Goal: Task Accomplishment & Management: Use online tool/utility

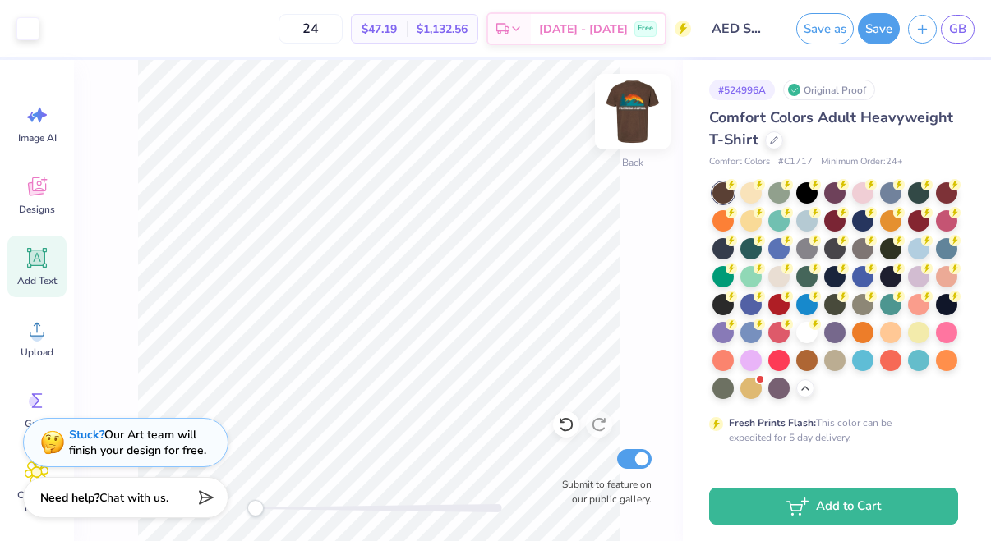
click at [620, 125] on img at bounding box center [633, 112] width 66 height 66
click at [629, 117] on img at bounding box center [633, 112] width 66 height 66
click at [622, 120] on img at bounding box center [633, 112] width 66 height 66
click at [633, 119] on img at bounding box center [633, 112] width 66 height 66
click at [641, 136] on img at bounding box center [633, 112] width 66 height 66
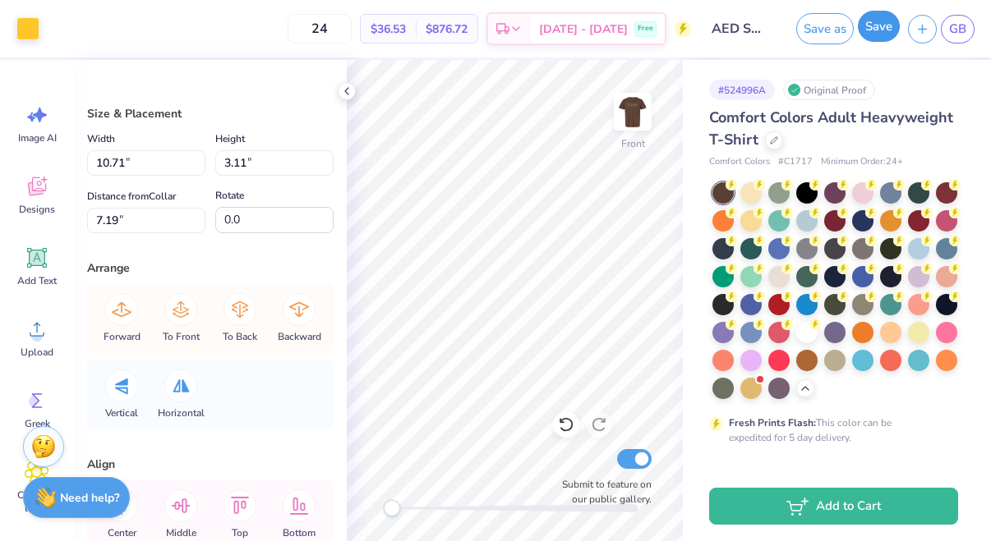
click at [881, 30] on button "Save" at bounding box center [879, 26] width 42 height 31
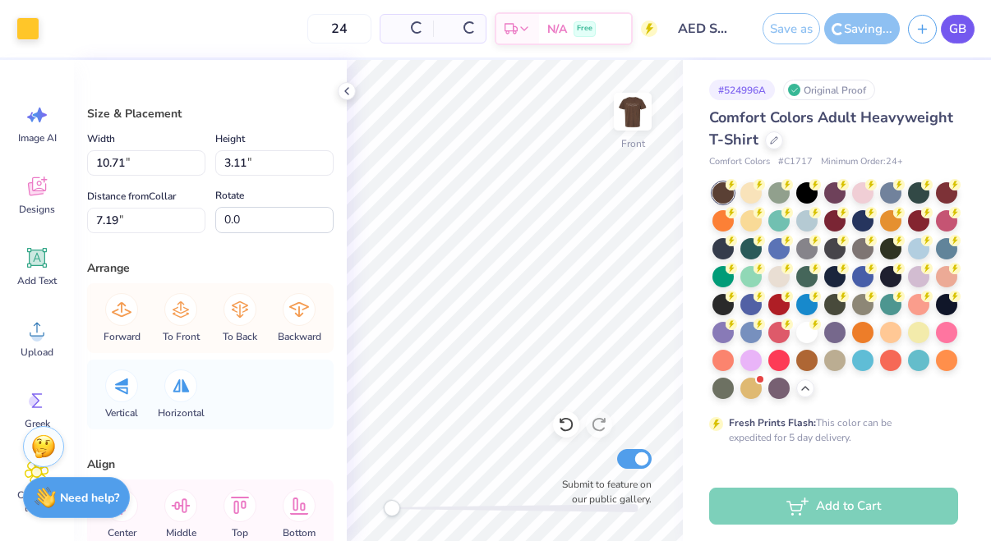
click at [955, 26] on span "GB" at bounding box center [957, 29] width 17 height 19
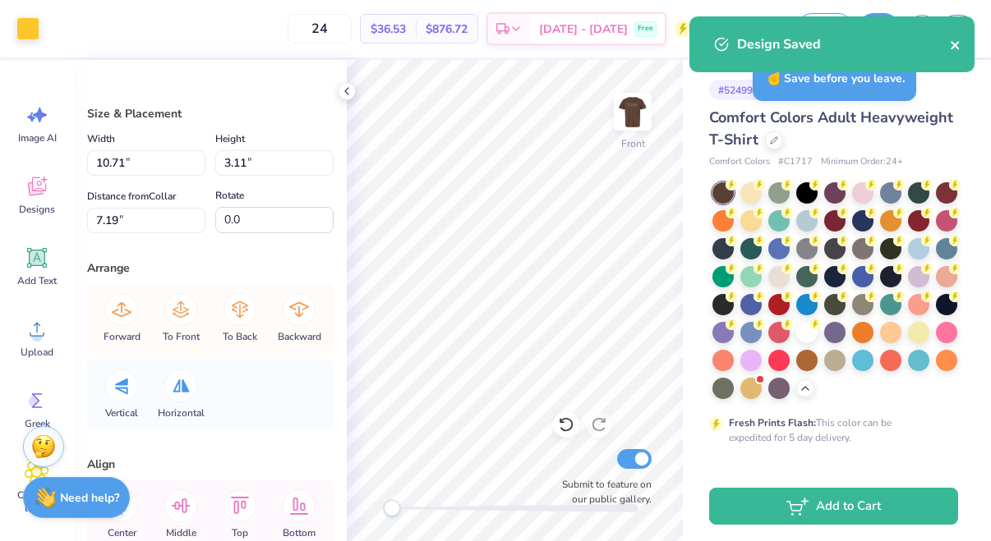
click at [958, 51] on icon "close" at bounding box center [956, 45] width 12 height 13
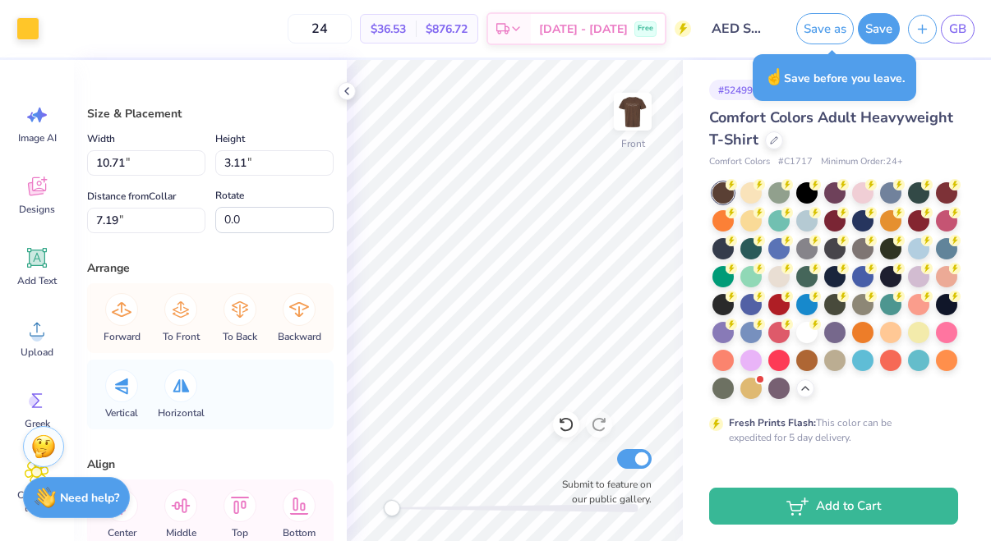
click at [959, 34] on div "Art colors 24 $36.53 Per Item $876.72 Total Est. Delivery Oct 7 - 10 Free Desig…" at bounding box center [495, 270] width 991 height 541
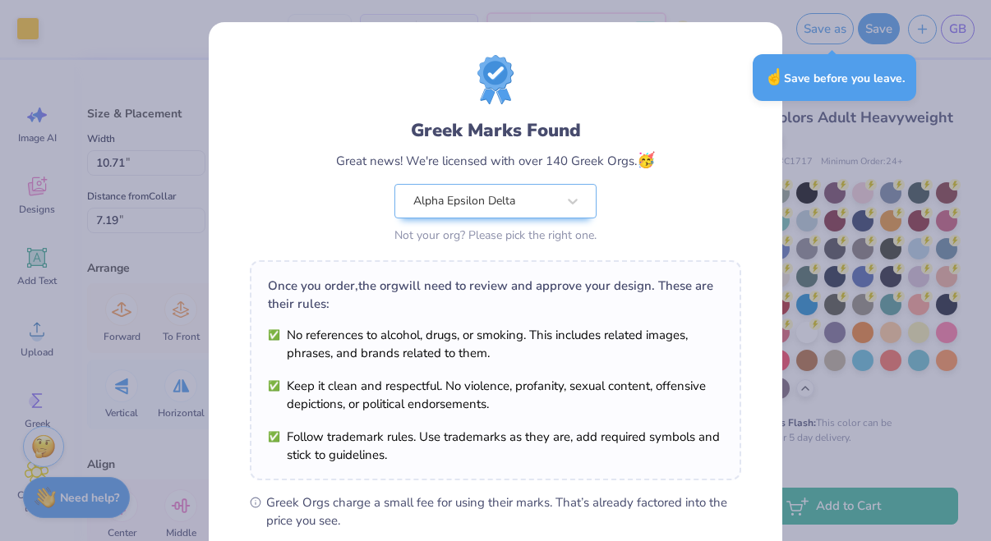
scroll to position [228, 0]
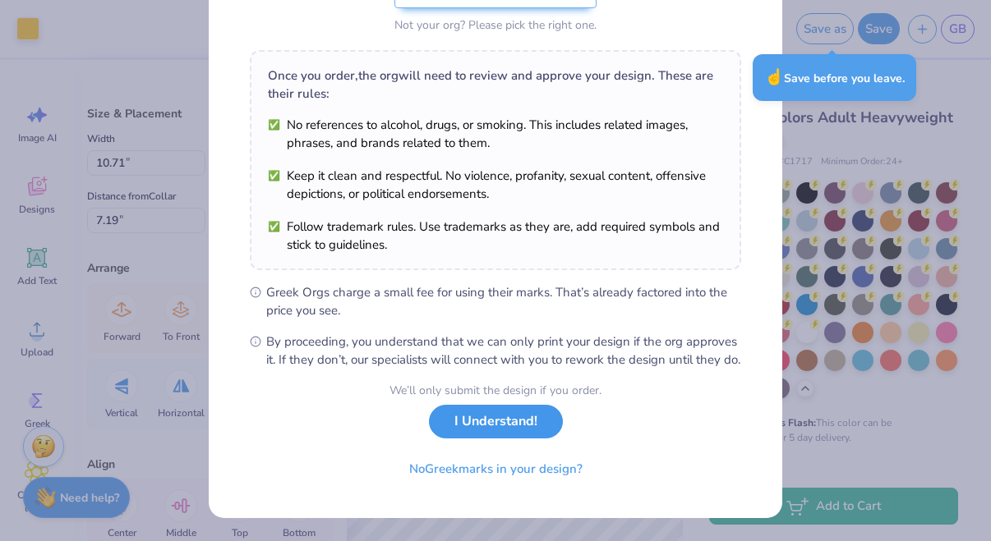
click at [519, 426] on button "I Understand!" at bounding box center [496, 422] width 134 height 34
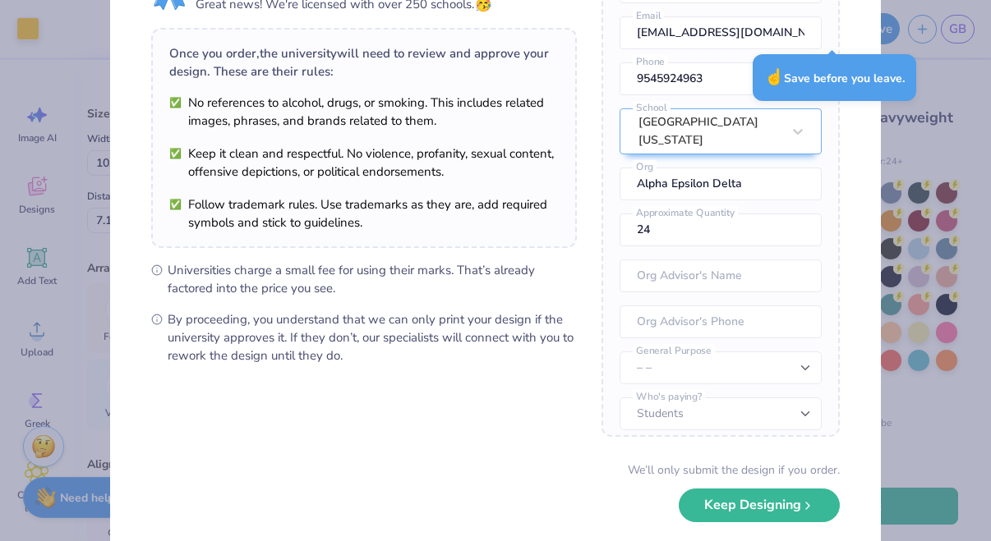
scroll to position [173, 0]
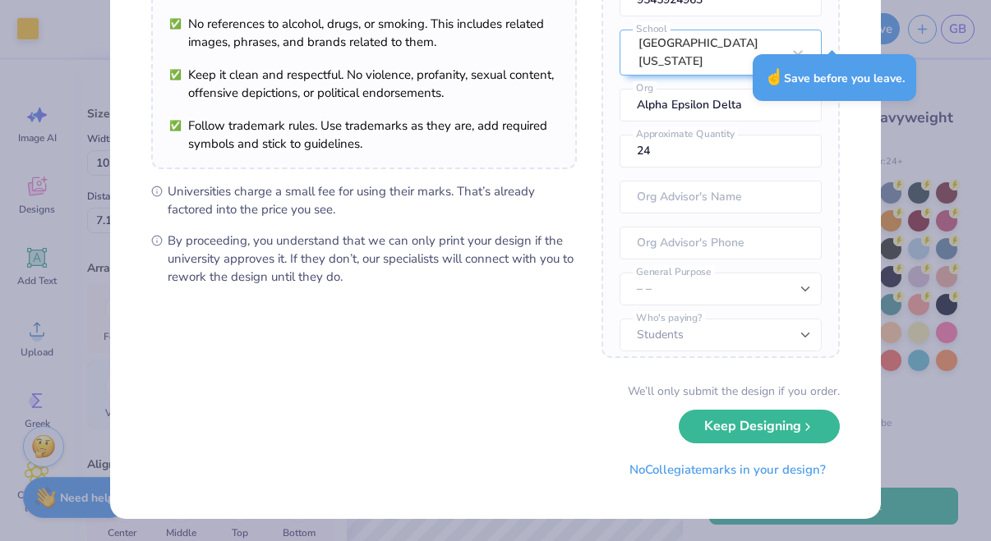
click at [721, 442] on div "We’ll only submit the design if you order. Keep Designing No Collegiate marks i…" at bounding box center [495, 435] width 688 height 104
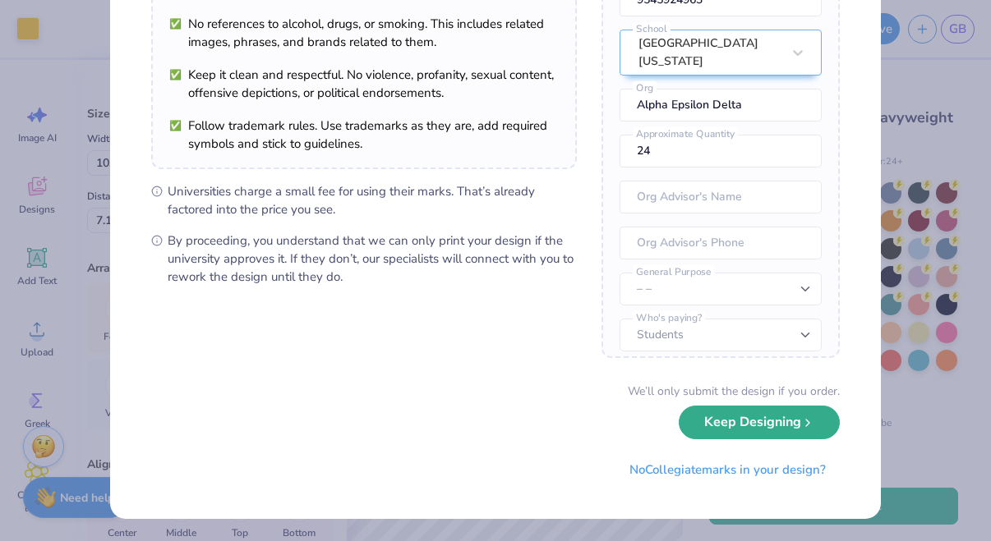
click at [721, 433] on button "Keep Designing" at bounding box center [759, 423] width 161 height 34
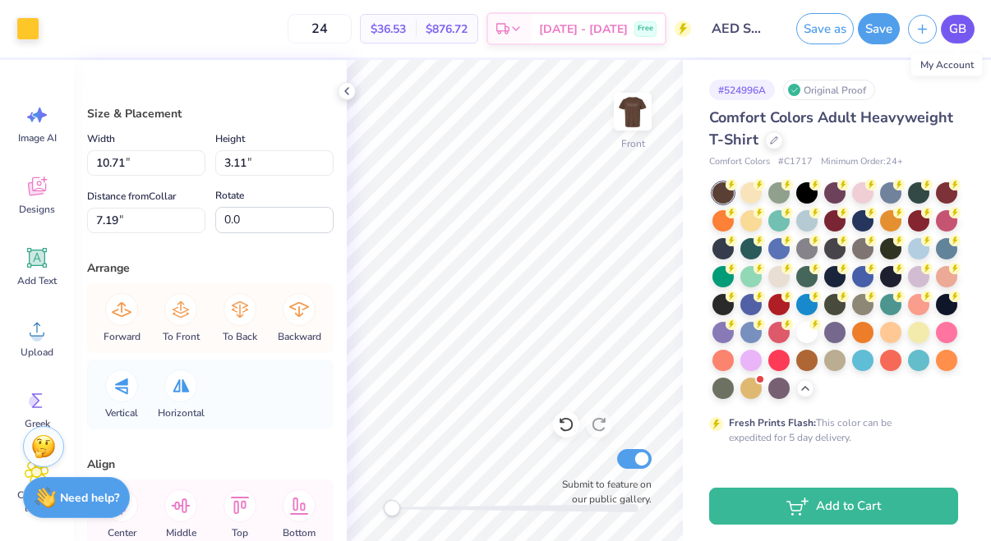
click at [950, 23] on span "GB" at bounding box center [957, 29] width 17 height 19
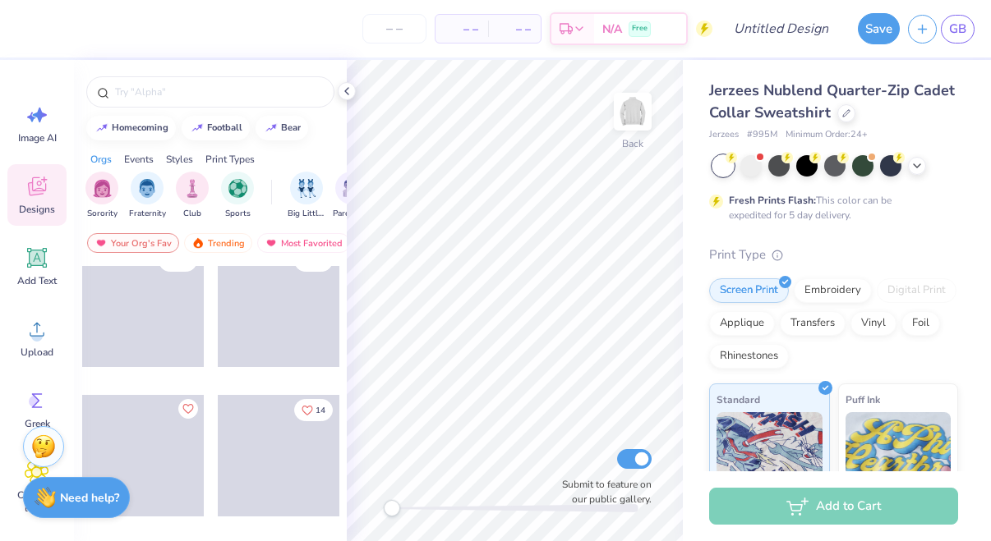
scroll to position [42, 0]
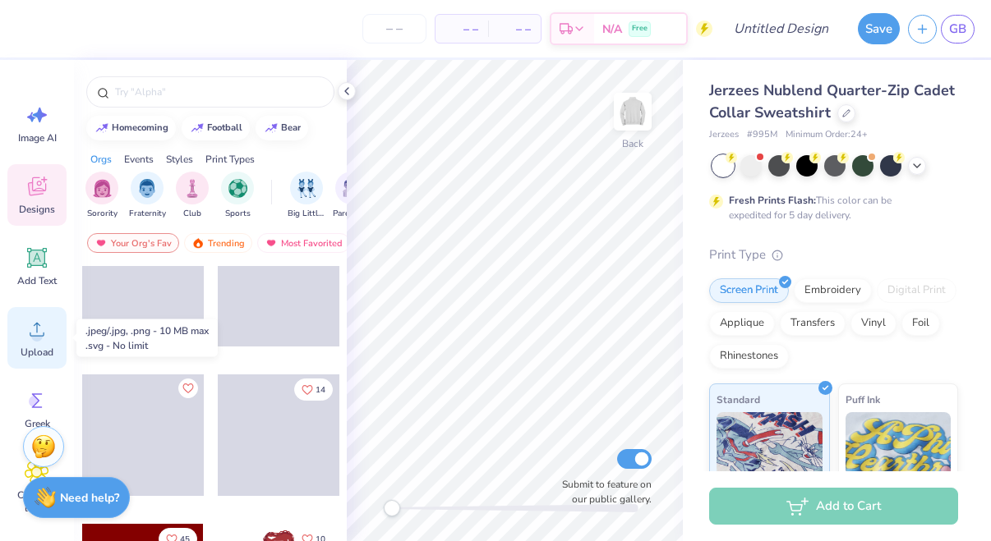
click at [46, 331] on icon at bounding box center [37, 329] width 25 height 25
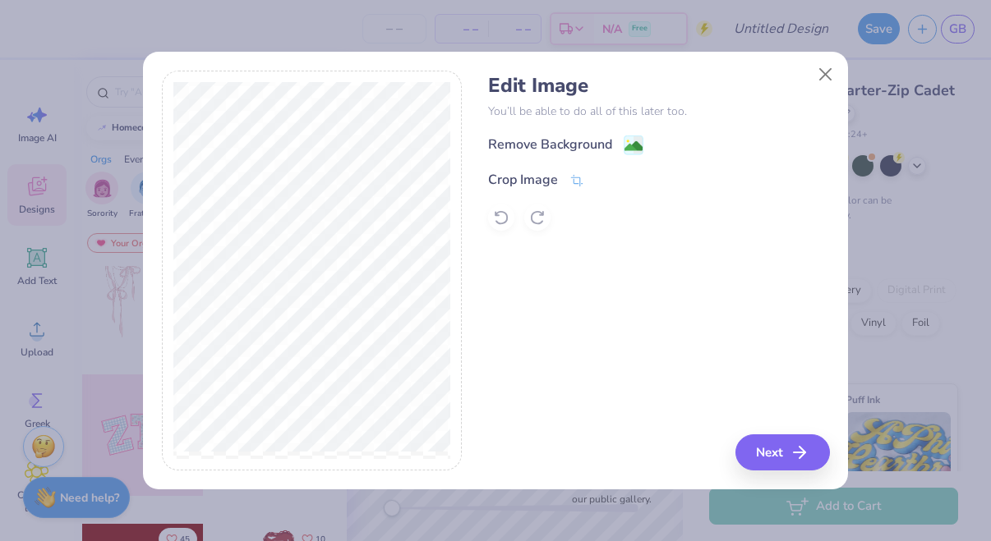
click at [562, 133] on div "Edit Image You’ll be able to do all of this later too. Remove Background Crop I…" at bounding box center [658, 152] width 341 height 157
click at [566, 140] on div "Remove Background" at bounding box center [550, 146] width 124 height 20
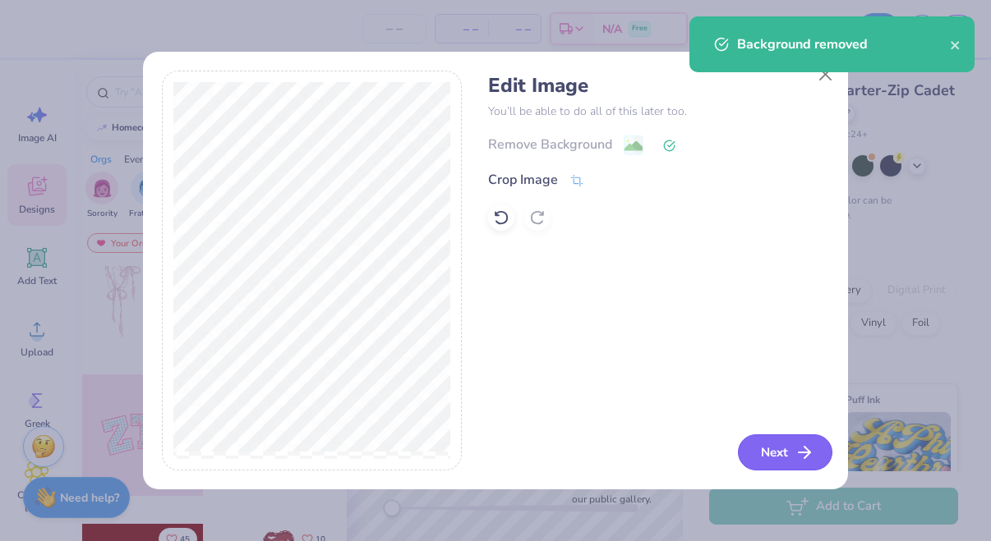
click at [757, 451] on button "Next" at bounding box center [785, 453] width 94 height 36
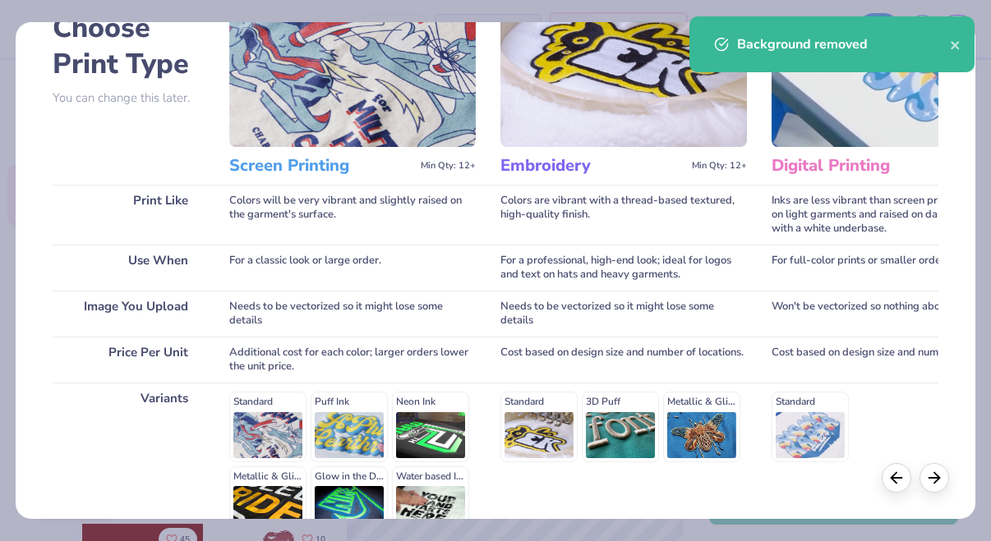
scroll to position [233, 0]
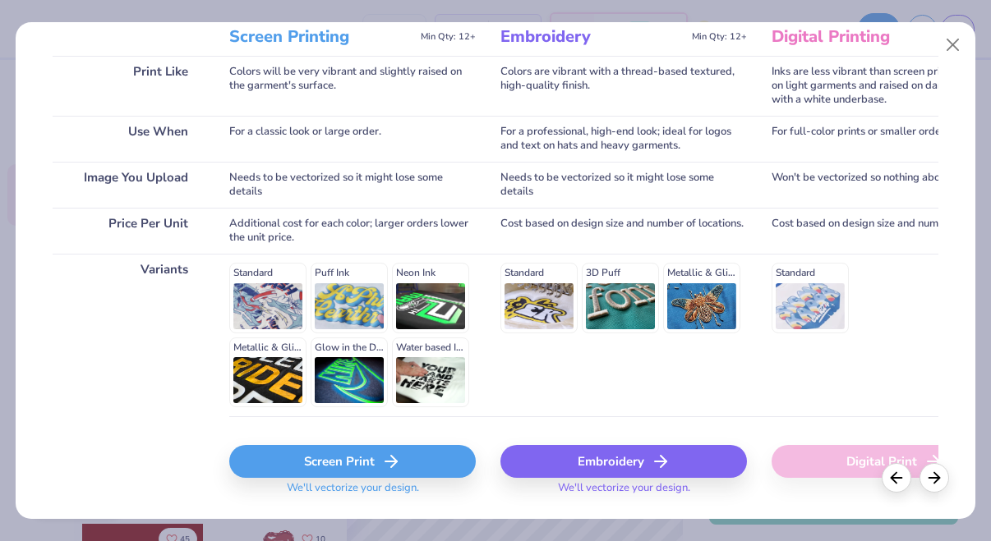
click at [384, 448] on div "Screen Print" at bounding box center [352, 461] width 246 height 33
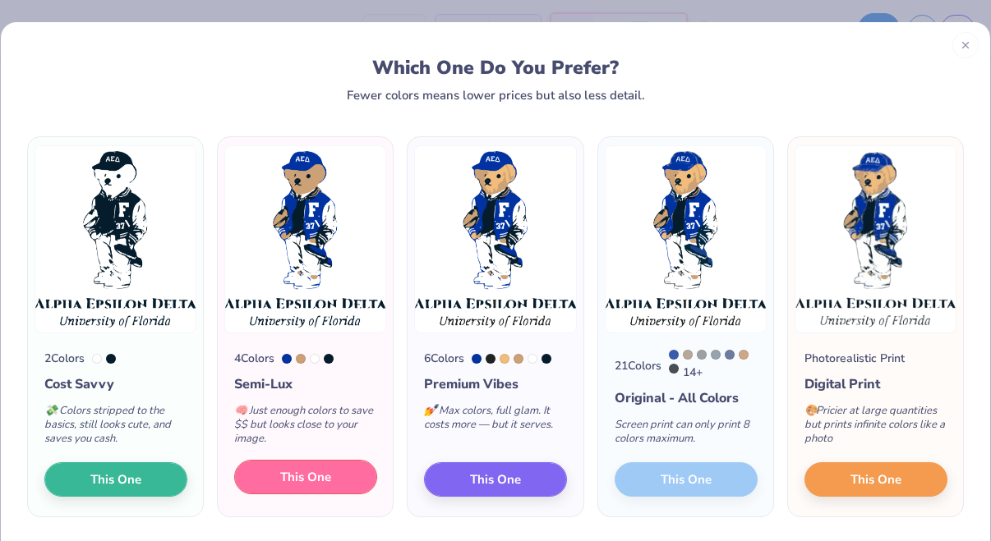
click at [302, 481] on span "This One" at bounding box center [305, 477] width 51 height 19
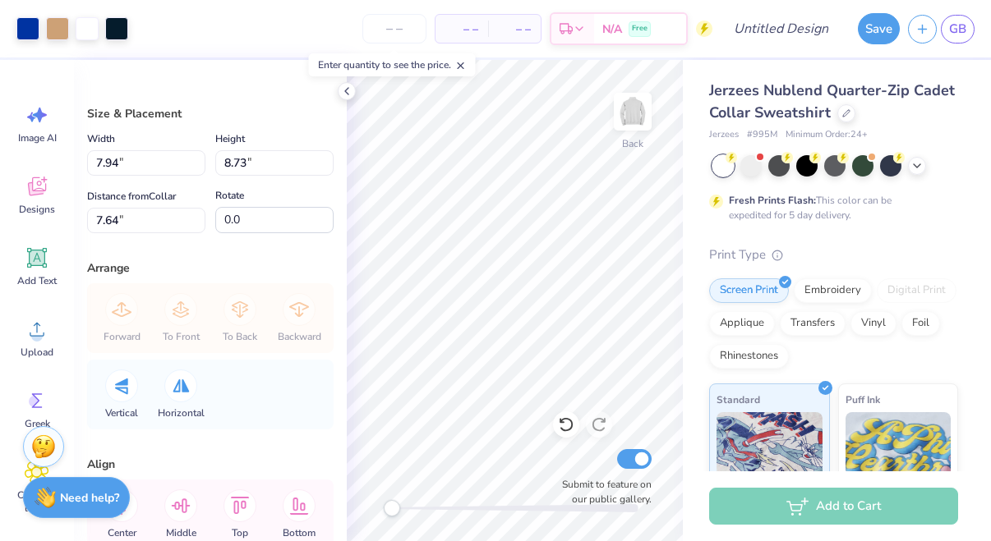
type input "4.53"
type input "4.97"
type input "4.06"
type input "4.46"
type input "2.42"
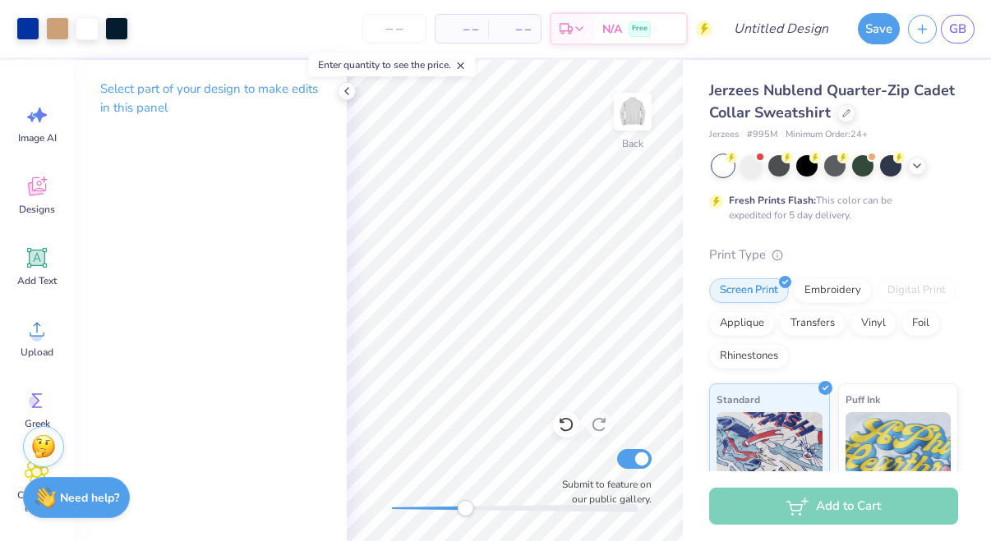
drag, startPoint x: 391, startPoint y: 506, endPoint x: 461, endPoint y: 510, distance: 69.9
click at [462, 510] on div "Accessibility label" at bounding box center [465, 508] width 16 height 16
drag, startPoint x: 463, startPoint y: 508, endPoint x: 413, endPoint y: 514, distance: 50.5
click at [413, 514] on div "Accessibility label" at bounding box center [417, 508] width 16 height 16
drag, startPoint x: 413, startPoint y: 514, endPoint x: 336, endPoint y: 524, distance: 77.8
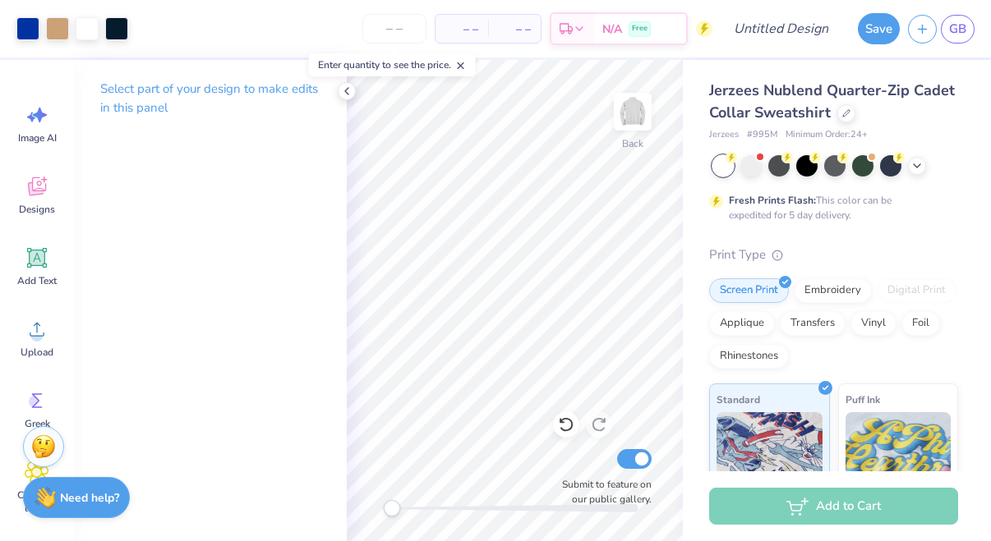
click at [336, 524] on div "Art colors – – Per Item – – Total Est. Delivery N/A Free Design Title Save GB I…" at bounding box center [495, 270] width 991 height 541
click at [882, 29] on button "Save" at bounding box center [879, 26] width 42 height 31
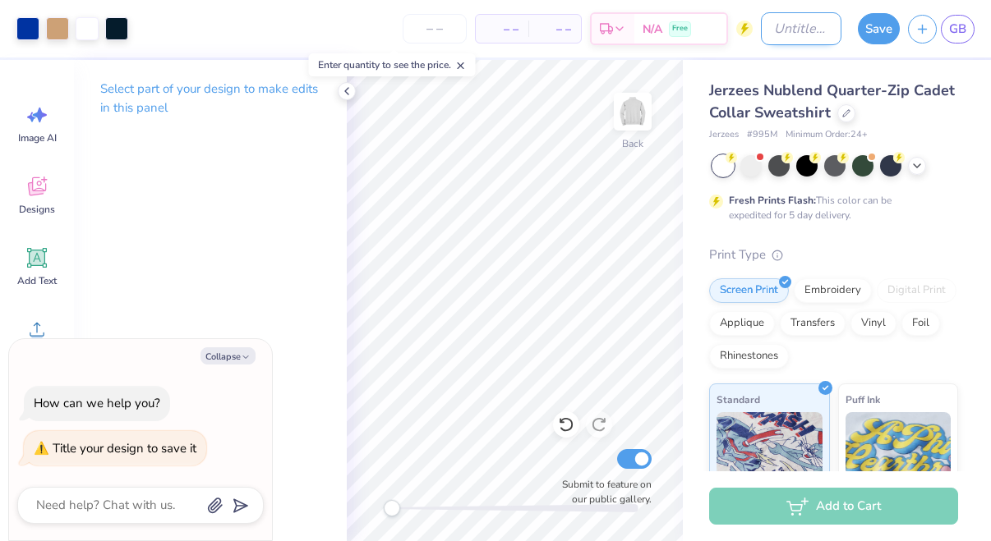
type textarea "x"
click at [788, 14] on input "Design Title" at bounding box center [801, 28] width 81 height 33
type input "i"
type textarea "x"
type input "id"
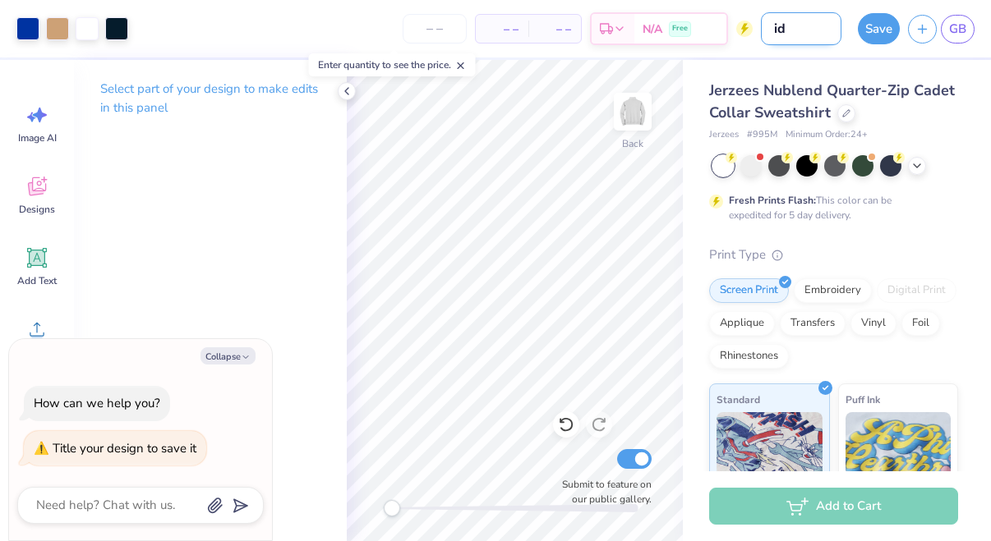
type textarea "x"
type input "id,"
type textarea "x"
type input "id"
type textarea "x"
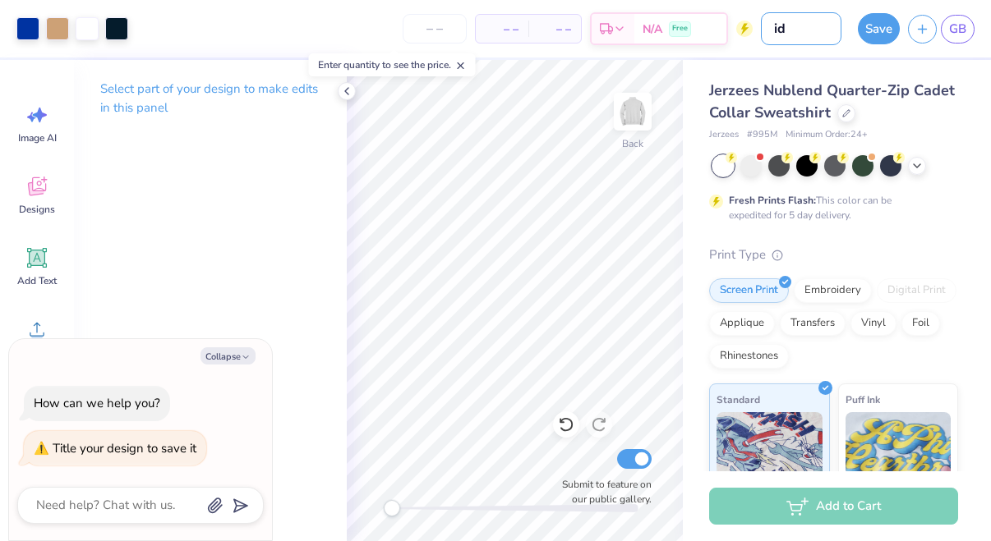
type input "idk"
type textarea "x"
type input "idk"
click at [871, 25] on button "Save" at bounding box center [879, 26] width 42 height 31
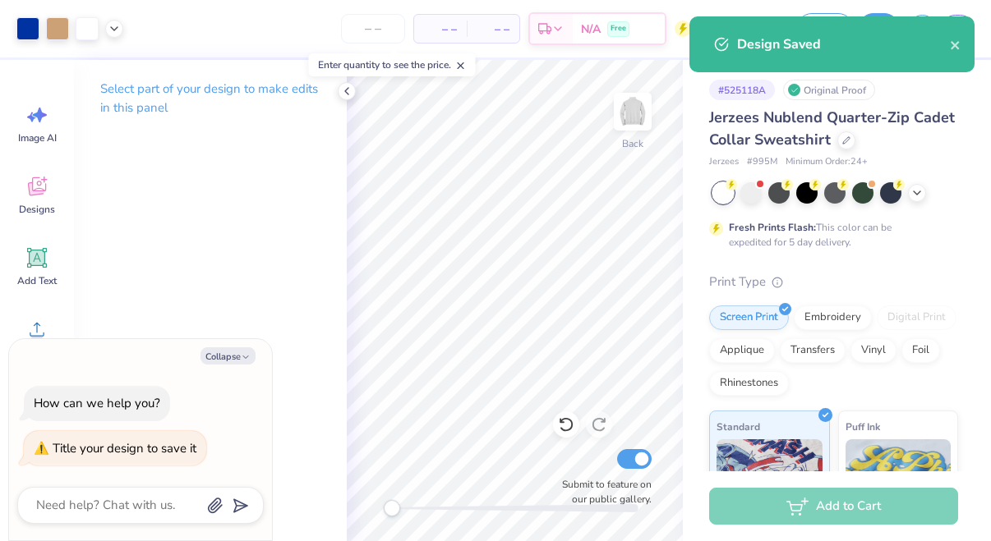
click at [964, 44] on div "Design Saved" at bounding box center [831, 44] width 285 height 56
click at [956, 46] on icon "close" at bounding box center [954, 45] width 8 height 8
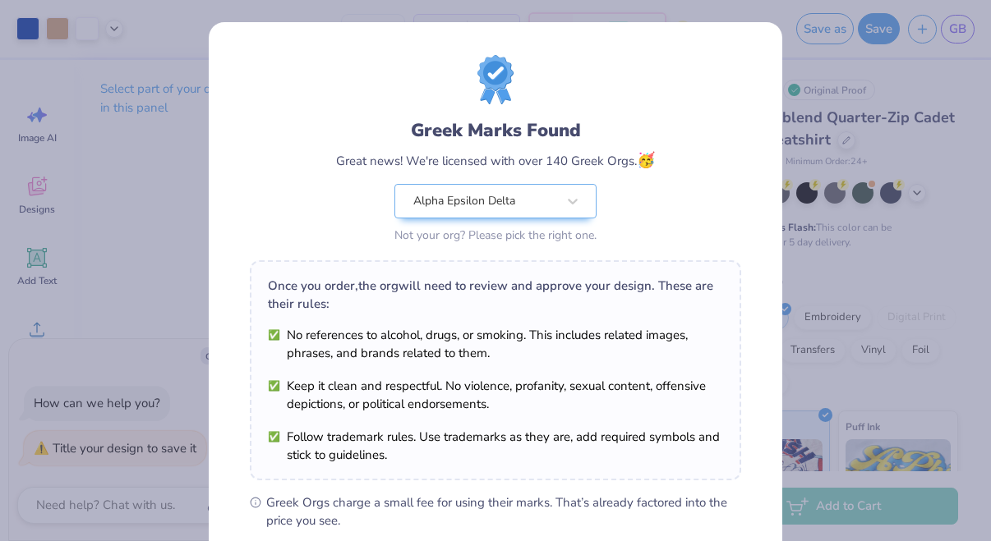
scroll to position [228, 0]
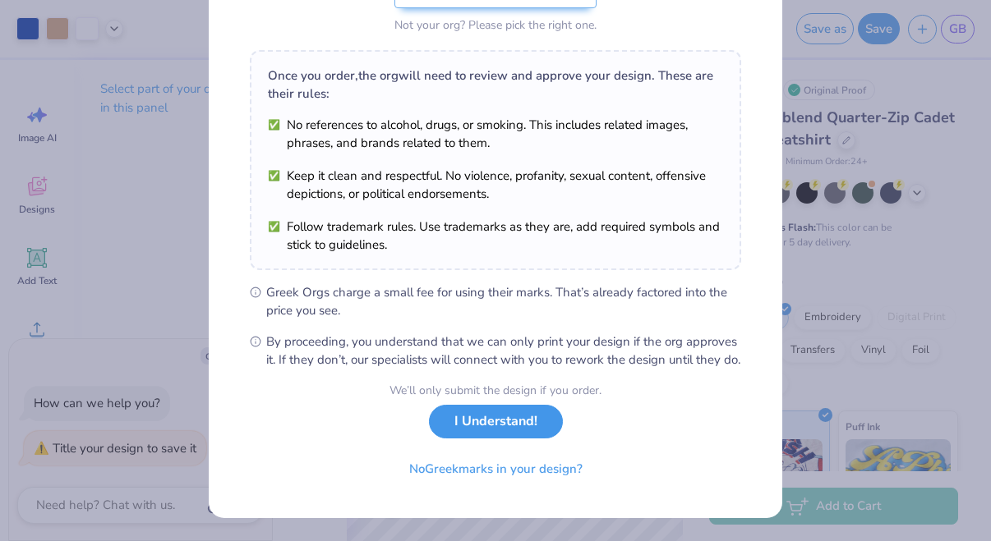
click at [543, 436] on button "I Understand!" at bounding box center [496, 422] width 134 height 34
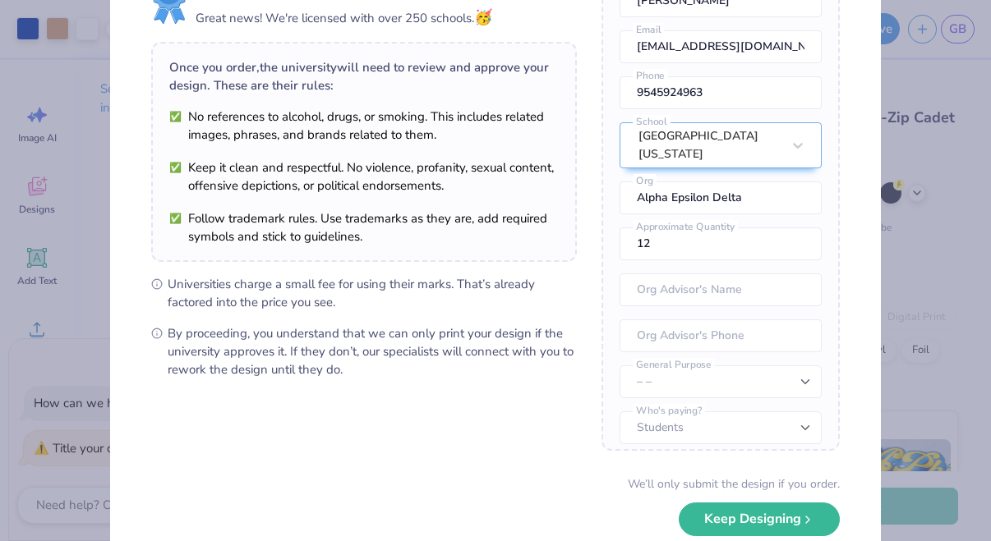
scroll to position [173, 0]
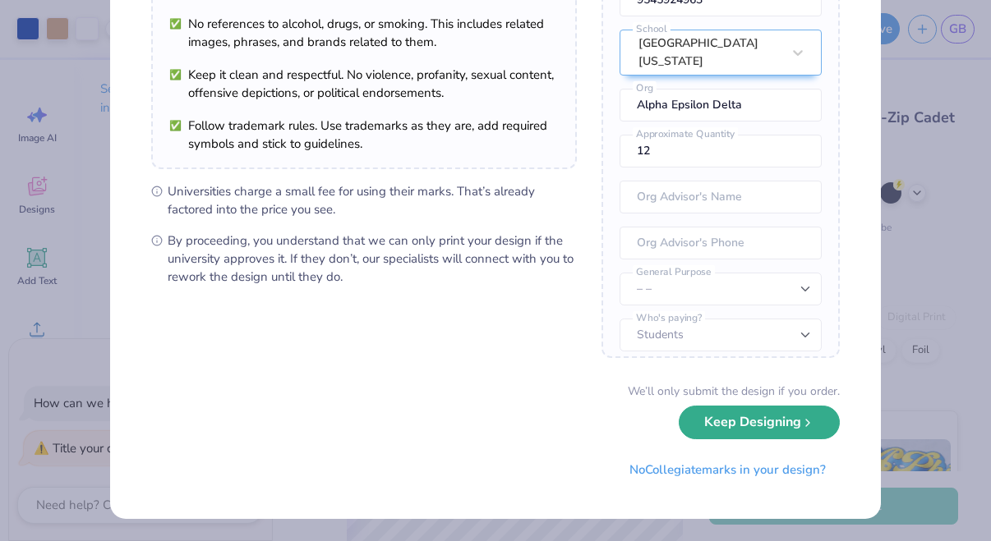
click at [719, 417] on button "Keep Designing" at bounding box center [759, 423] width 161 height 34
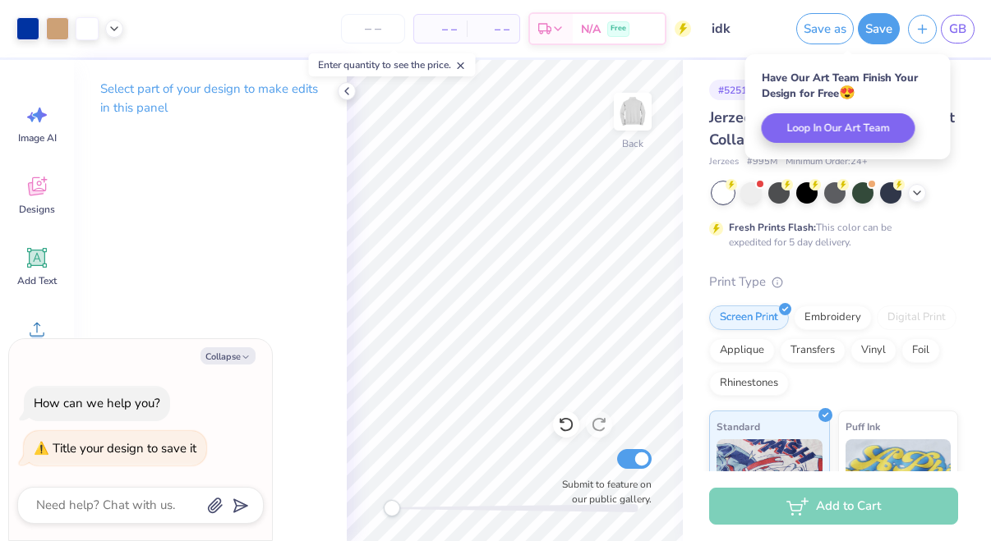
scroll to position [0, 0]
type textarea "x"
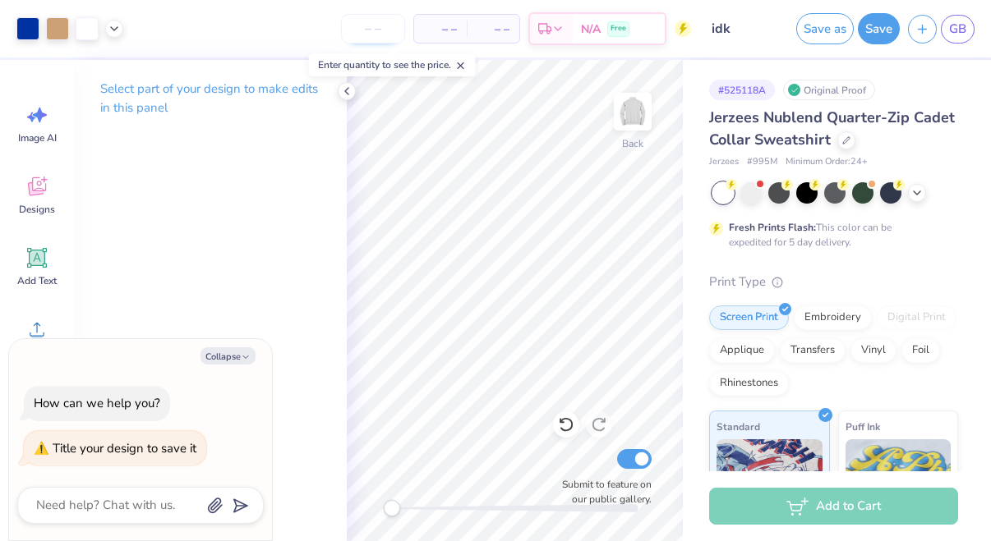
click at [363, 27] on input "number" at bounding box center [373, 29] width 64 height 30
type input "12"
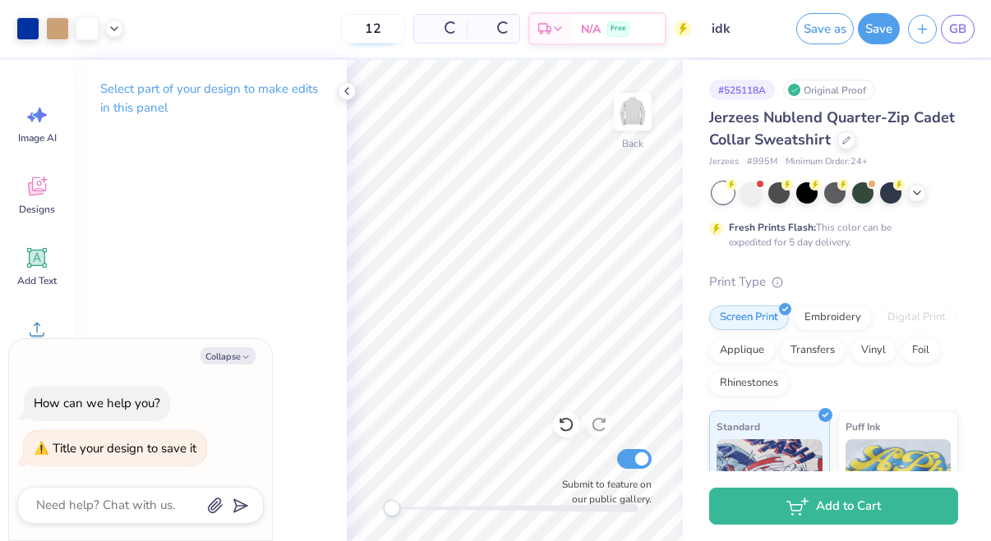
type textarea "x"
click at [352, 33] on input "12" at bounding box center [320, 29] width 64 height 30
type input "1"
type input "50"
type textarea "x"
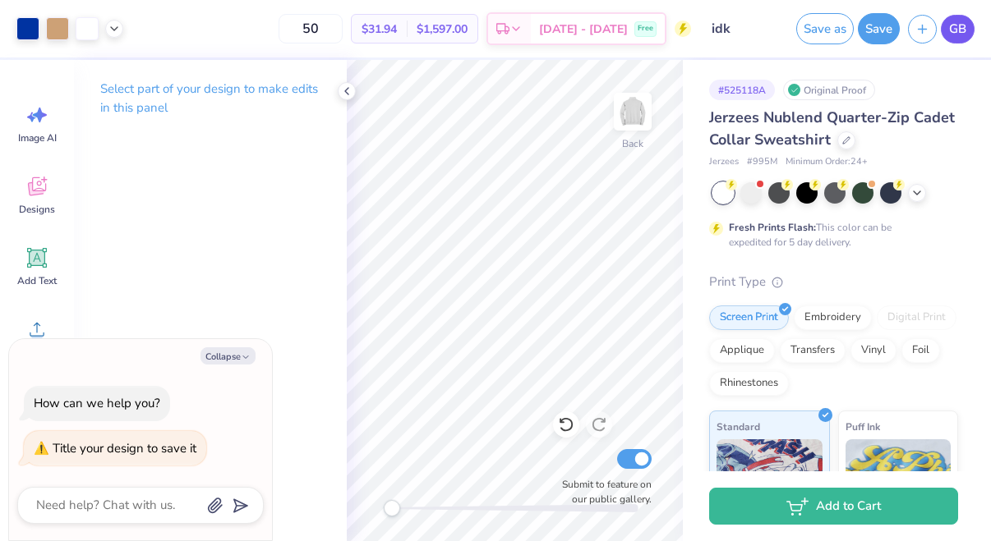
click at [945, 35] on link "GB" at bounding box center [958, 29] width 34 height 29
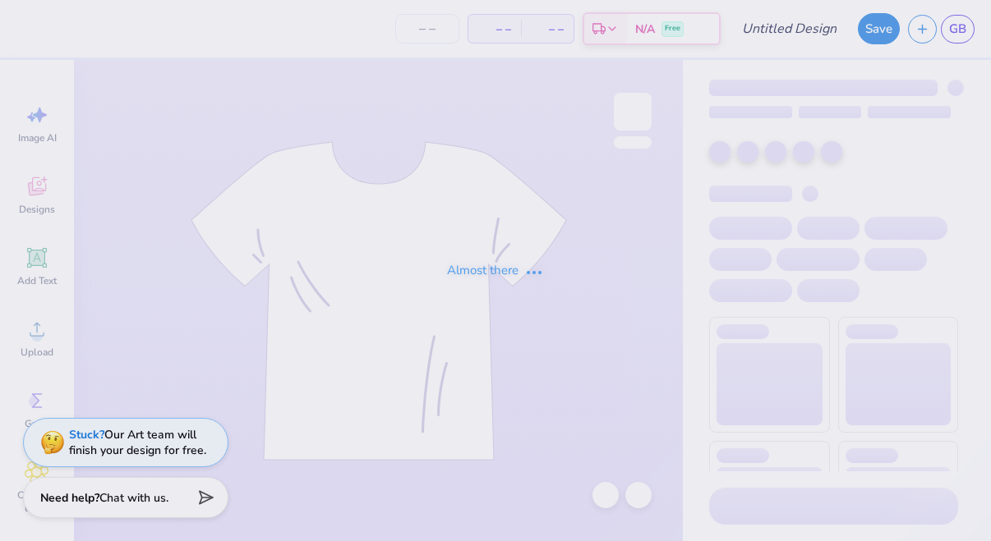
type input "unfinished hoodie"
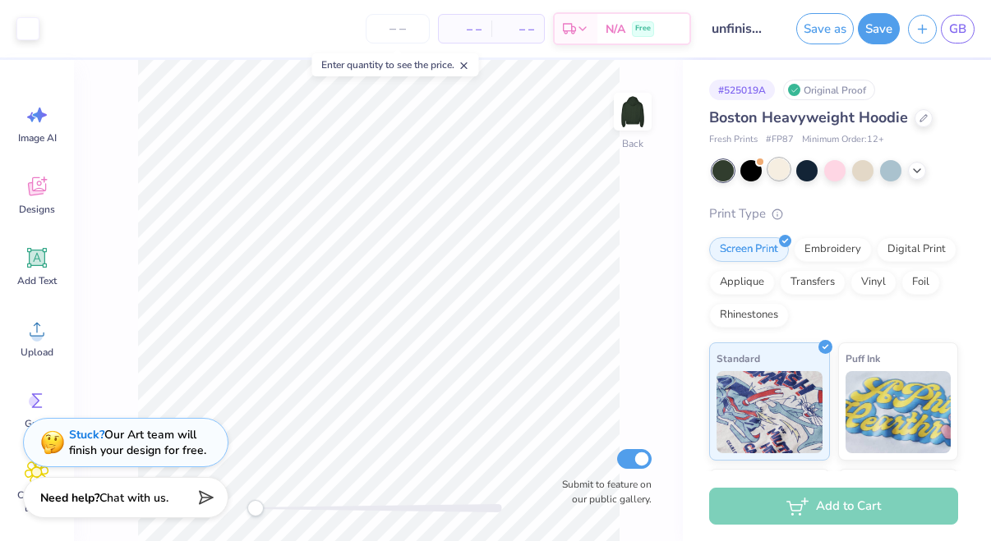
click at [781, 163] on div at bounding box center [778, 169] width 21 height 21
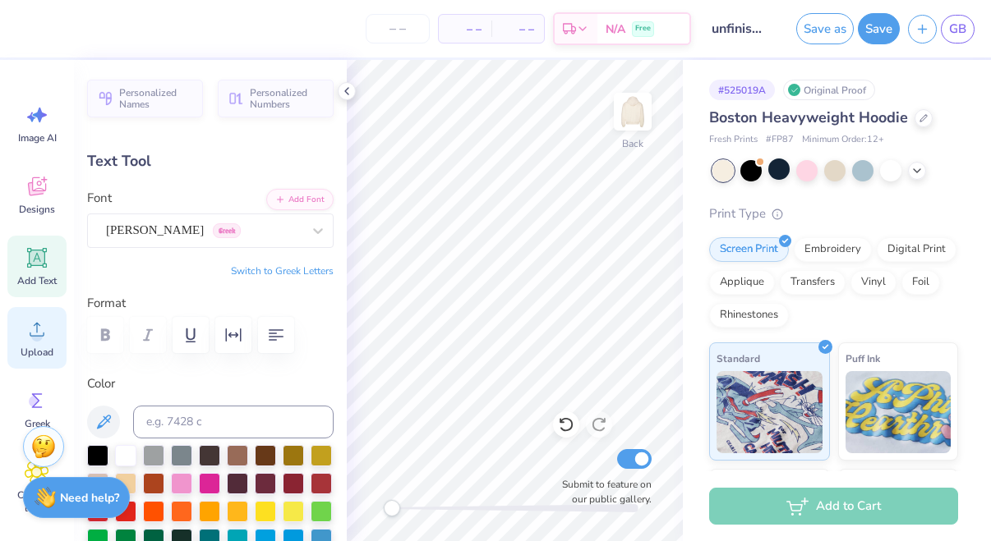
click at [41, 348] on span "Upload" at bounding box center [37, 352] width 33 height 13
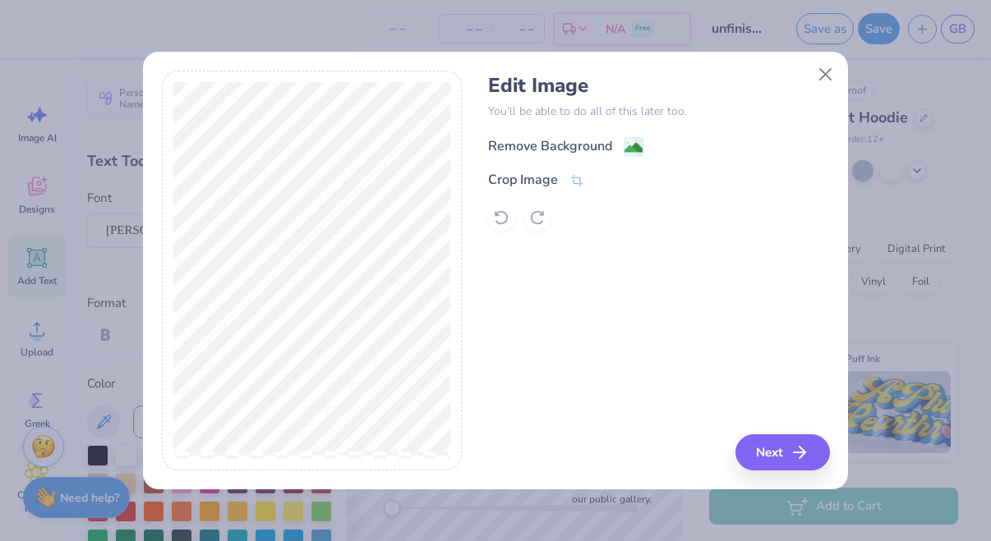
click at [551, 136] on div "Remove Background" at bounding box center [550, 146] width 124 height 20
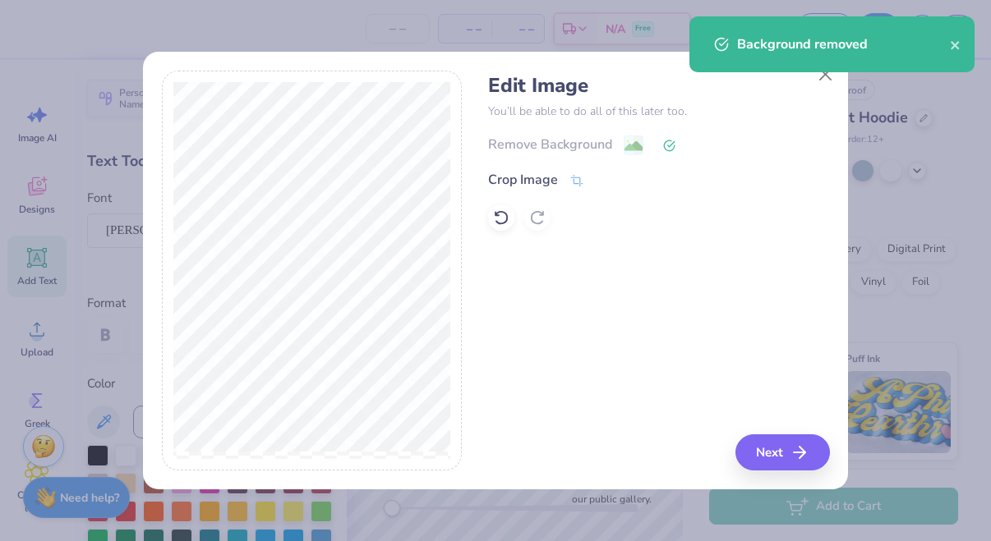
click at [821, 76] on div "Background removed" at bounding box center [832, 50] width 292 height 75
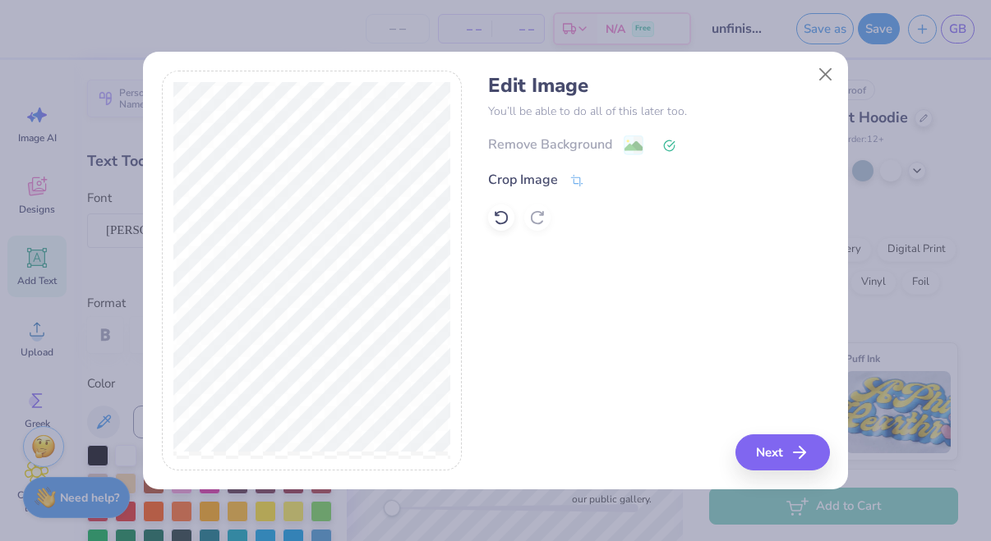
click at [828, 73] on div "Background removed" at bounding box center [832, 50] width 292 height 75
click at [825, 76] on button "Close" at bounding box center [825, 74] width 31 height 31
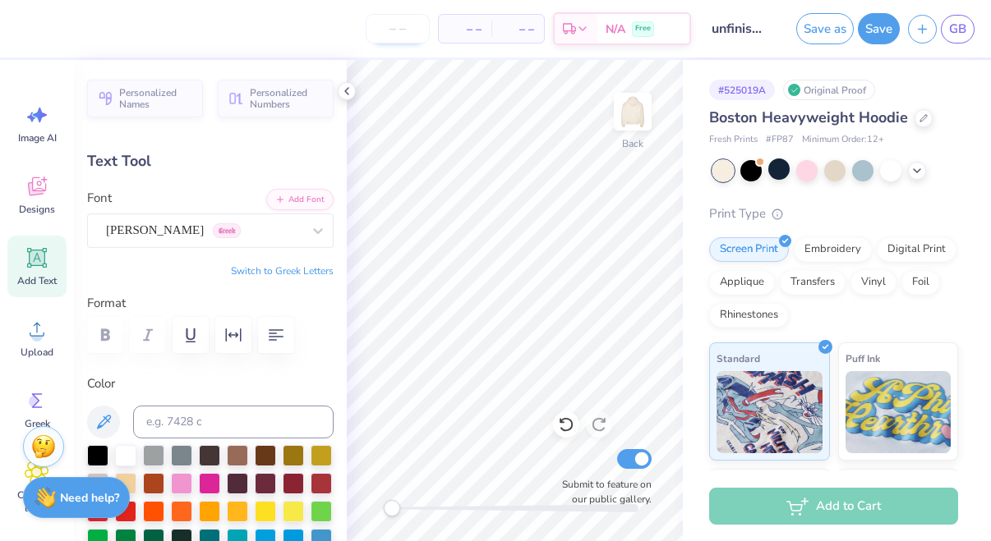
click at [389, 30] on input "number" at bounding box center [398, 29] width 64 height 30
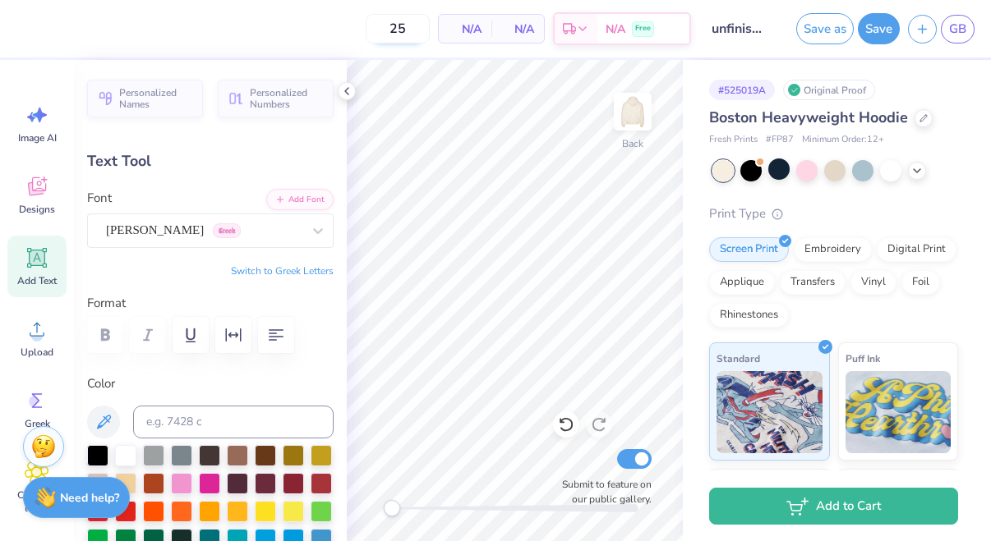
type input "25"
drag, startPoint x: 404, startPoint y: 35, endPoint x: 365, endPoint y: 34, distance: 39.4
click at [366, 35] on input "25" at bounding box center [398, 29] width 64 height 30
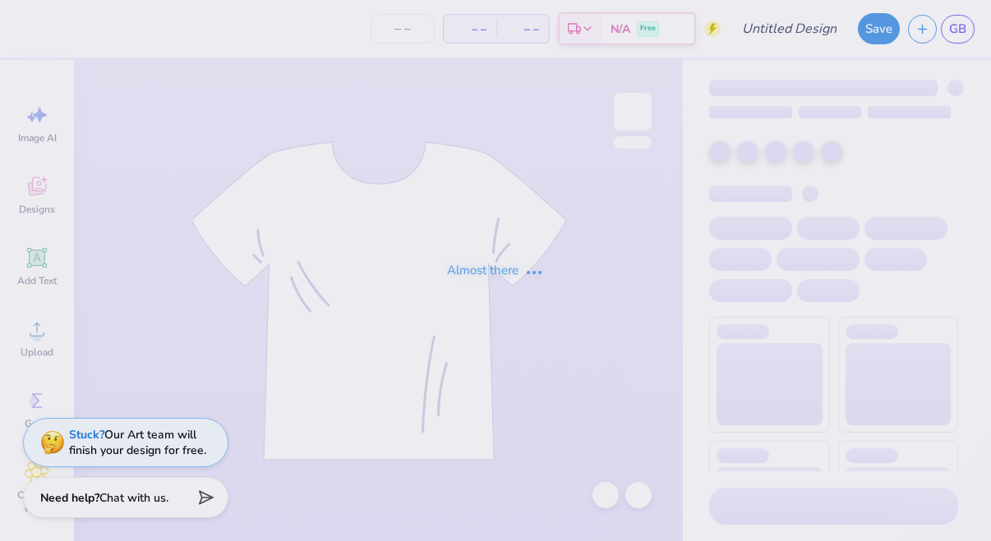
type input "polo bear"
type input "25"
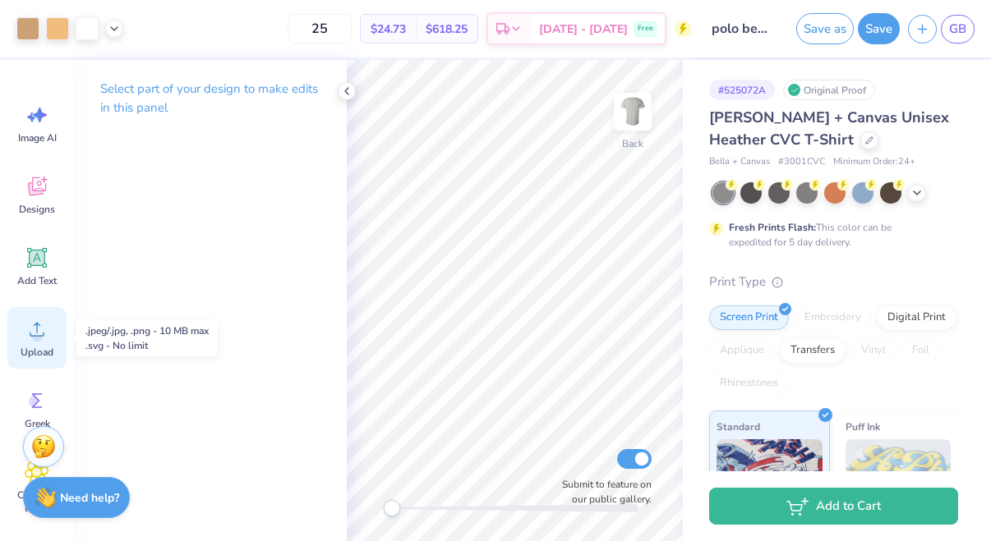
click at [57, 338] on div "Upload" at bounding box center [36, 338] width 59 height 62
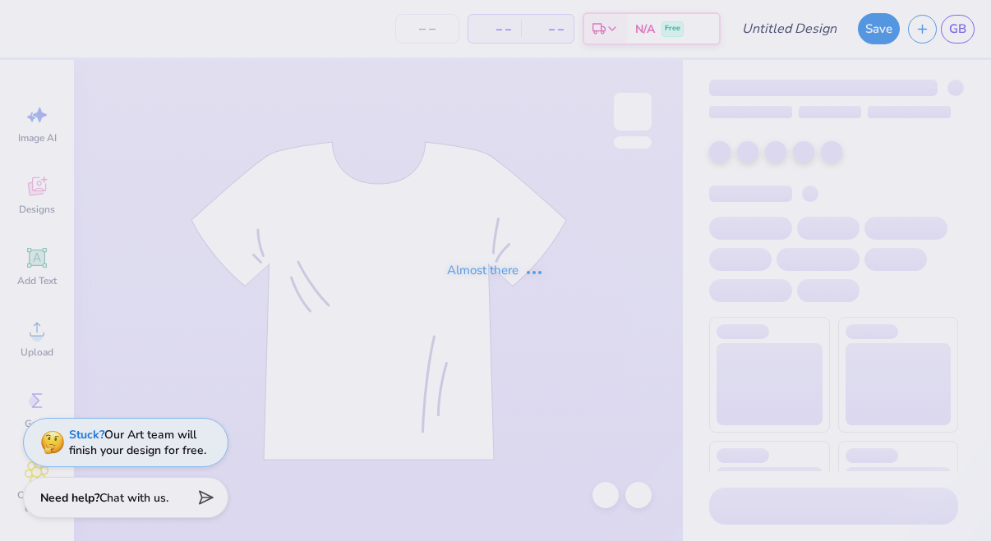
type input "unfinished hoodie"
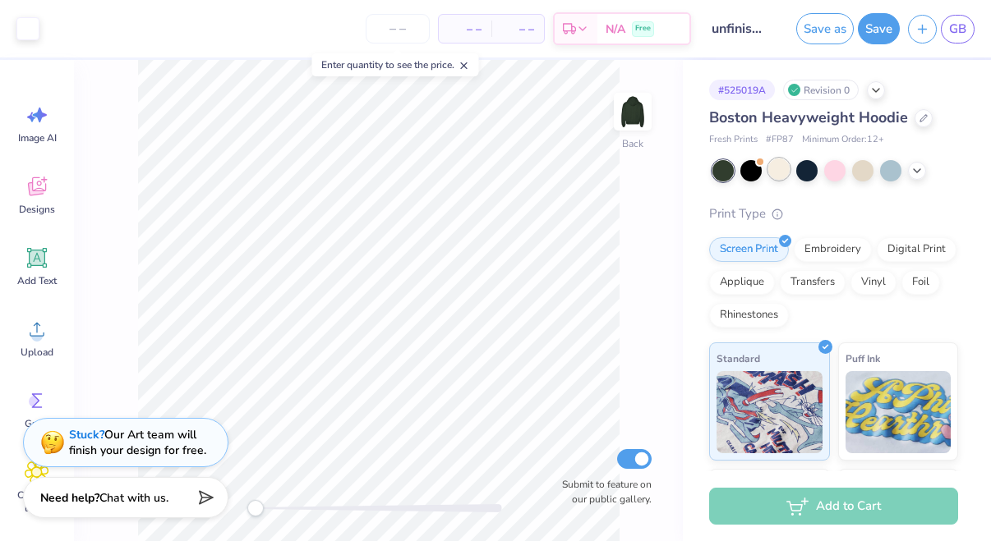
click at [774, 173] on div at bounding box center [778, 169] width 21 height 21
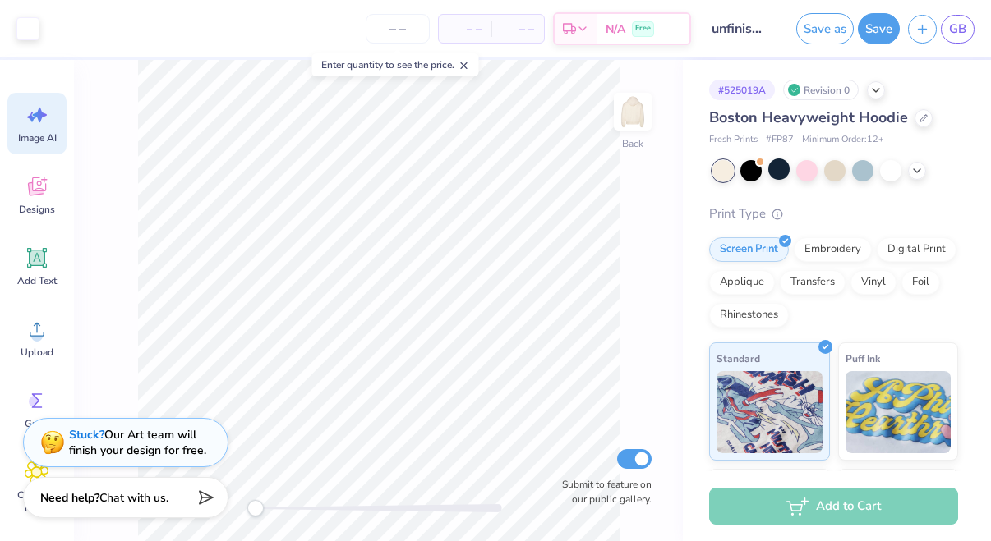
click at [53, 138] on span "Image AI" at bounding box center [37, 137] width 39 height 13
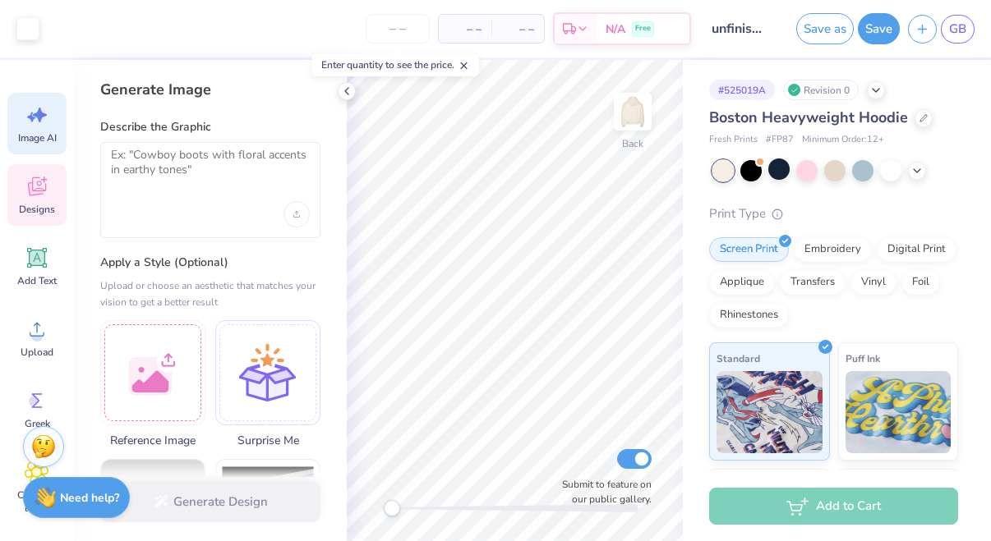
click at [50, 191] on div "Designs" at bounding box center [36, 195] width 59 height 62
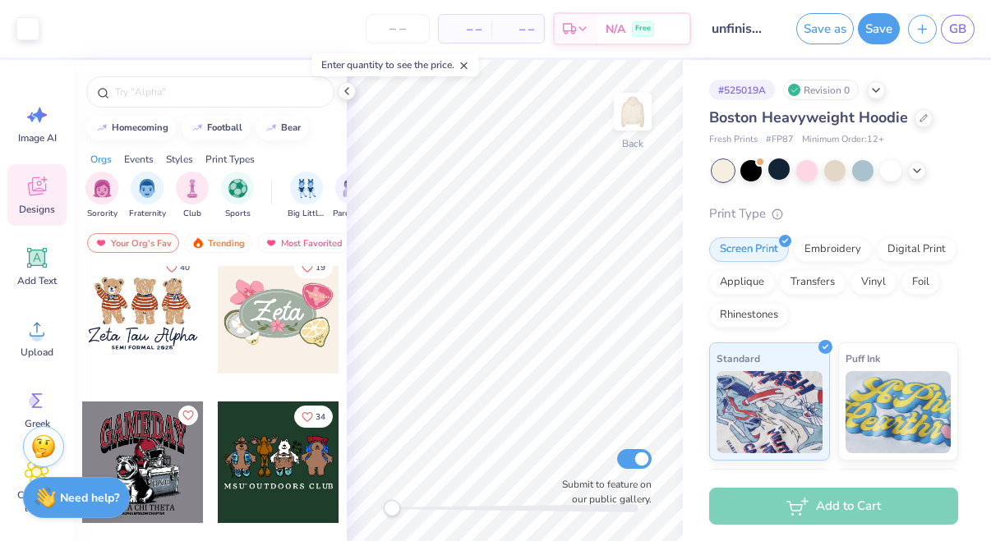
scroll to position [776, 0]
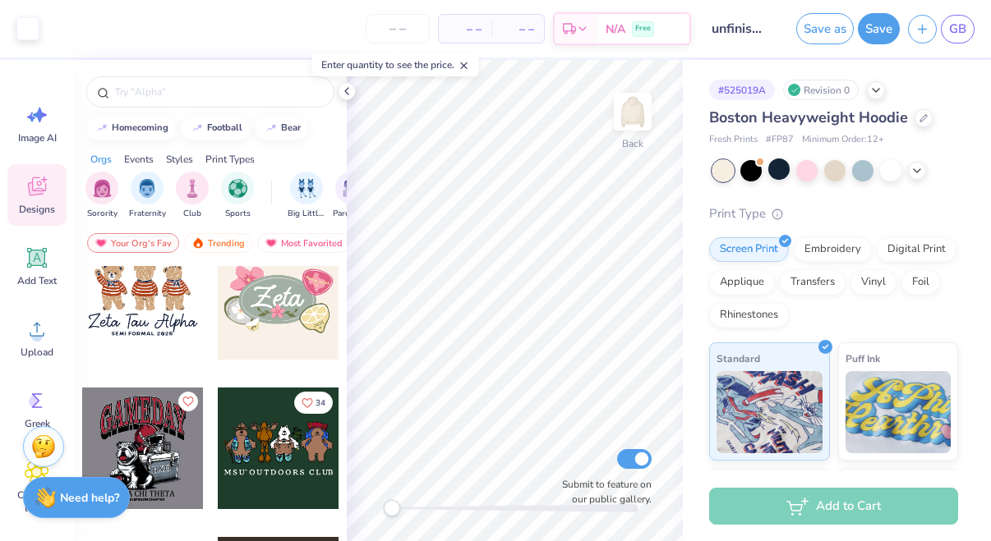
click at [159, 310] on div at bounding box center [143, 299] width 122 height 122
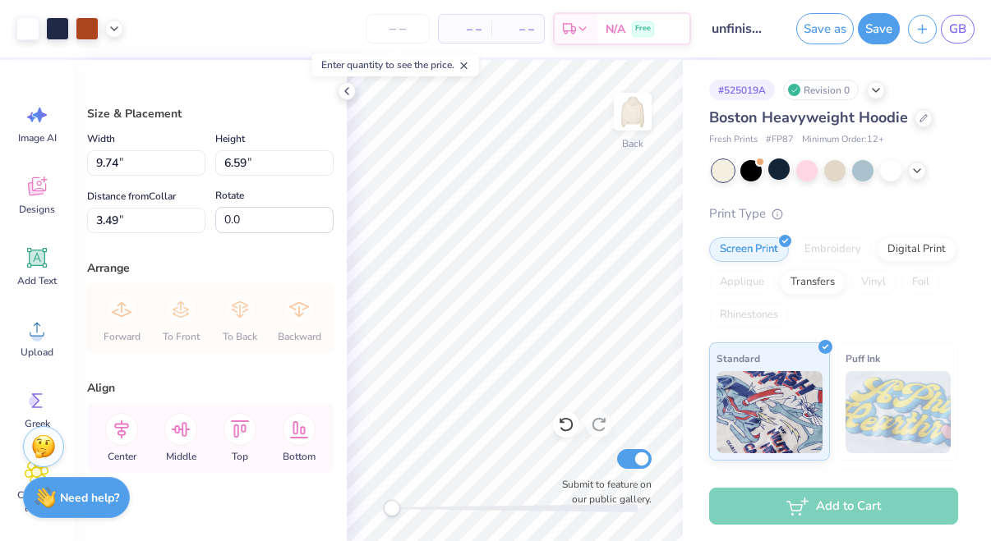
type input "9.74"
type input "6.59"
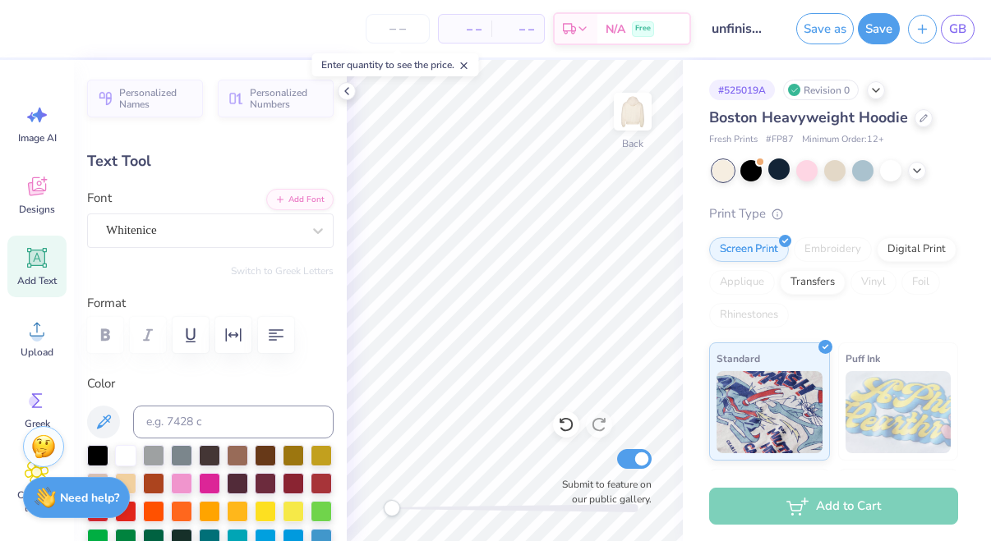
scroll to position [0, 5]
type textarea "Alpha Epsilon Delta"
type input "5.48"
type input "0.35"
type input "9.70"
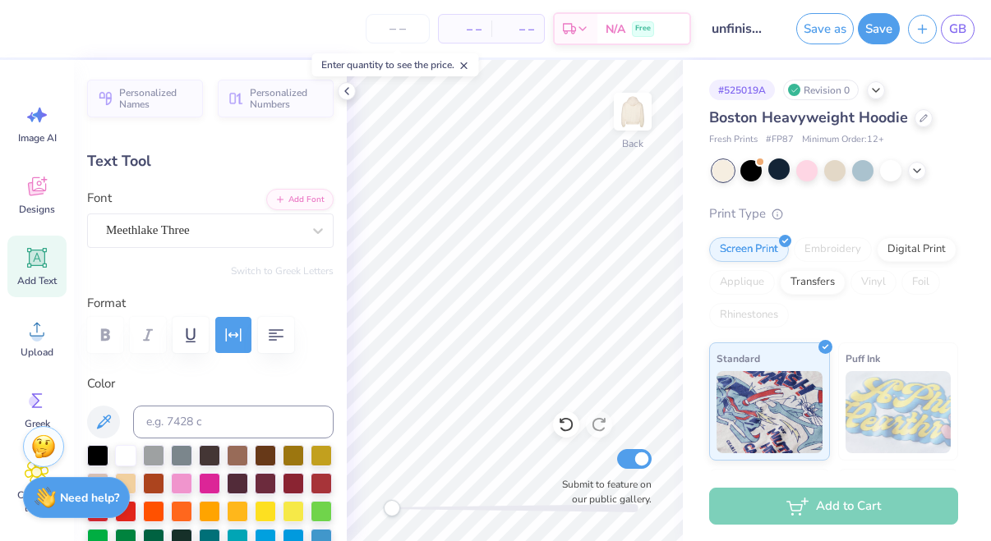
scroll to position [0, 0]
type textarea "S"
type textarea "[GEOGRAPHIC_DATA][US_STATE]"
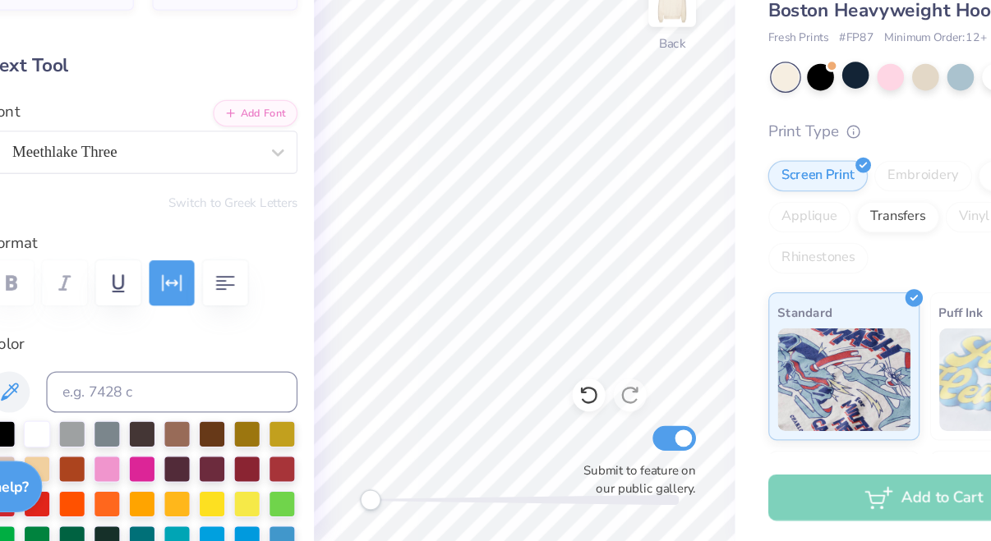
scroll to position [0, 0]
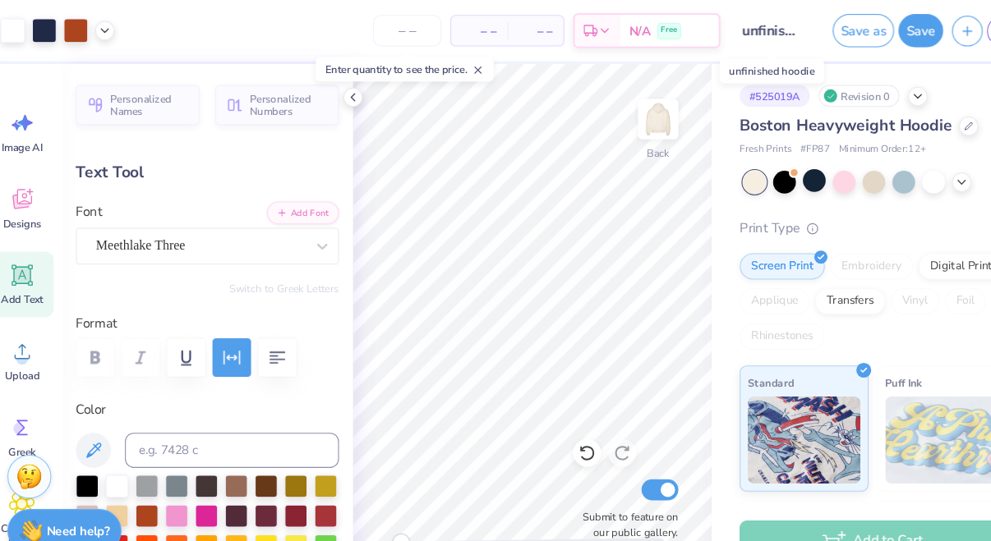
click at [738, 33] on input "unfinished hoodie" at bounding box center [739, 28] width 81 height 33
drag, startPoint x: 766, startPoint y: 25, endPoint x: 692, endPoint y: 28, distance: 74.0
click at [692, 28] on div "Art colors – – Per Item – – Total Est. Delivery N/A Free Design Title unfinishe…" at bounding box center [495, 29] width 991 height 58
click at [710, 25] on input "unfinished hoodie" at bounding box center [739, 28] width 81 height 33
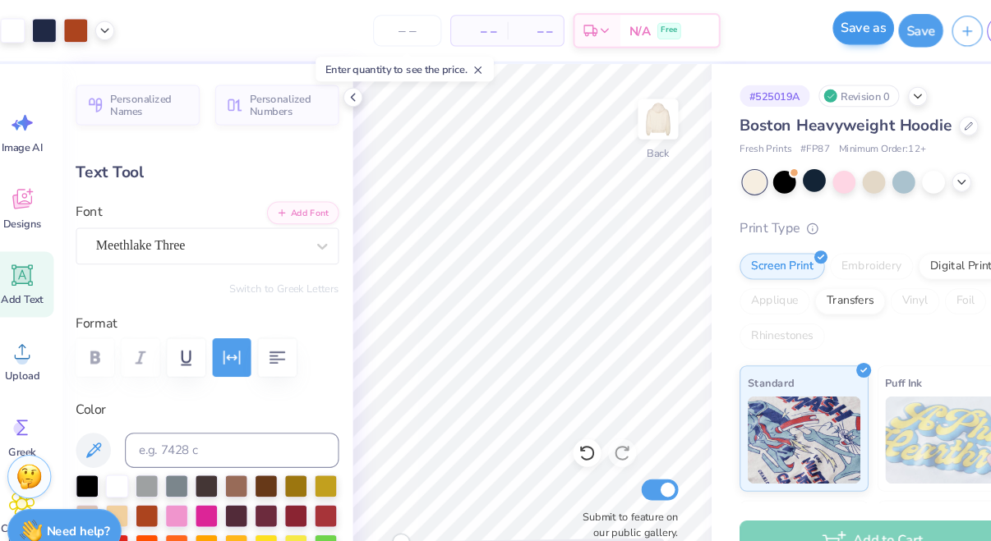
drag, startPoint x: 710, startPoint y: 25, endPoint x: 803, endPoint y: 24, distance: 92.8
click at [803, 24] on div "Art colors – – Per Item – – Total Est. Delivery N/A Free Design Title unfinishe…" at bounding box center [495, 29] width 991 height 58
click at [885, 21] on button "Save" at bounding box center [879, 28] width 42 height 31
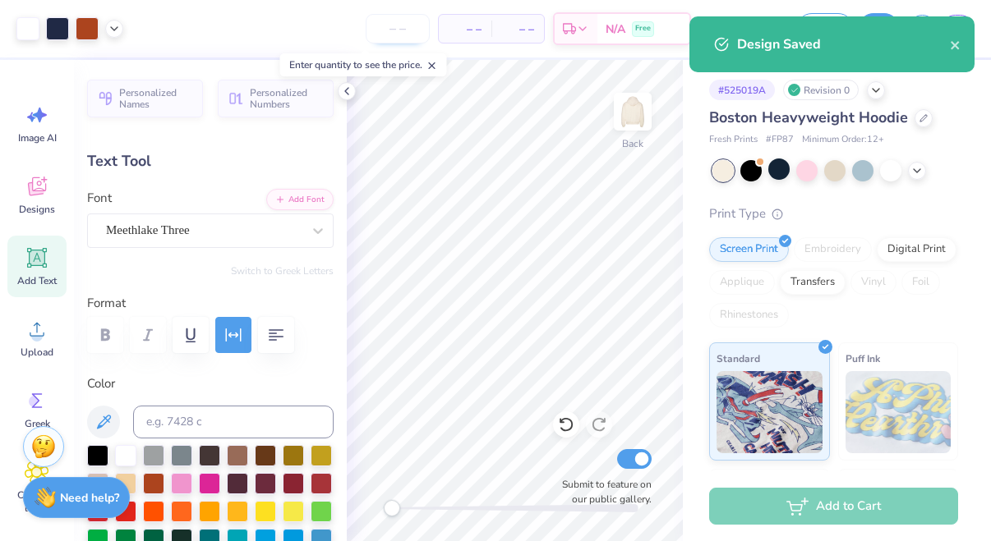
click at [382, 37] on input "number" at bounding box center [398, 29] width 64 height 30
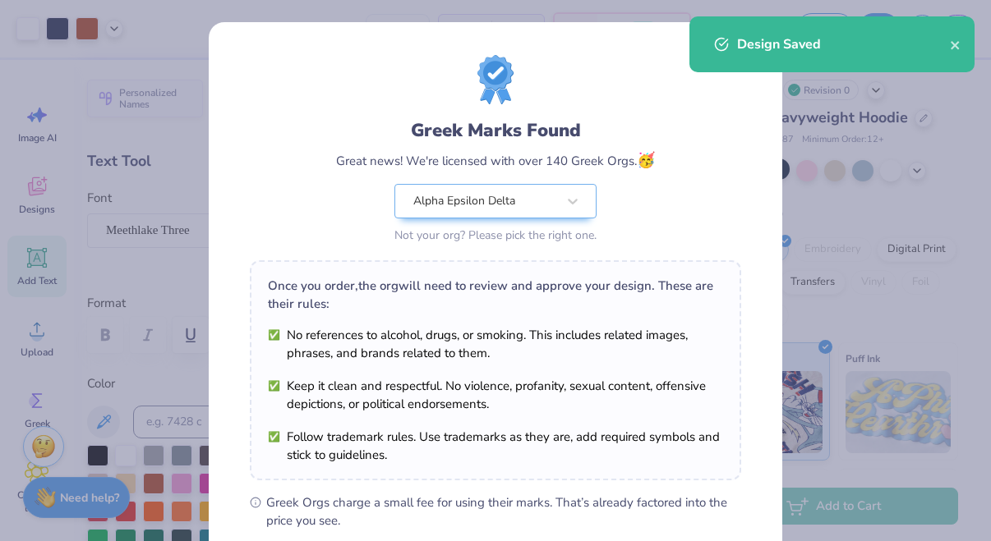
scroll to position [228, 0]
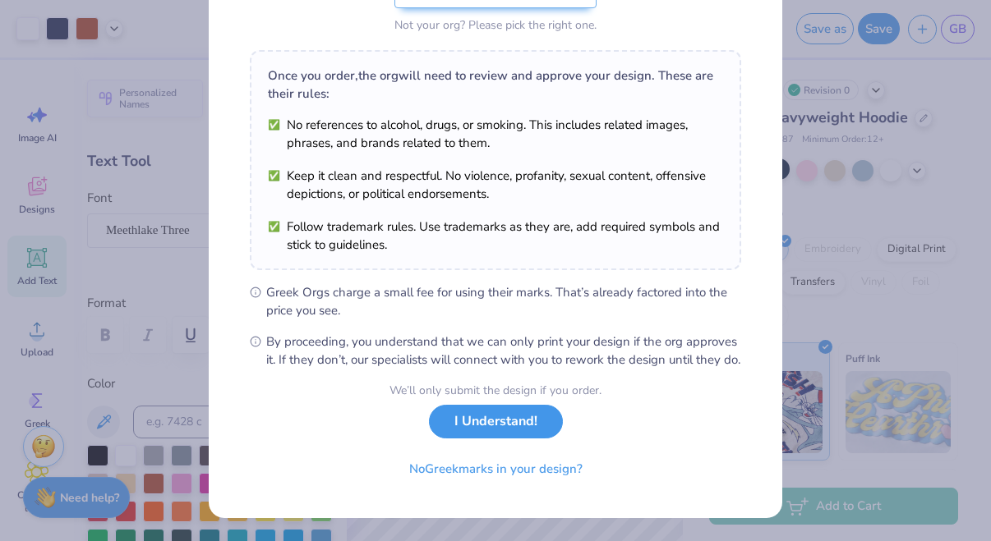
click at [536, 426] on button "I Understand!" at bounding box center [496, 422] width 134 height 34
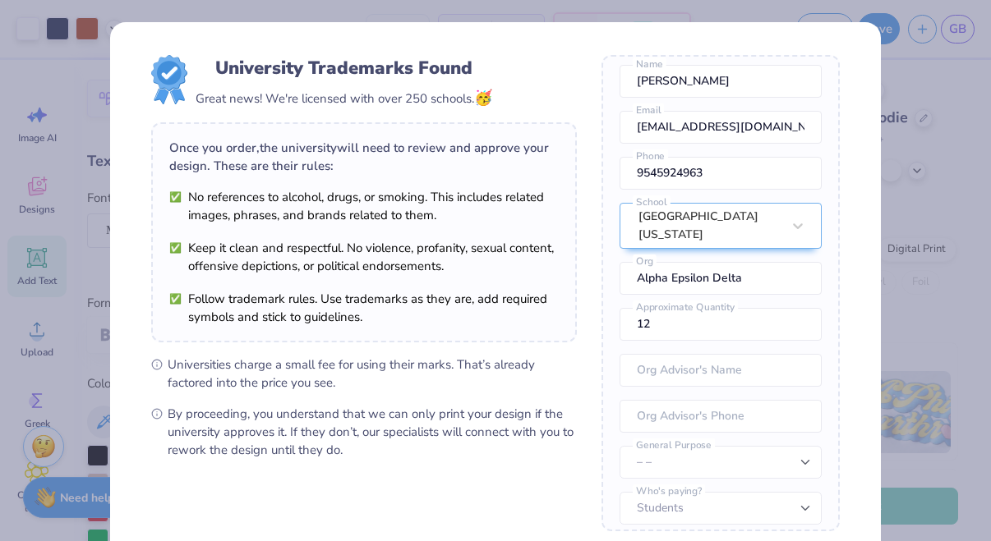
scroll to position [173, 0]
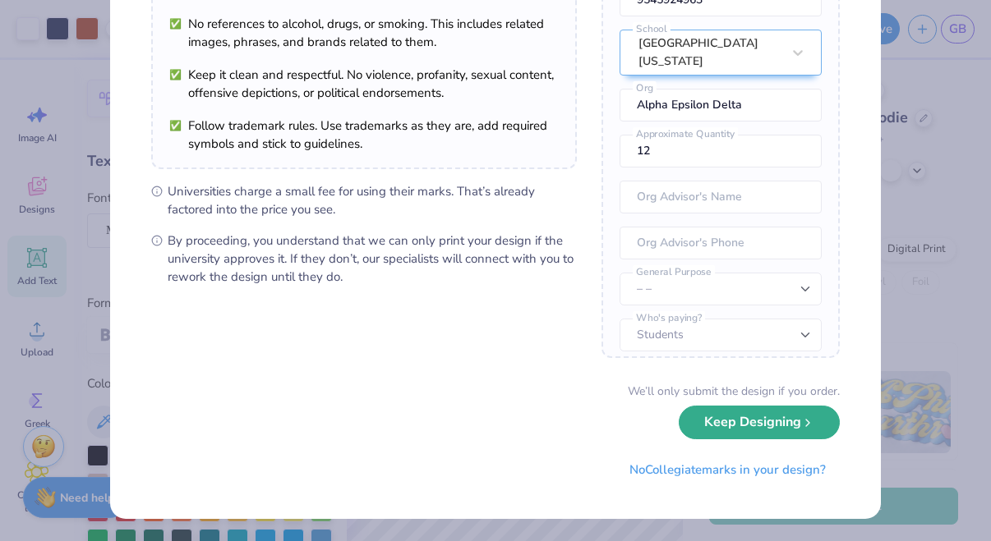
click at [728, 432] on button "Keep Designing" at bounding box center [759, 423] width 161 height 34
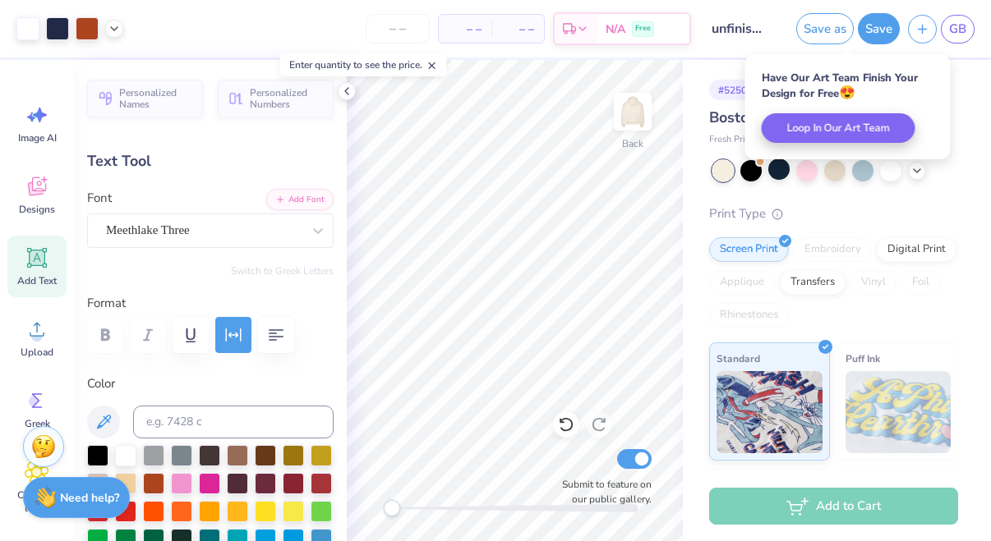
scroll to position [0, 0]
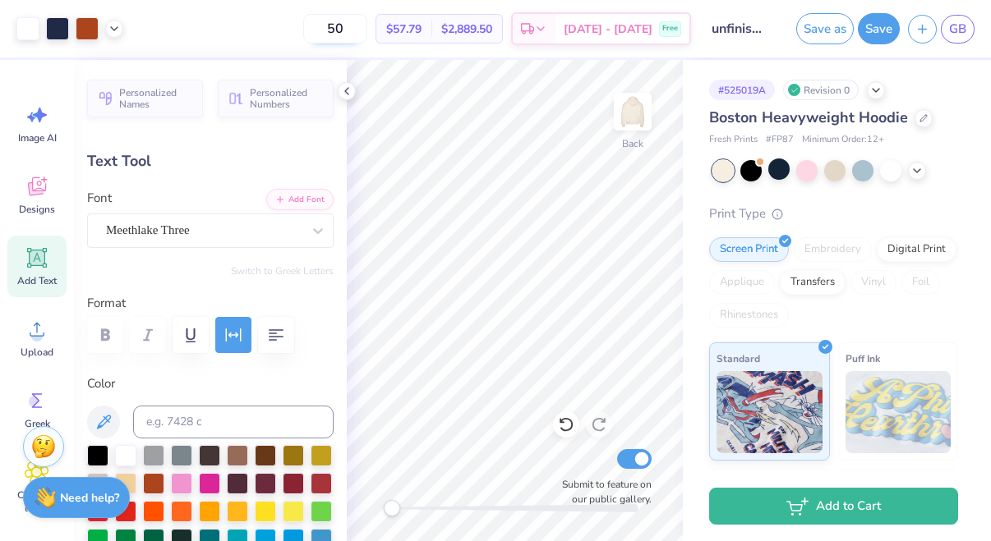
click at [367, 21] on input "50" at bounding box center [335, 29] width 64 height 30
type input "5"
type input "100"
click at [955, 25] on span "GB" at bounding box center [957, 29] width 17 height 19
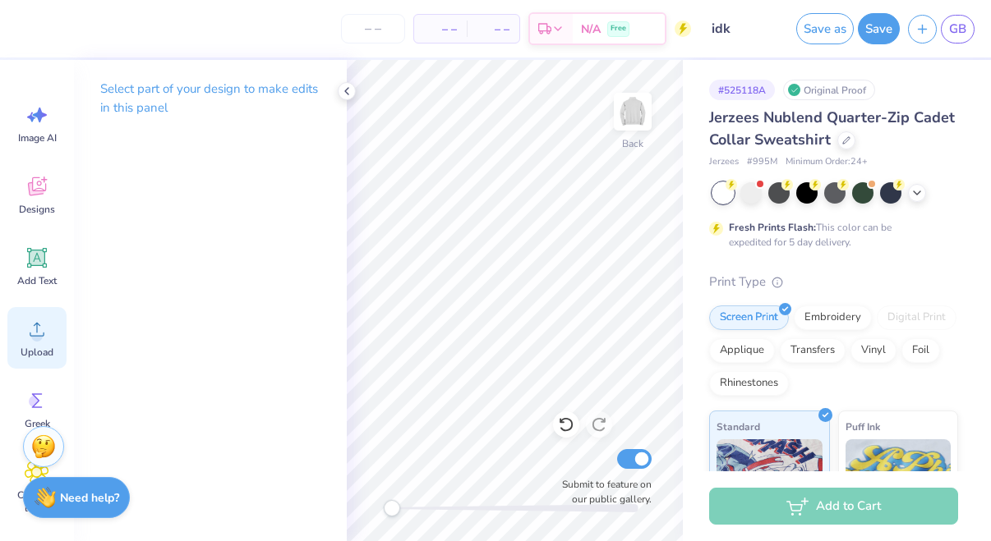
click at [27, 346] on span "Upload" at bounding box center [37, 352] width 33 height 13
click at [45, 186] on icon at bounding box center [37, 186] width 18 height 19
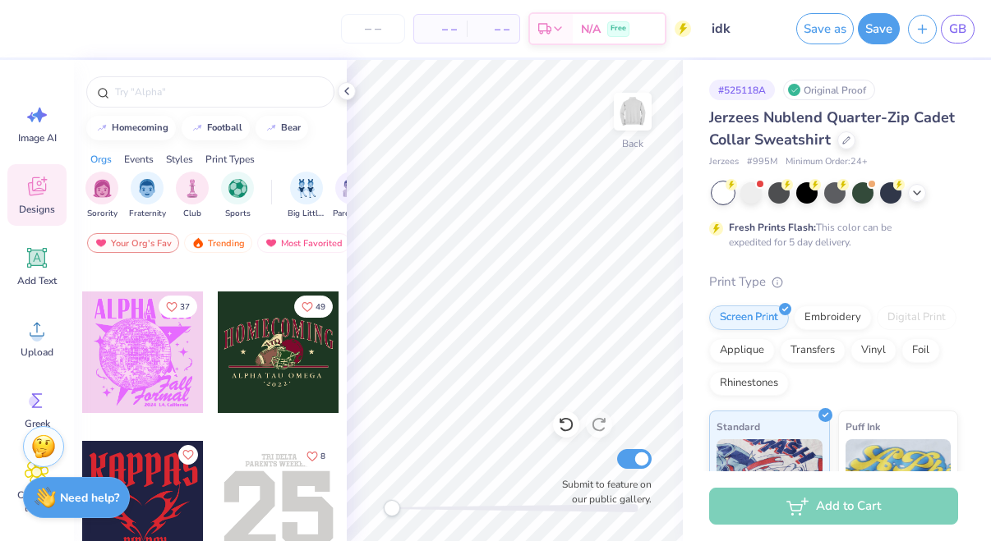
scroll to position [3479, 0]
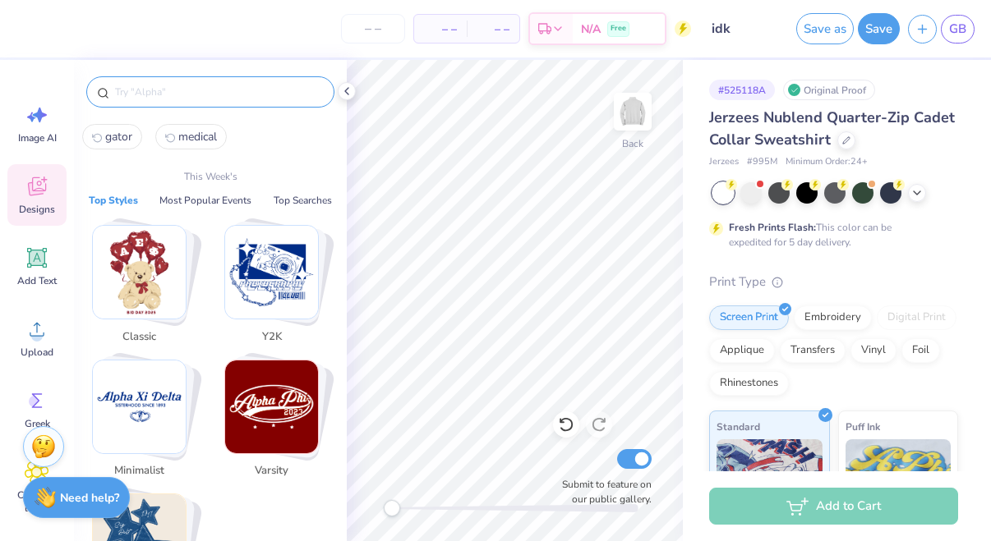
click at [171, 88] on input "text" at bounding box center [218, 92] width 210 height 16
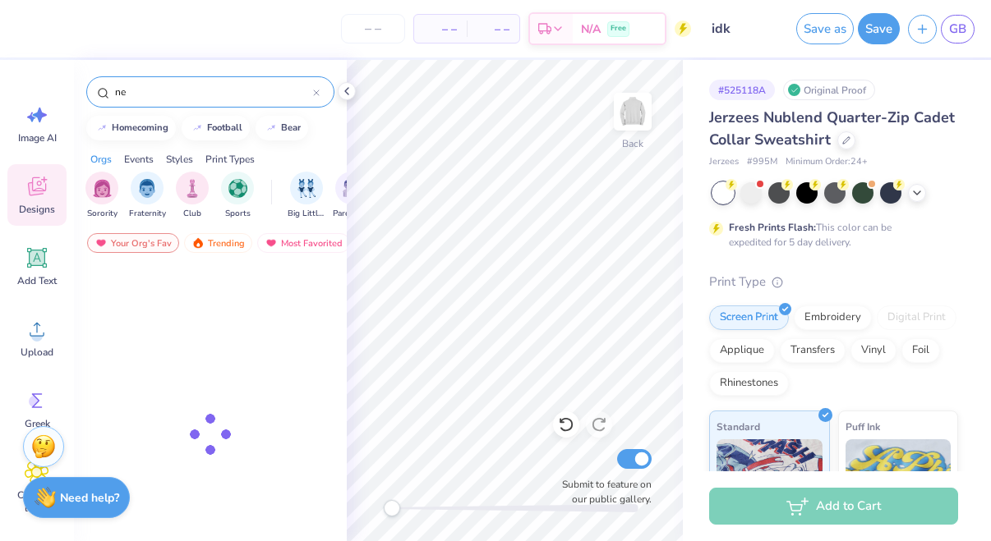
type input "n"
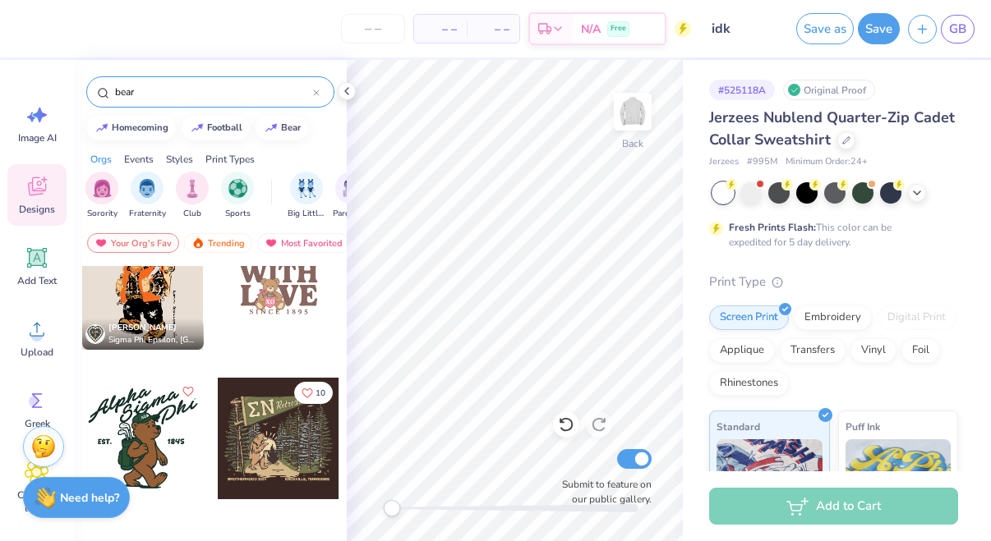
scroll to position [0, 0]
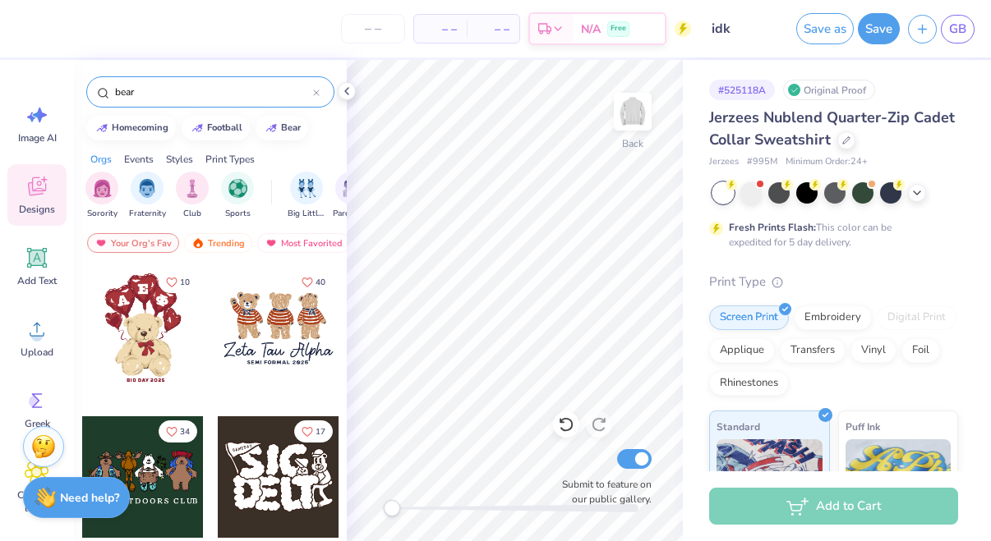
type input "bear"
click at [245, 333] on div at bounding box center [279, 328] width 122 height 122
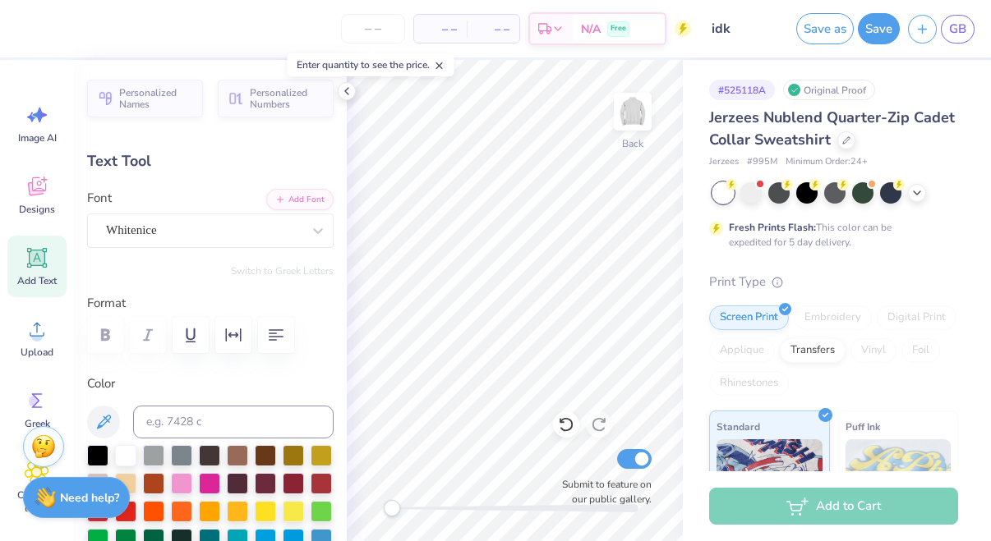
type textarea "Z"
type textarea "Alpha Epsilon Delta"
type input "4.47"
type input "0.28"
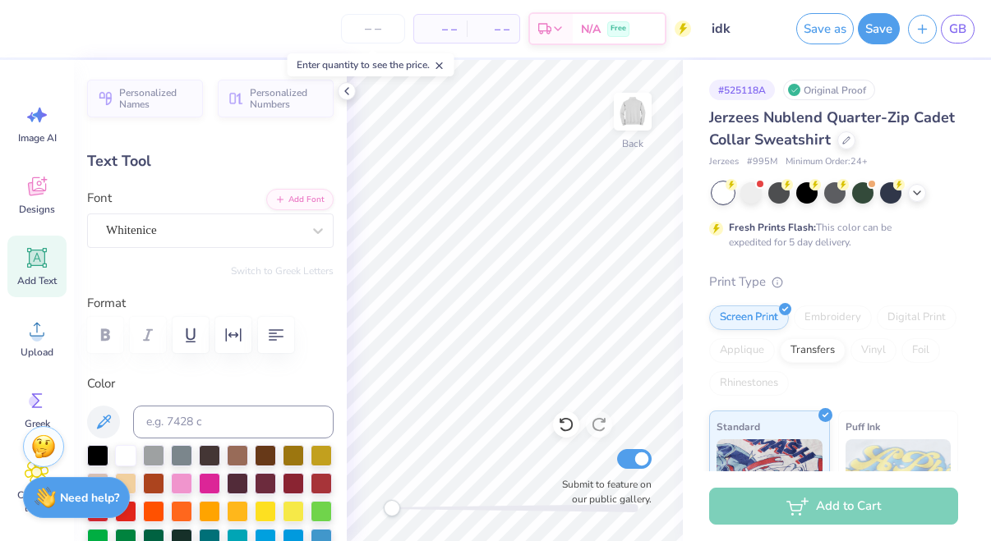
type input "8.10"
type textarea "Universiity of [US_STATE]"
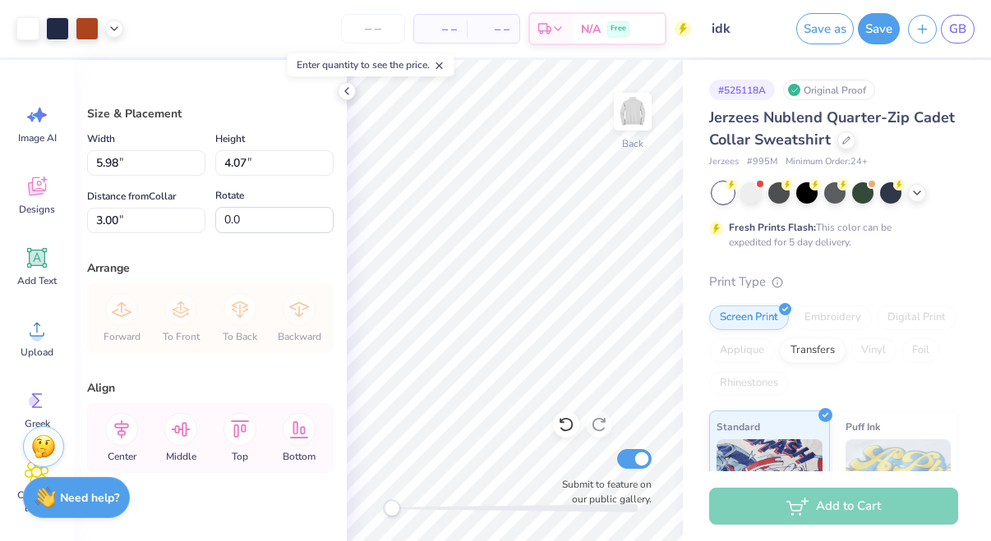
type input "5.98"
type input "4.07"
type input "5.64"
type input "3.84"
type input "3.90"
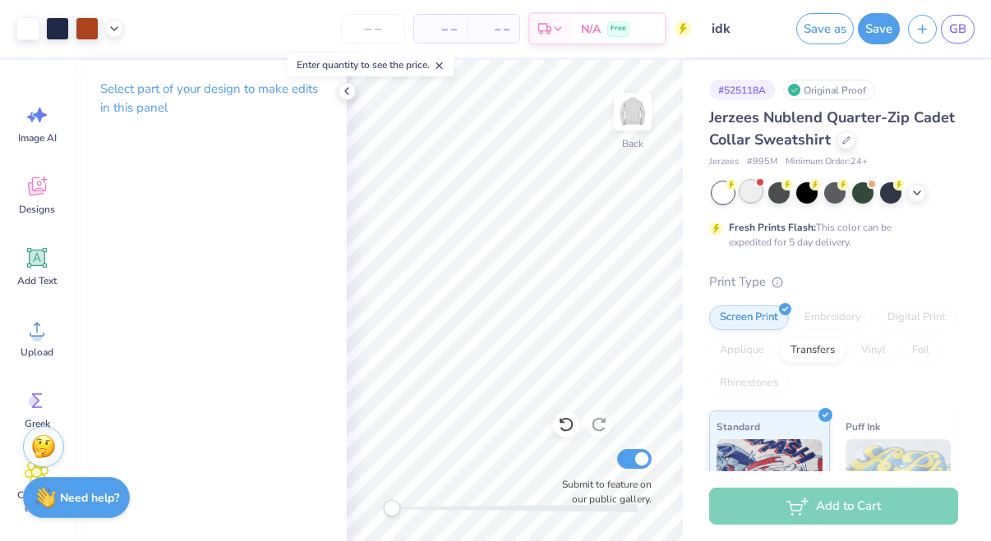
click at [752, 189] on div at bounding box center [750, 191] width 21 height 21
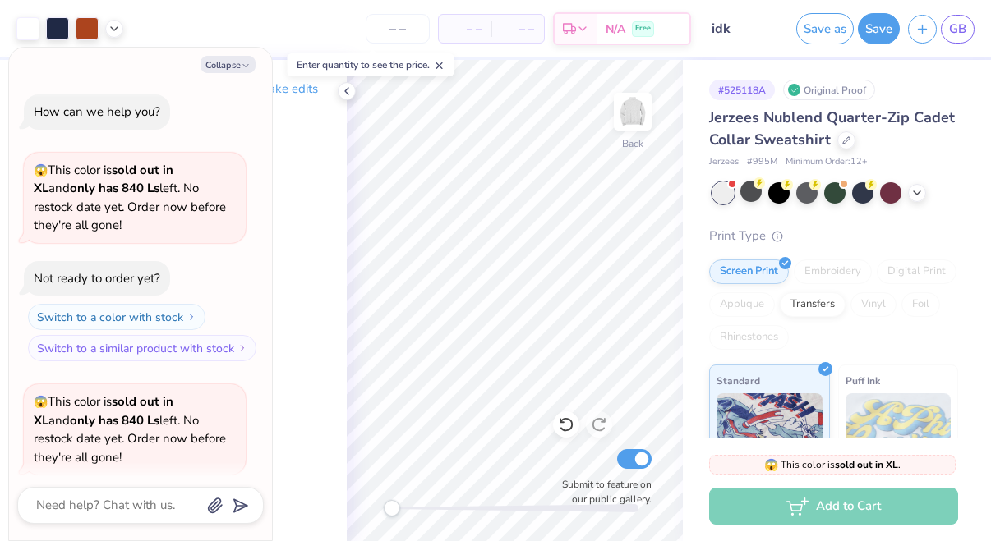
scroll to position [127, 0]
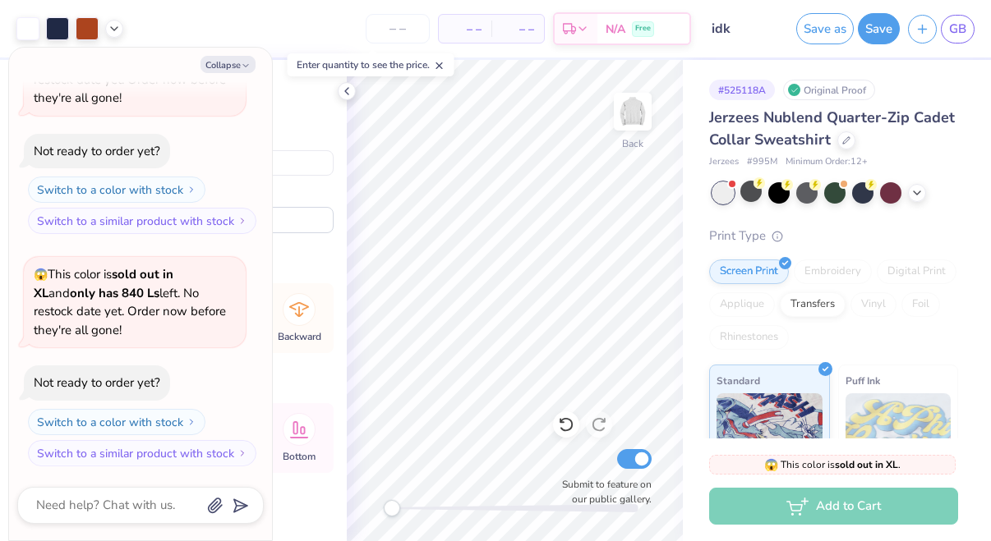
type textarea "x"
type input "4.00"
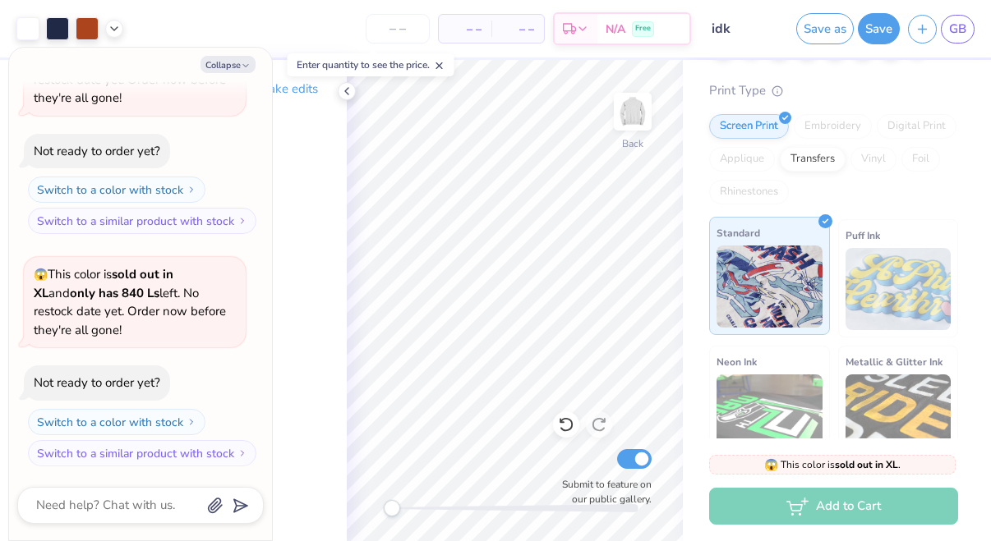
scroll to position [0, 0]
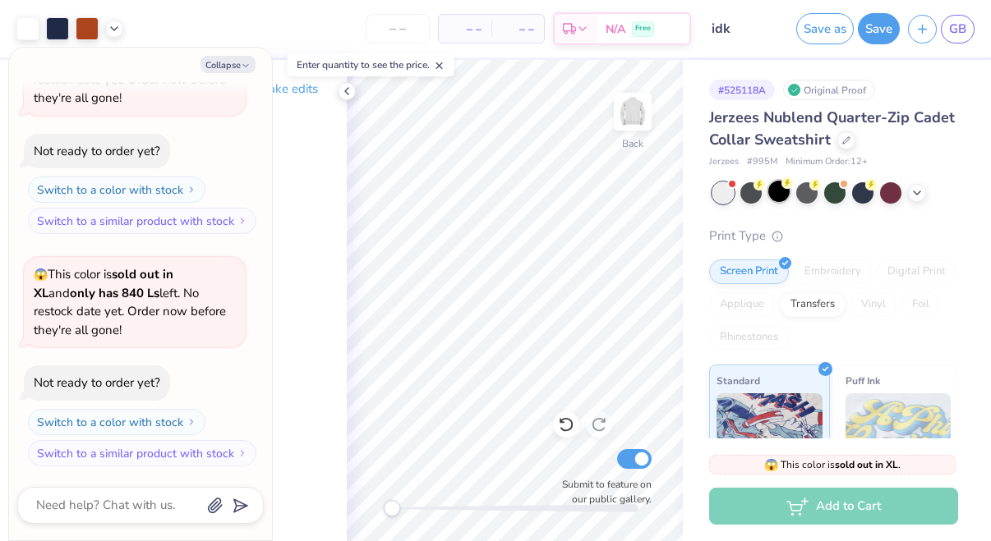
drag, startPoint x: 749, startPoint y: 197, endPoint x: 770, endPoint y: 196, distance: 20.6
click at [749, 197] on div at bounding box center [750, 192] width 21 height 21
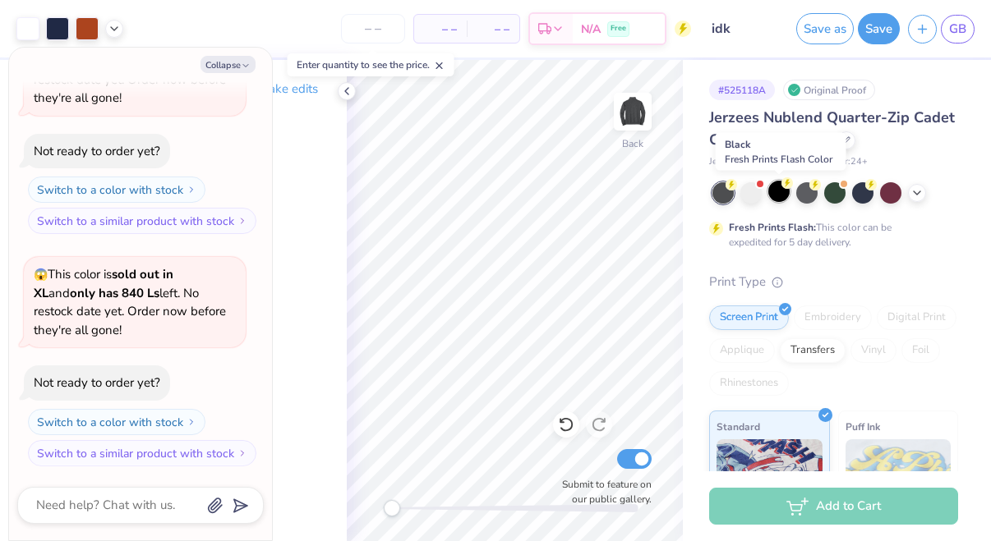
click at [777, 195] on div at bounding box center [778, 191] width 21 height 21
click at [800, 191] on div at bounding box center [806, 191] width 21 height 21
click at [825, 191] on div at bounding box center [834, 191] width 21 height 21
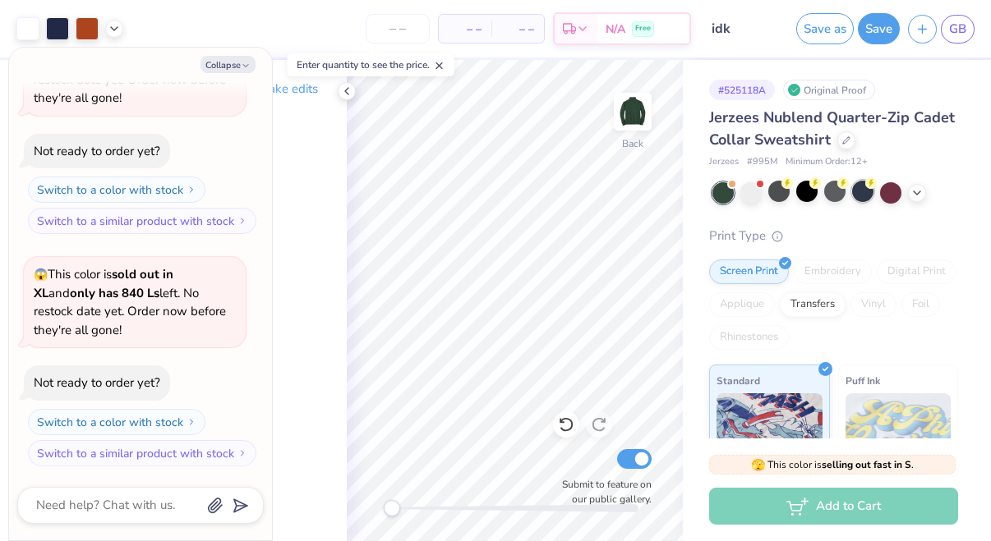
scroll to position [341, 0]
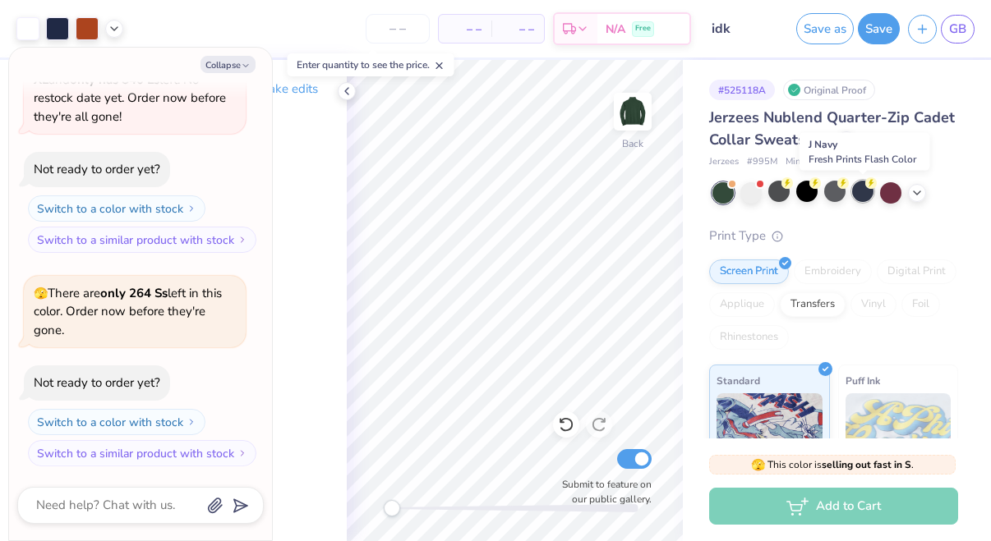
click at [862, 184] on div at bounding box center [862, 191] width 21 height 21
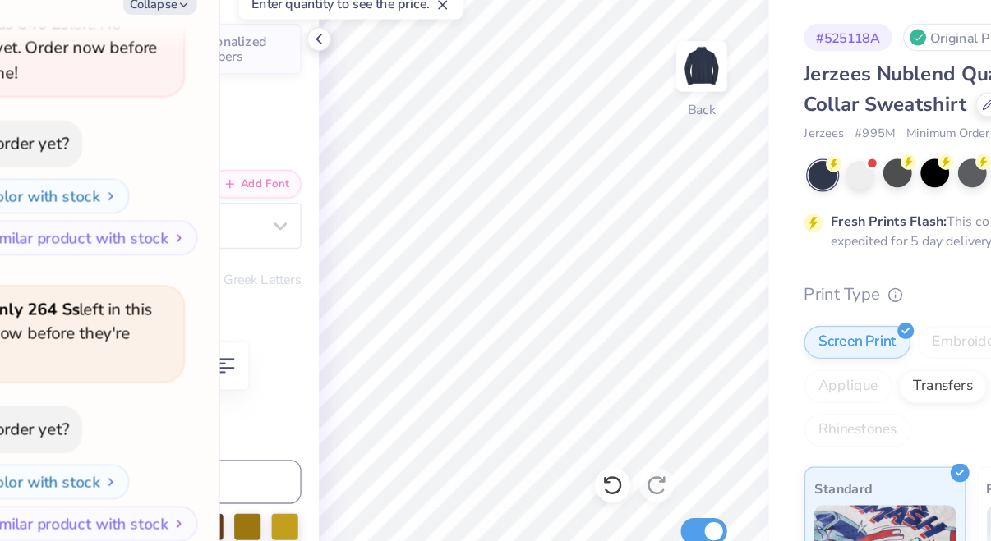
scroll to position [0, 0]
click at [563, 428] on icon at bounding box center [566, 424] width 16 height 16
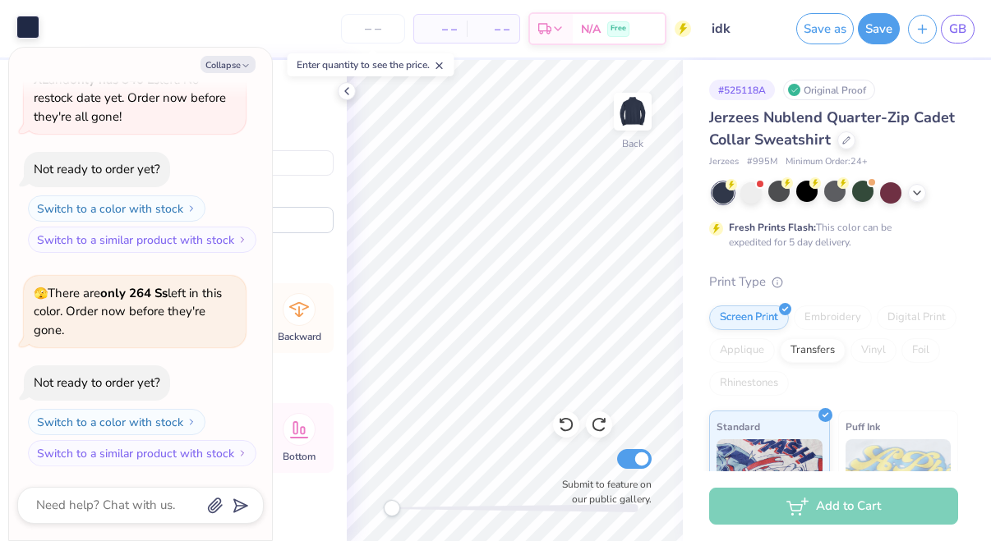
click at [30, 33] on div at bounding box center [27, 27] width 23 height 23
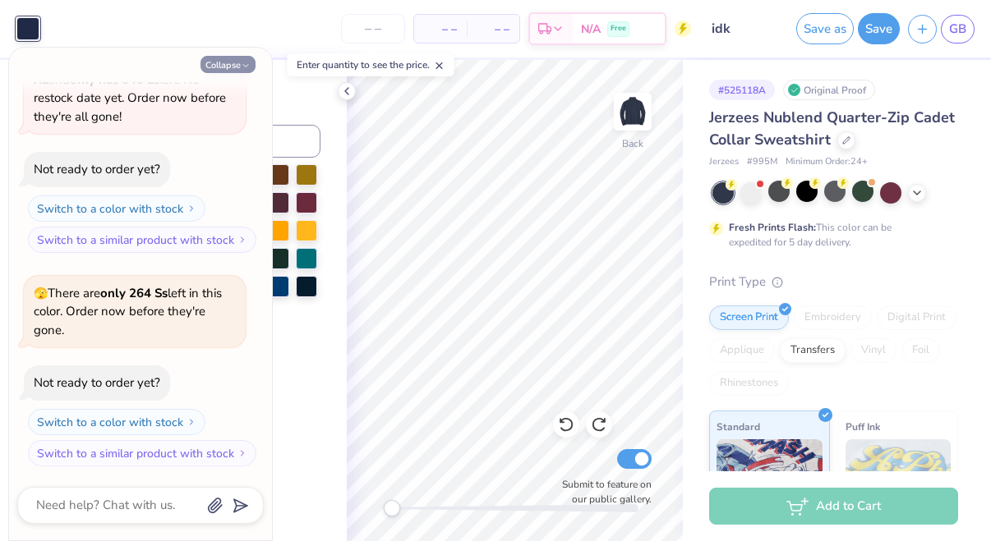
click at [228, 64] on button "Collapse" at bounding box center [227, 64] width 55 height 17
type textarea "x"
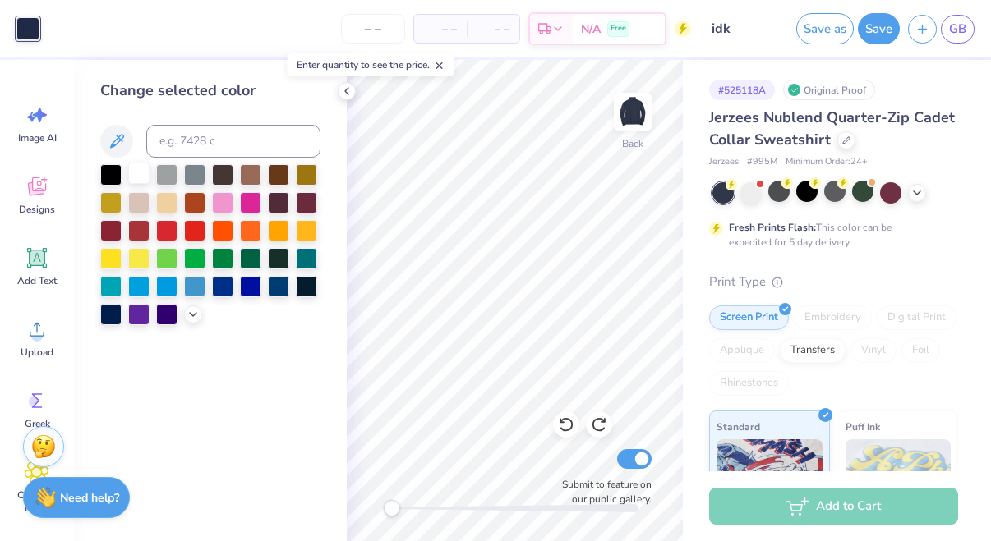
click at [142, 172] on div at bounding box center [138, 173] width 21 height 21
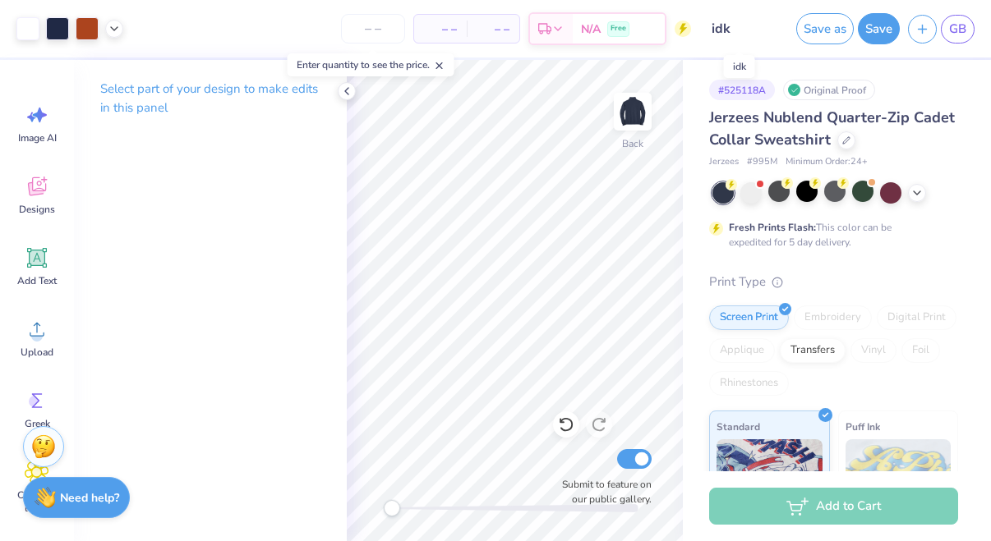
click at [719, 31] on input "idk" at bounding box center [739, 28] width 81 height 33
drag, startPoint x: 738, startPoint y: 29, endPoint x: 694, endPoint y: 29, distance: 44.4
click at [694, 29] on div "Art colors – – Per Item – – Total Est. Delivery N/A Free Design Title idk Save …" at bounding box center [495, 29] width 991 height 58
click at [735, 21] on input "idk" at bounding box center [739, 28] width 81 height 33
drag, startPoint x: 733, startPoint y: 28, endPoint x: 693, endPoint y: 28, distance: 39.4
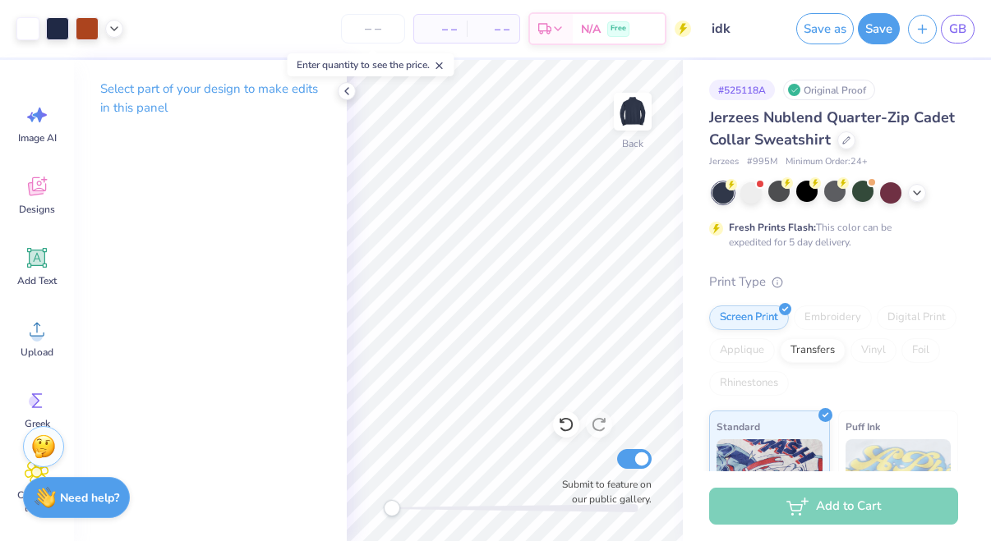
click at [693, 28] on div "Art colors – – Per Item – – Total Est. Delivery N/A Free Design Title idk Save …" at bounding box center [495, 29] width 991 height 58
click at [880, 30] on button "Save" at bounding box center [879, 26] width 42 height 31
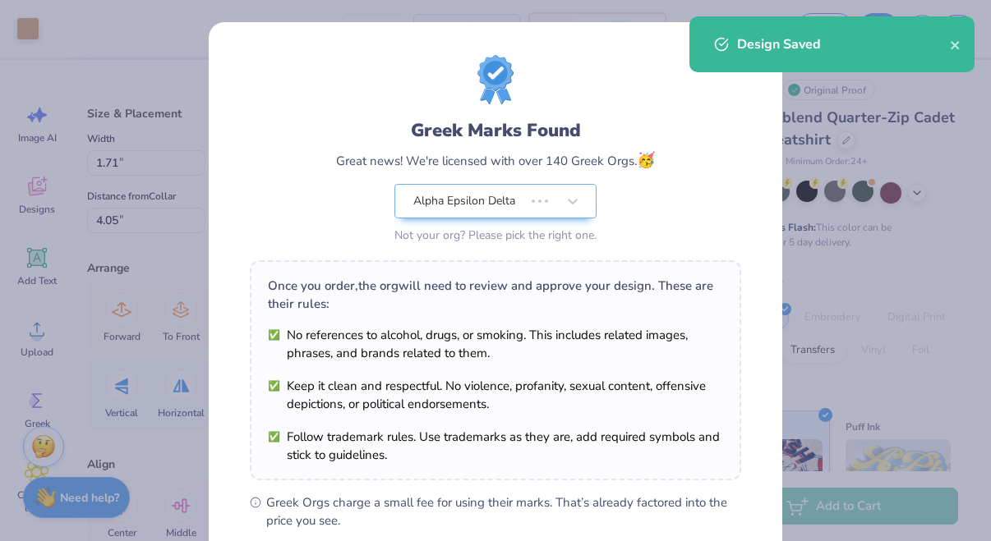
click at [435, 206] on body "Art colors – – Per Item – – Total Est. Delivery N/A Free Design Title idk Save …" at bounding box center [495, 270] width 991 height 541
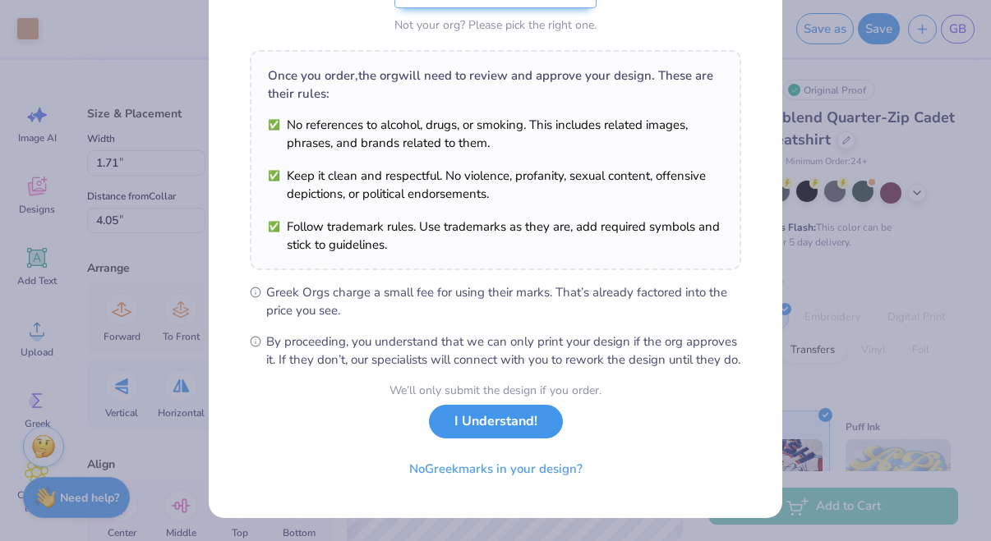
click at [527, 430] on button "I Understand!" at bounding box center [496, 422] width 134 height 34
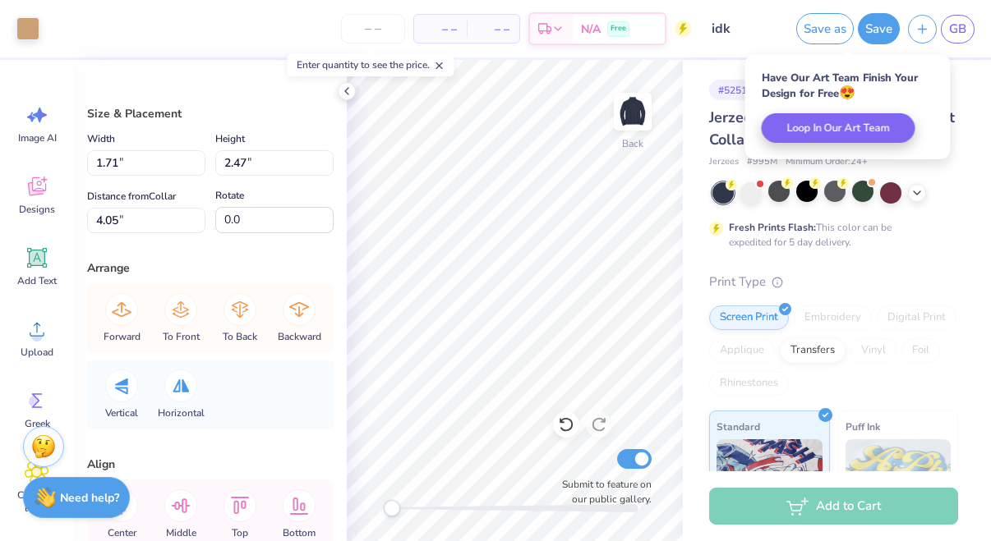
type input "1.38"
type input "0.86"
type input "4.95"
click at [567, 435] on div at bounding box center [566, 425] width 26 height 26
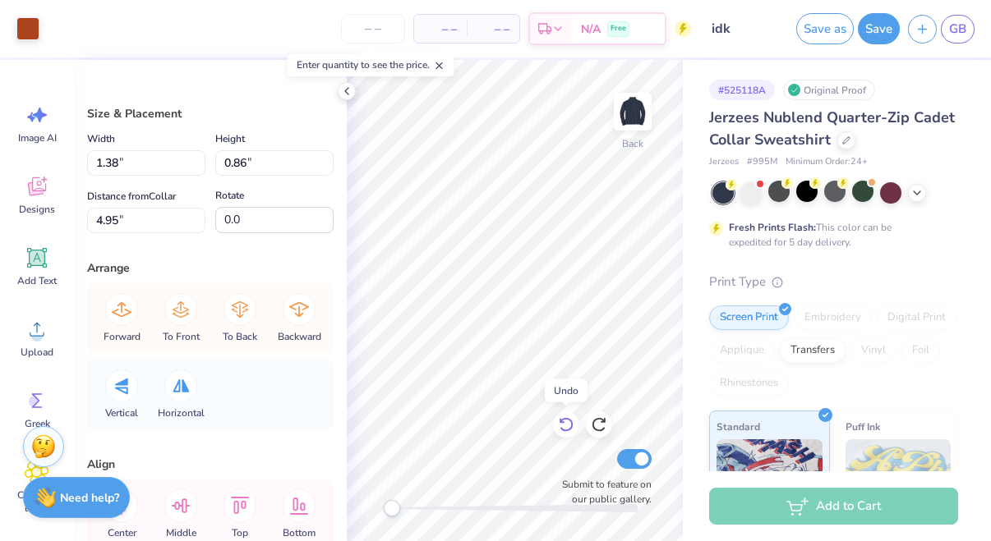
click at [573, 430] on icon at bounding box center [566, 424] width 16 height 16
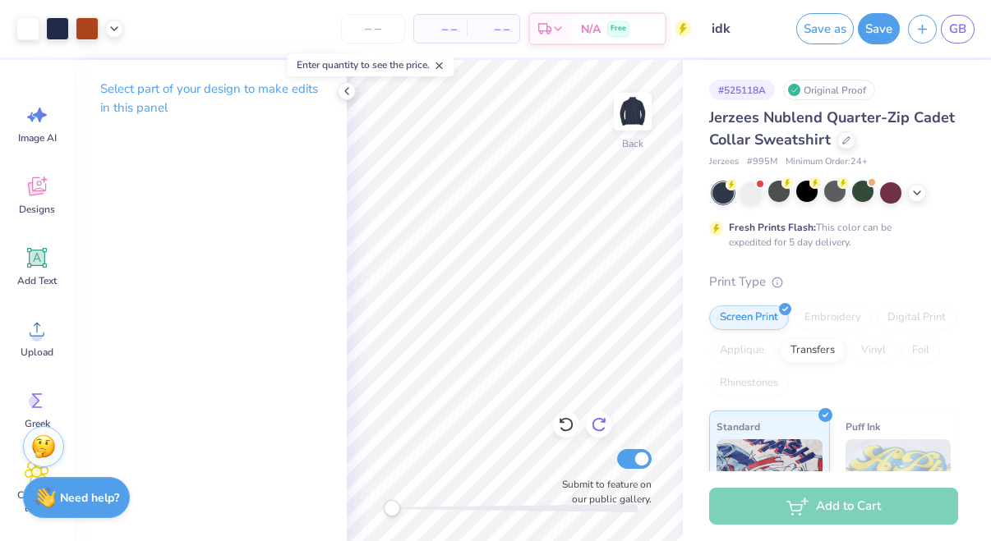
click at [598, 420] on icon at bounding box center [599, 424] width 16 height 16
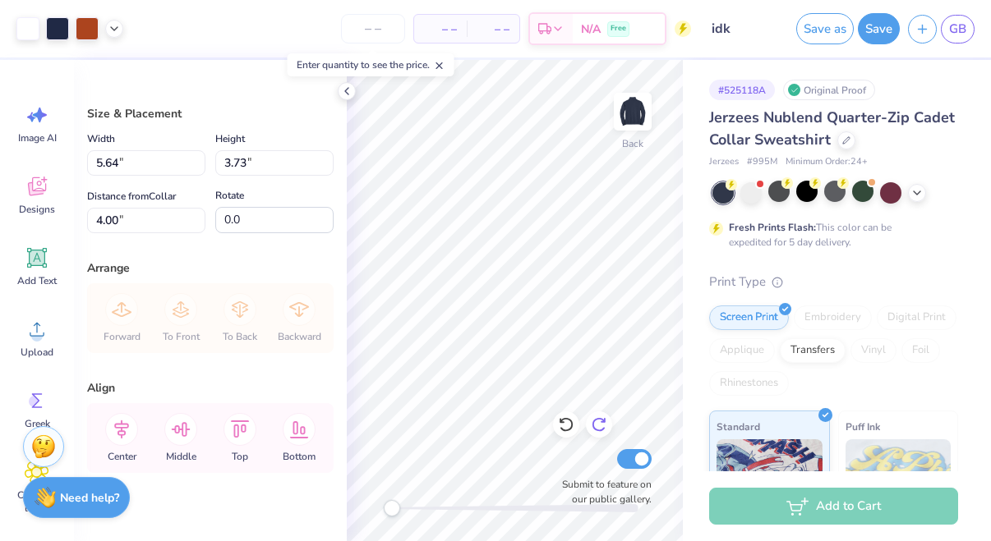
type input "4.17"
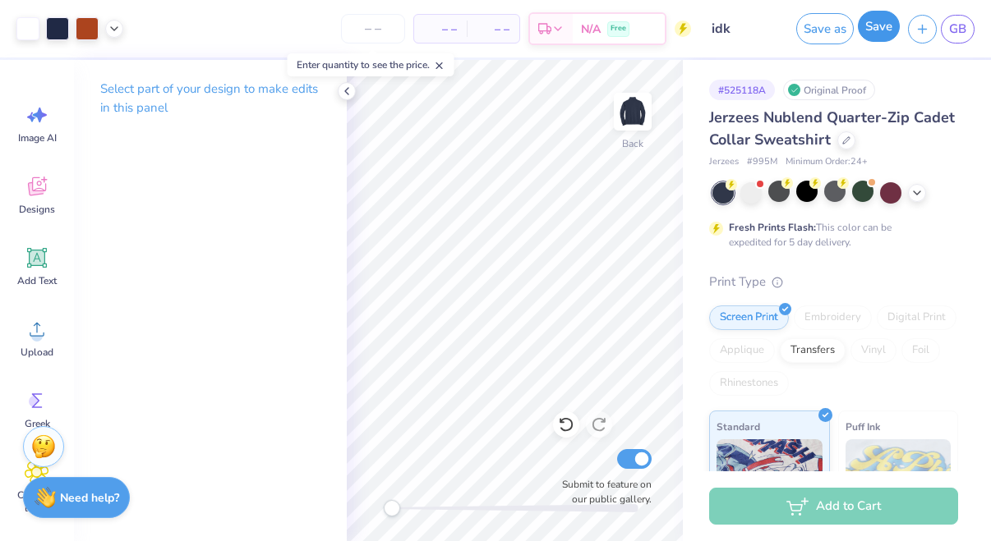
click at [877, 29] on button "Save" at bounding box center [879, 26] width 42 height 31
click at [959, 24] on span "GB" at bounding box center [957, 29] width 17 height 19
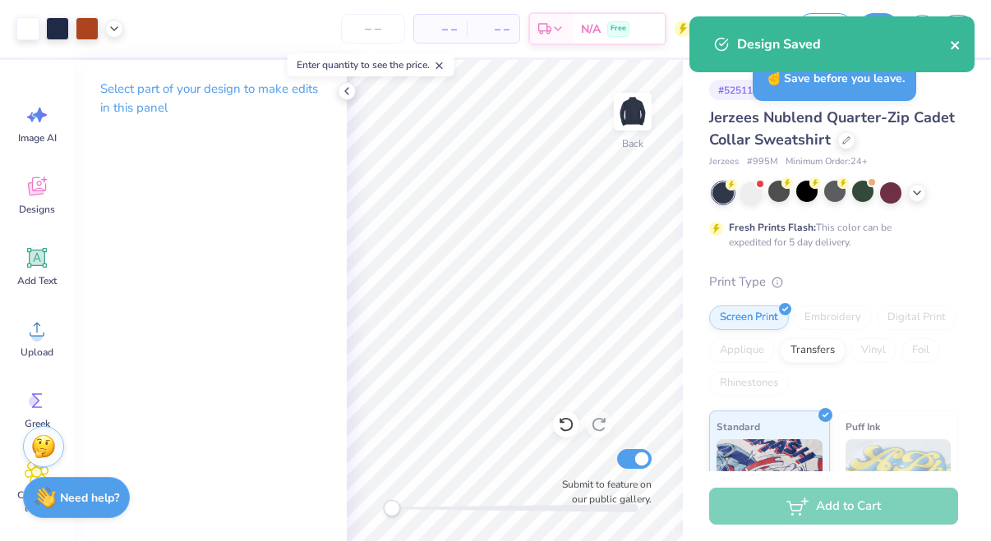
click at [951, 45] on icon "close" at bounding box center [956, 45] width 12 height 13
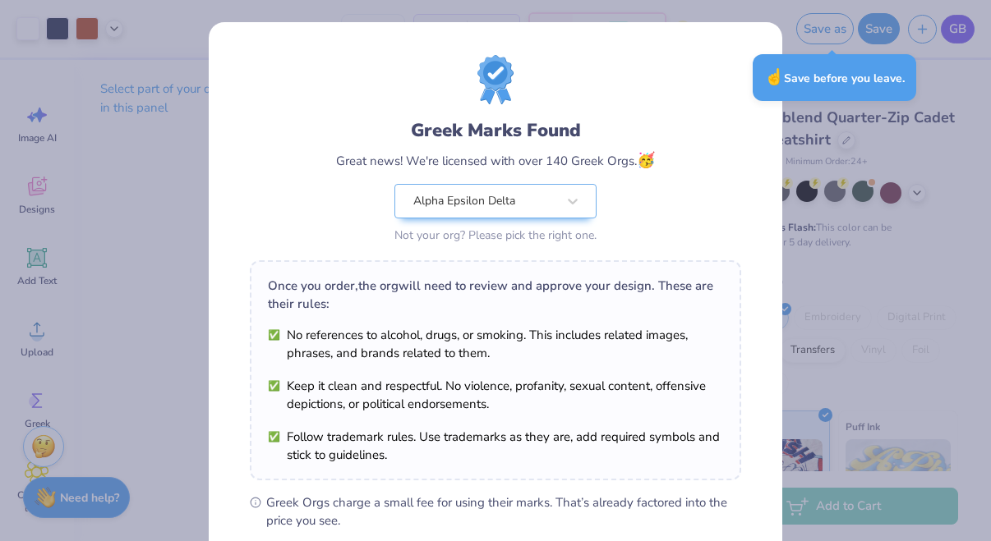
click at [955, 35] on div "Greek Marks Found Great news! We're licensed with over 140 Greek Orgs. 🥳 Alpha …" at bounding box center [495, 270] width 991 height 541
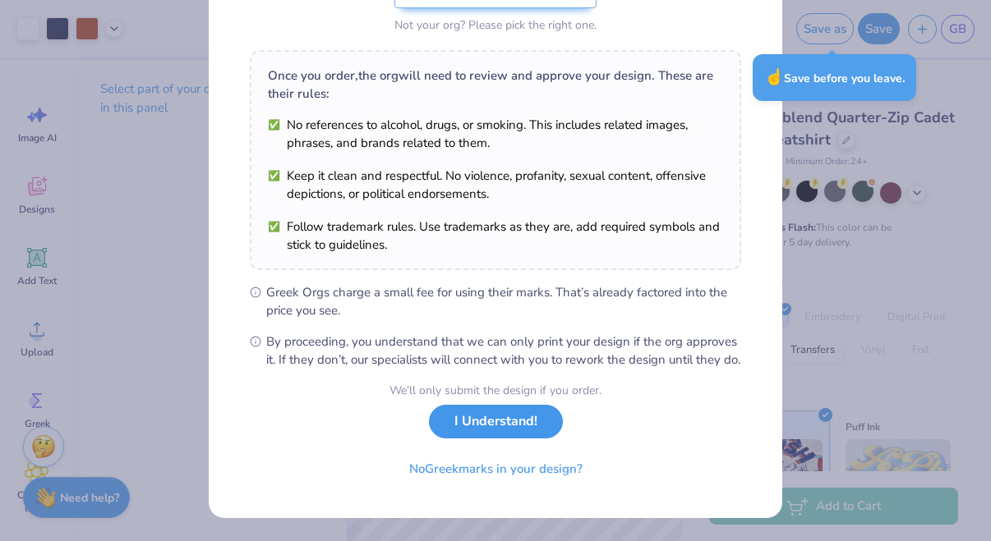
click at [534, 425] on button "I Understand!" at bounding box center [496, 422] width 134 height 34
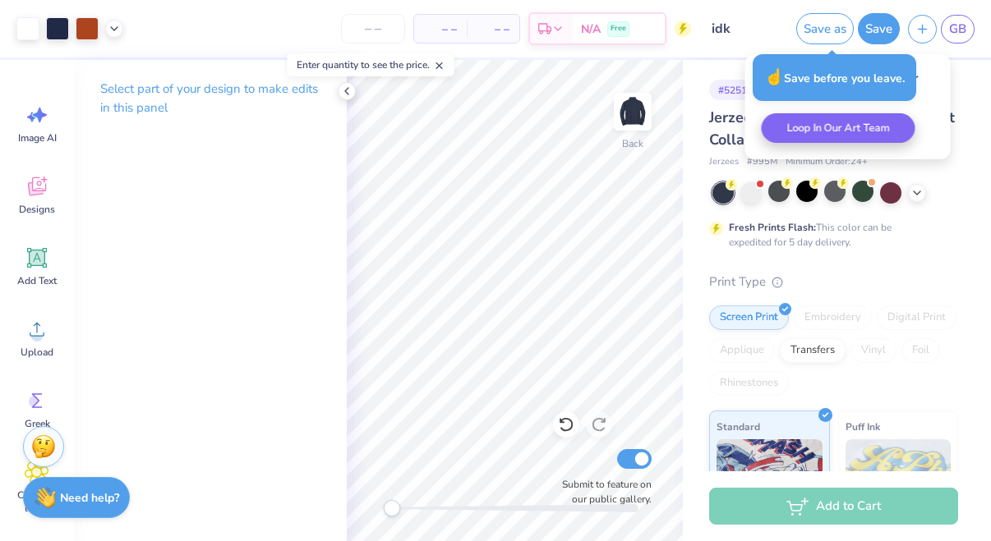
scroll to position [0, 0]
click at [959, 28] on span "GB" at bounding box center [957, 29] width 17 height 19
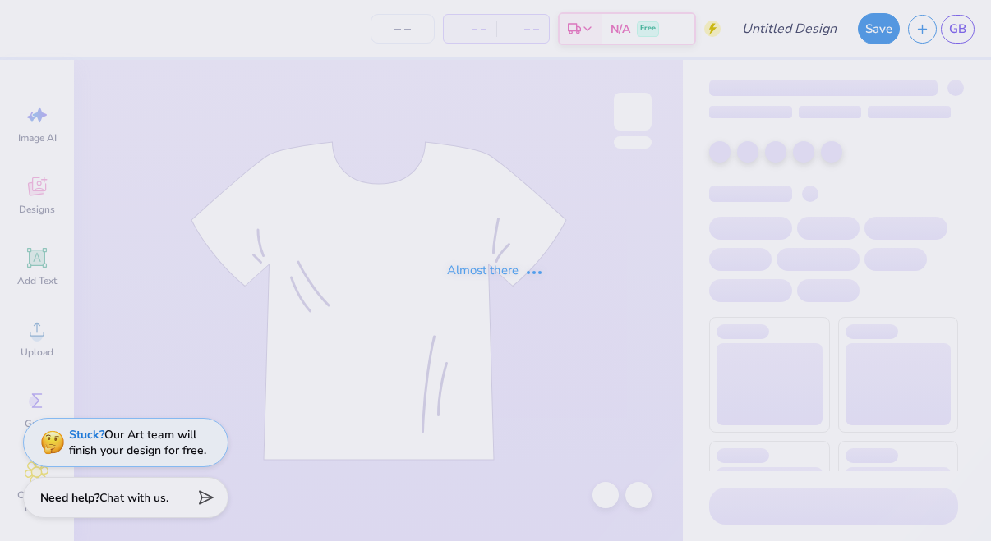
type input "idk"
type input "5"
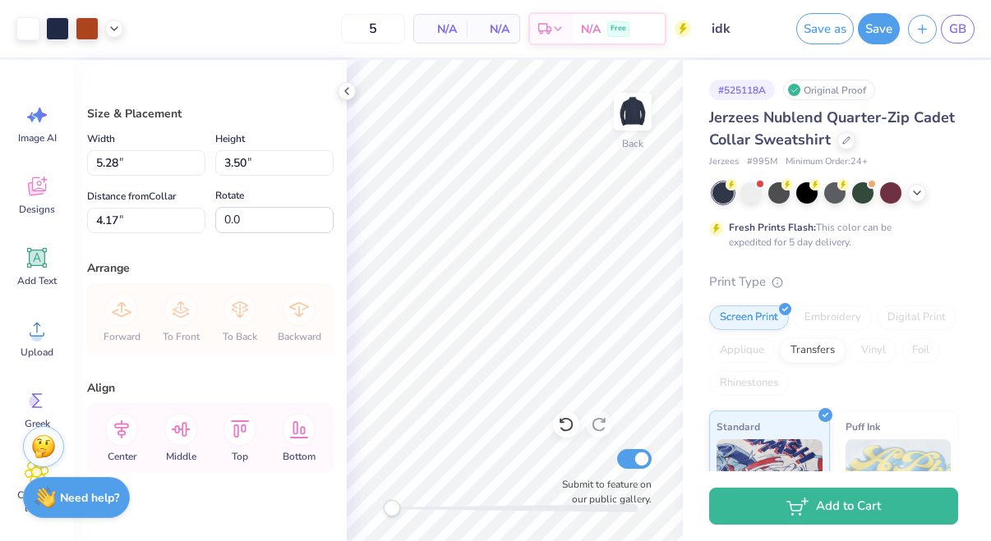
type input "5.28"
type input "3.50"
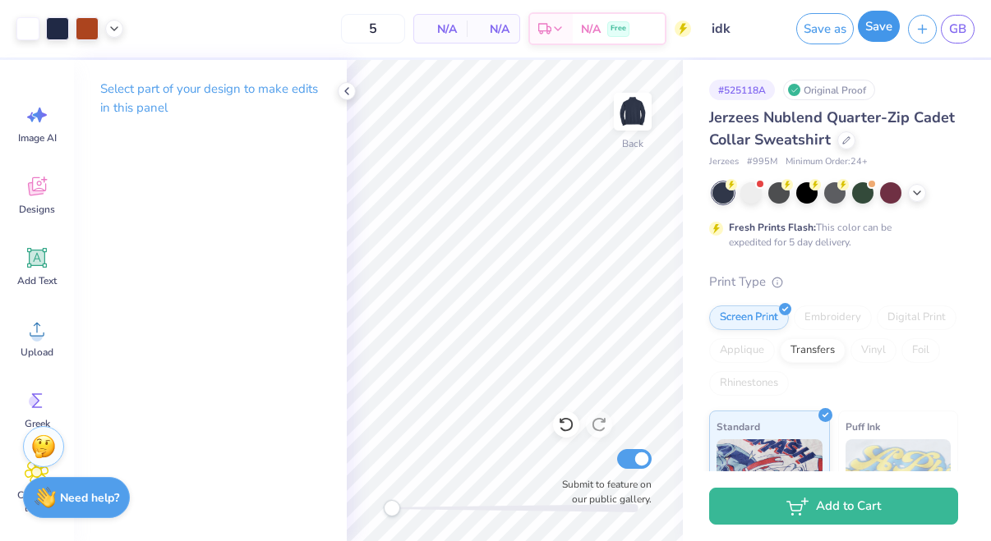
click at [869, 30] on button "Save" at bounding box center [879, 26] width 42 height 31
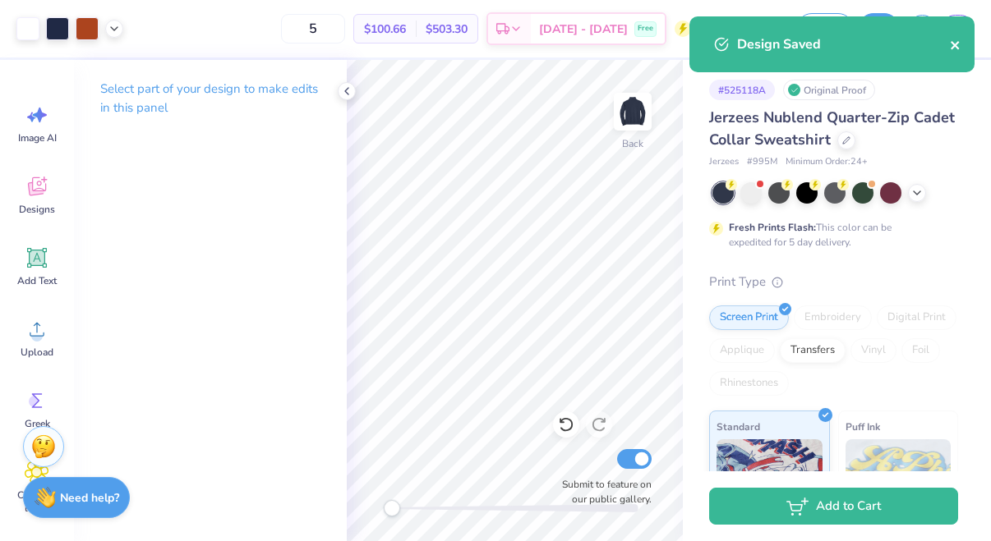
click at [953, 42] on icon "close" at bounding box center [956, 45] width 12 height 13
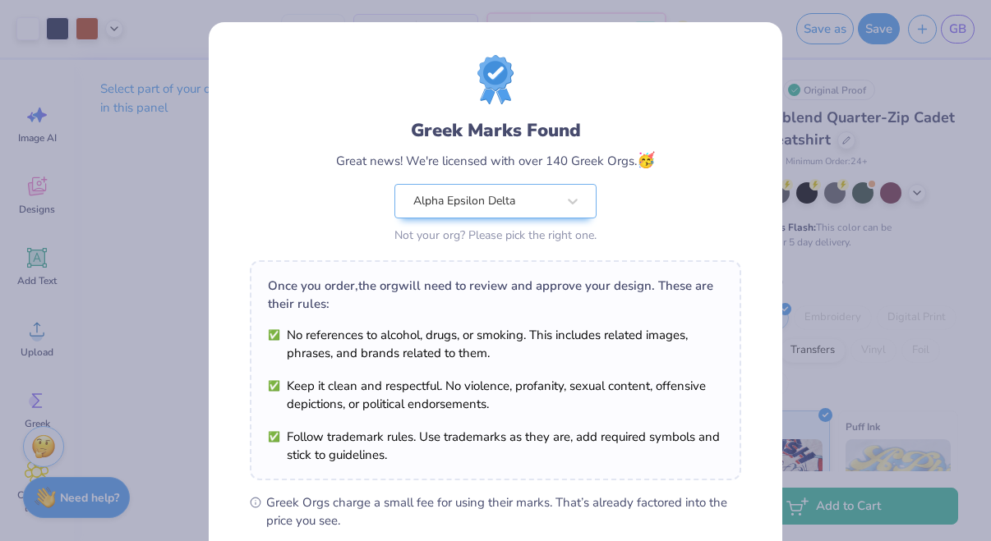
scroll to position [228, 0]
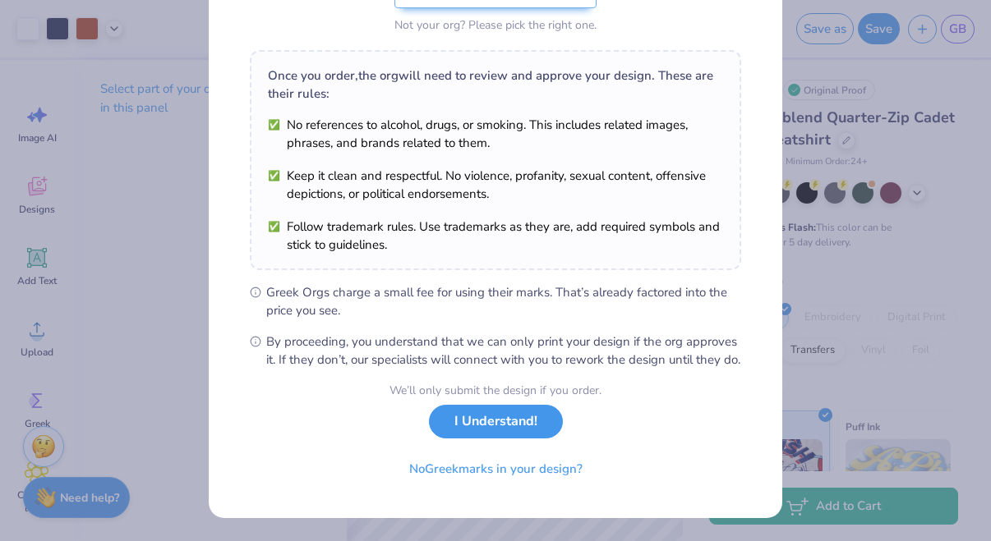
click at [538, 436] on button "I Understand!" at bounding box center [496, 422] width 134 height 34
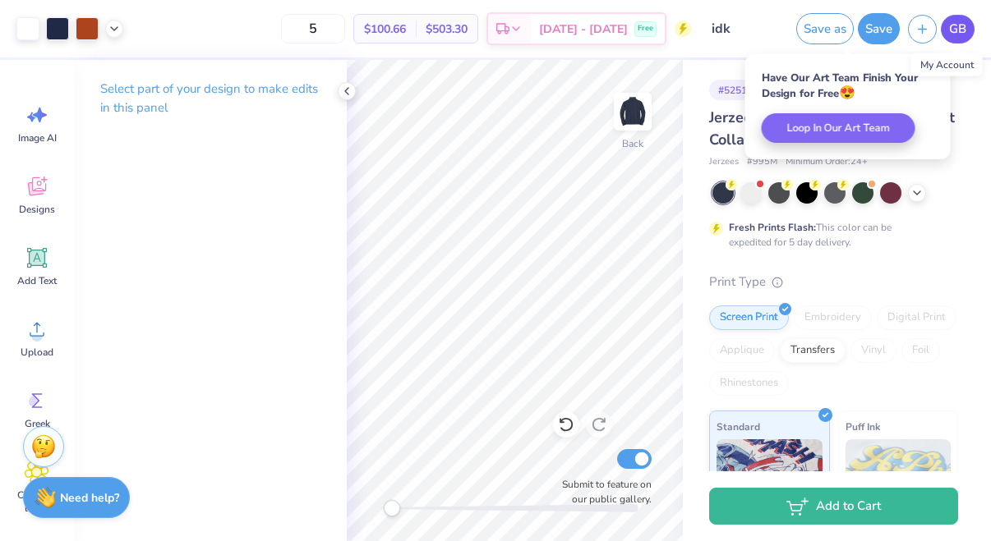
click at [961, 30] on span "GB" at bounding box center [957, 29] width 17 height 19
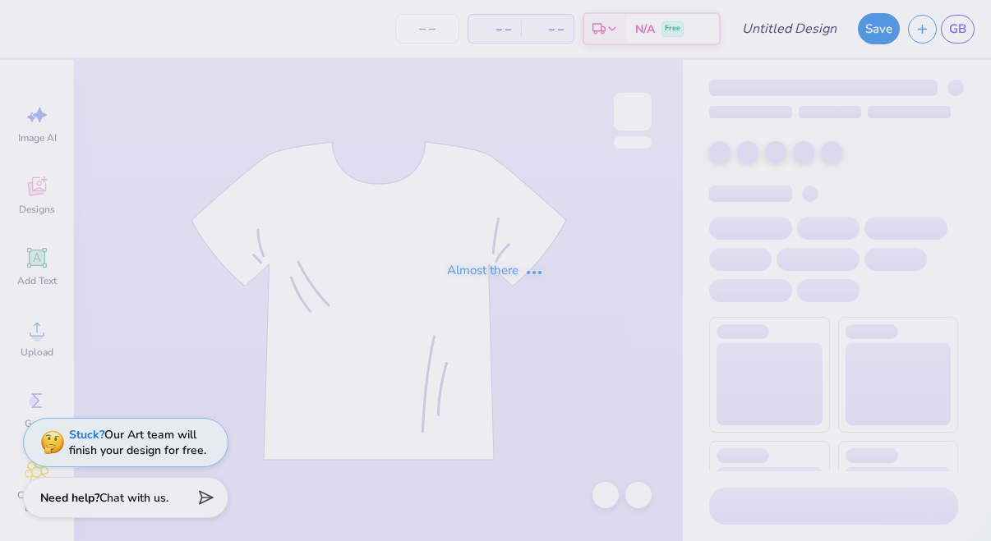
type input "unfinished hoodie"
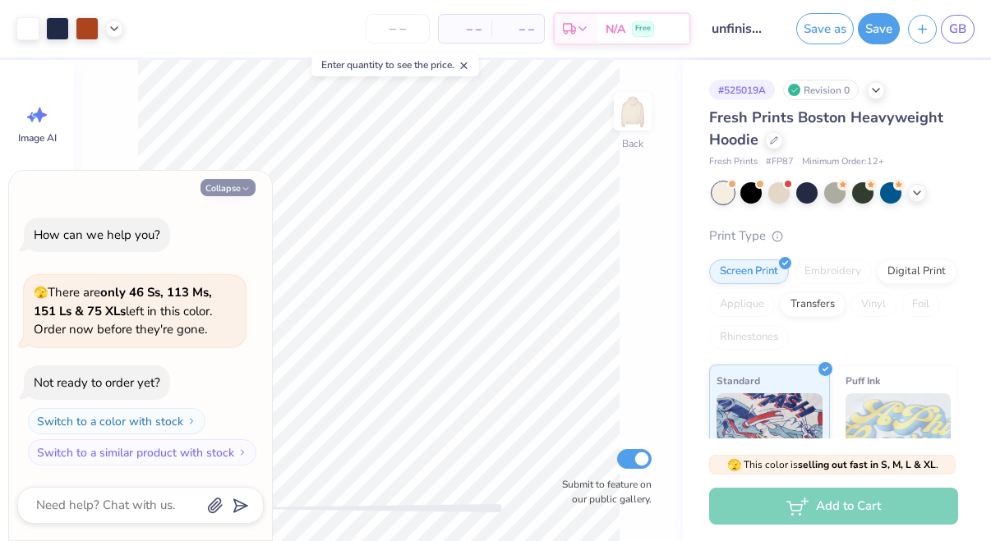
click at [246, 190] on polyline "button" at bounding box center [245, 188] width 5 height 2
type textarea "x"
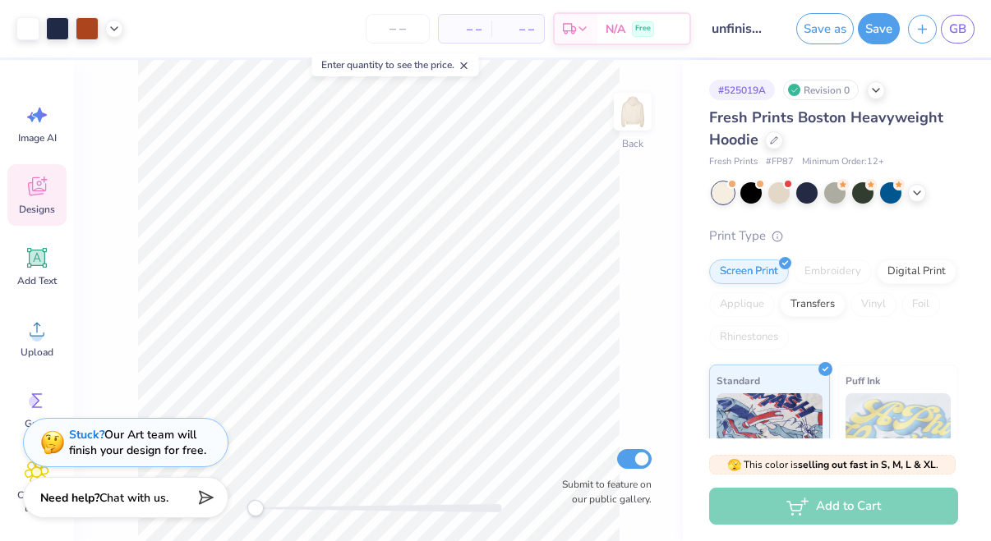
click at [48, 214] on span "Designs" at bounding box center [37, 209] width 36 height 13
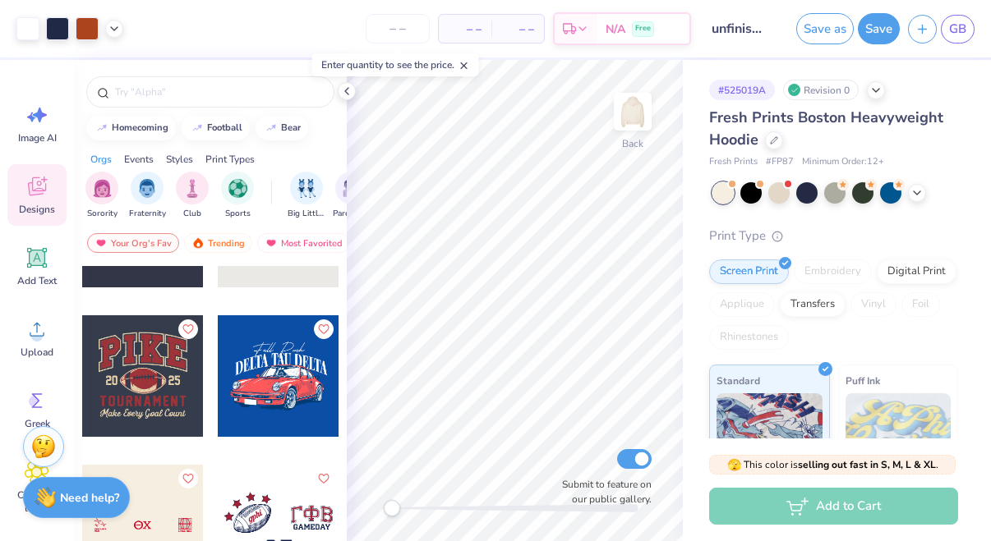
scroll to position [7874, 0]
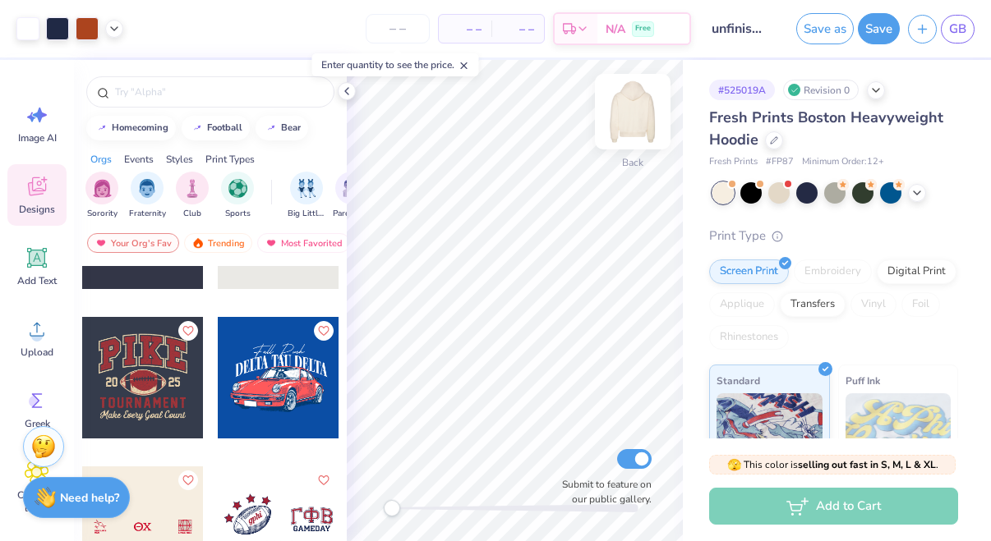
click at [636, 108] on img at bounding box center [633, 112] width 66 height 66
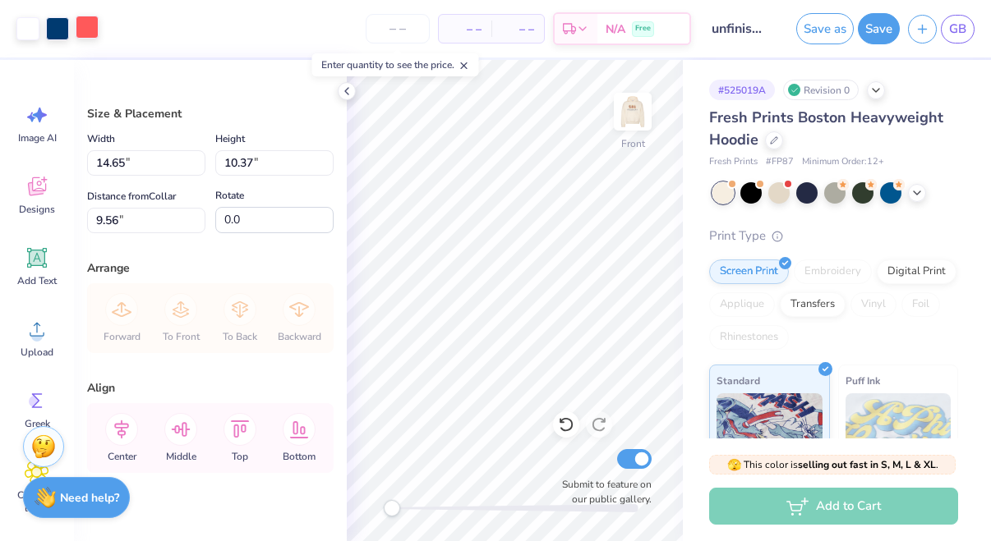
click at [93, 29] on div at bounding box center [87, 27] width 23 height 23
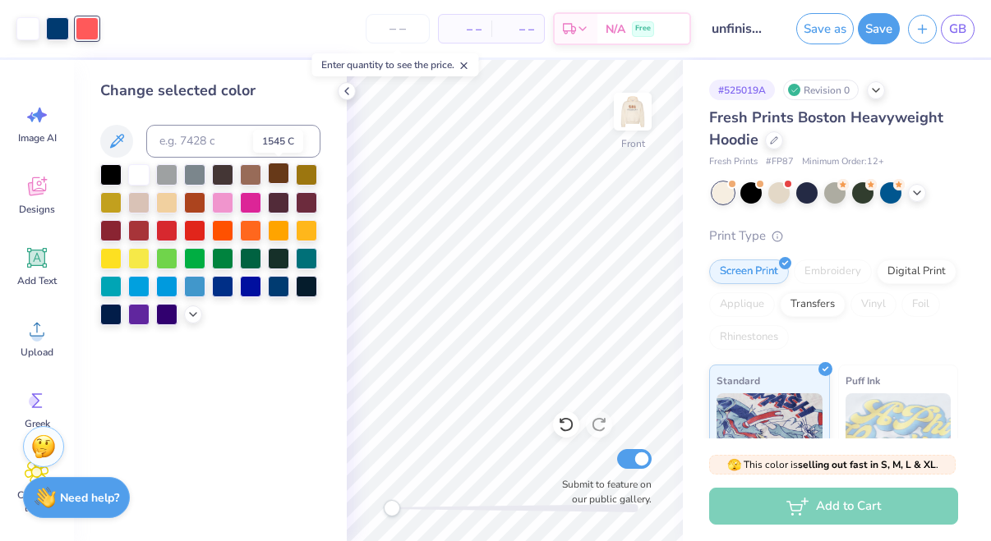
click at [278, 172] on div at bounding box center [278, 173] width 21 height 21
click at [225, 173] on div at bounding box center [222, 173] width 21 height 21
click at [31, 29] on div at bounding box center [27, 27] width 23 height 23
click at [196, 180] on div at bounding box center [194, 173] width 21 height 21
click at [141, 169] on div at bounding box center [138, 173] width 21 height 21
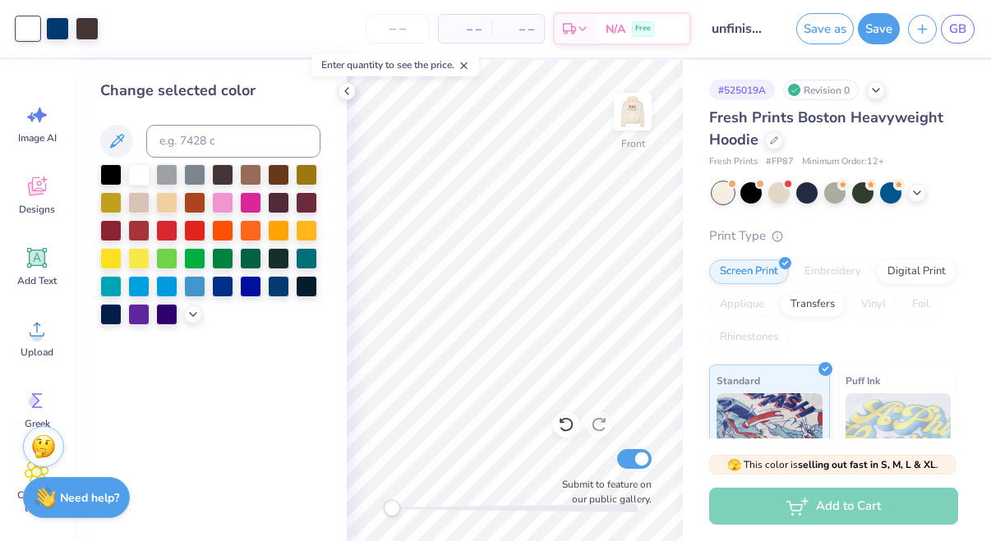
click at [108, 161] on div "Change selected color" at bounding box center [210, 203] width 220 height 246
click at [108, 166] on div at bounding box center [110, 173] width 21 height 21
click at [143, 173] on div at bounding box center [138, 173] width 21 height 21
click at [91, 31] on div at bounding box center [87, 27] width 23 height 23
click at [139, 222] on div at bounding box center [138, 229] width 21 height 21
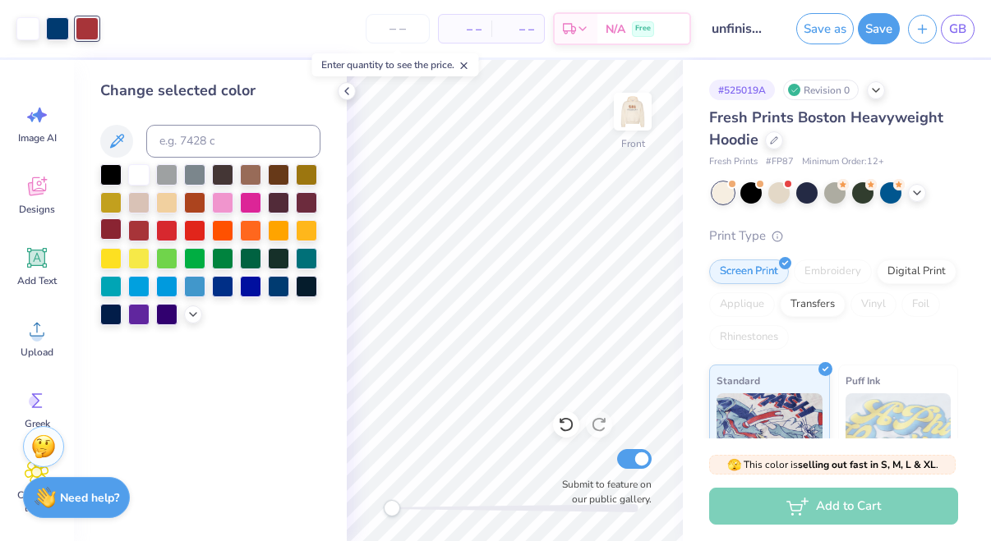
click at [106, 229] on div at bounding box center [110, 229] width 21 height 21
click at [62, 27] on div at bounding box center [57, 27] width 23 height 23
click at [223, 176] on div at bounding box center [222, 173] width 21 height 21
click at [282, 204] on div at bounding box center [278, 201] width 21 height 21
click at [218, 174] on div at bounding box center [222, 173] width 21 height 21
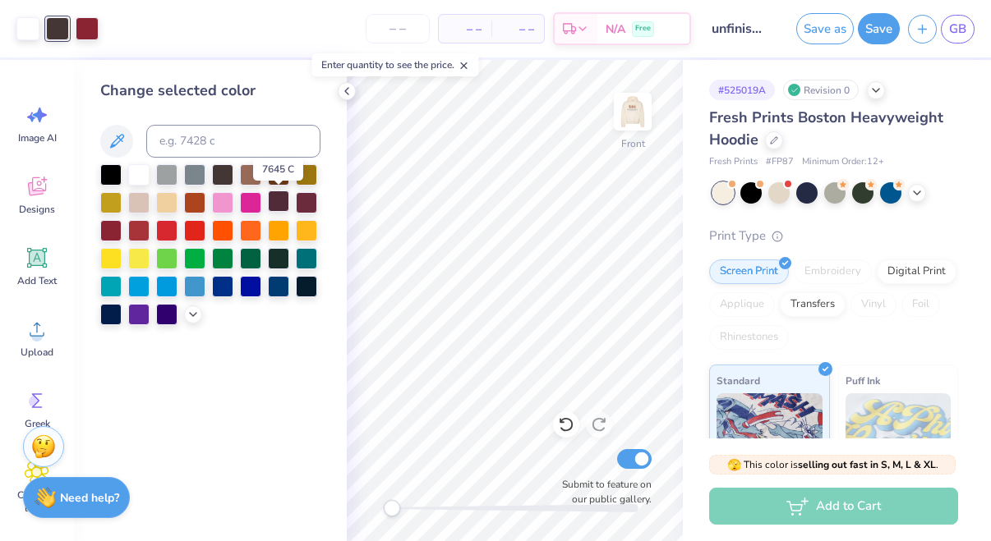
click at [282, 203] on div at bounding box center [278, 201] width 21 height 21
click at [219, 174] on div at bounding box center [222, 173] width 21 height 21
click at [280, 208] on div at bounding box center [278, 201] width 21 height 21
click at [34, 26] on div at bounding box center [27, 27] width 23 height 23
click at [184, 173] on div at bounding box center [194, 173] width 21 height 21
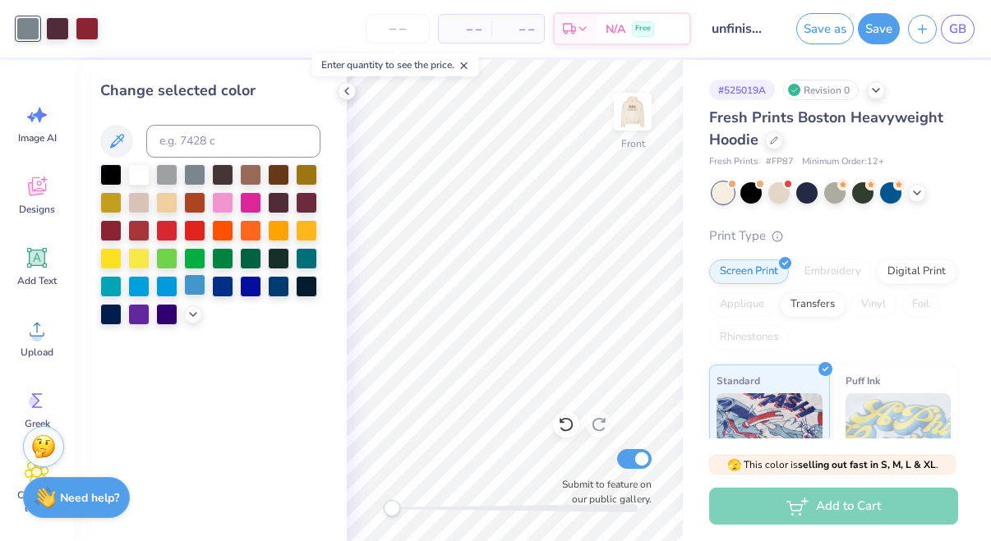
click at [194, 282] on div at bounding box center [194, 284] width 21 height 21
click at [166, 282] on div at bounding box center [166, 284] width 21 height 21
click at [142, 280] on div at bounding box center [138, 284] width 21 height 21
click at [114, 278] on div at bounding box center [110, 284] width 21 height 21
click at [285, 225] on div at bounding box center [278, 229] width 21 height 21
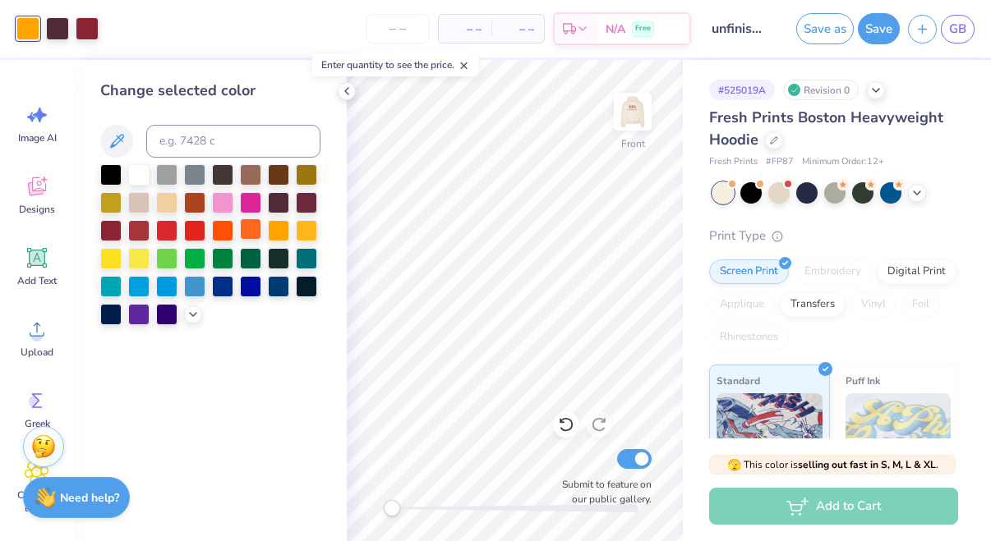
click at [247, 228] on div at bounding box center [250, 229] width 21 height 21
click at [214, 228] on div at bounding box center [222, 229] width 21 height 21
click at [163, 232] on div at bounding box center [166, 229] width 21 height 21
click at [145, 227] on div at bounding box center [138, 229] width 21 height 21
click at [111, 227] on div at bounding box center [110, 229] width 21 height 21
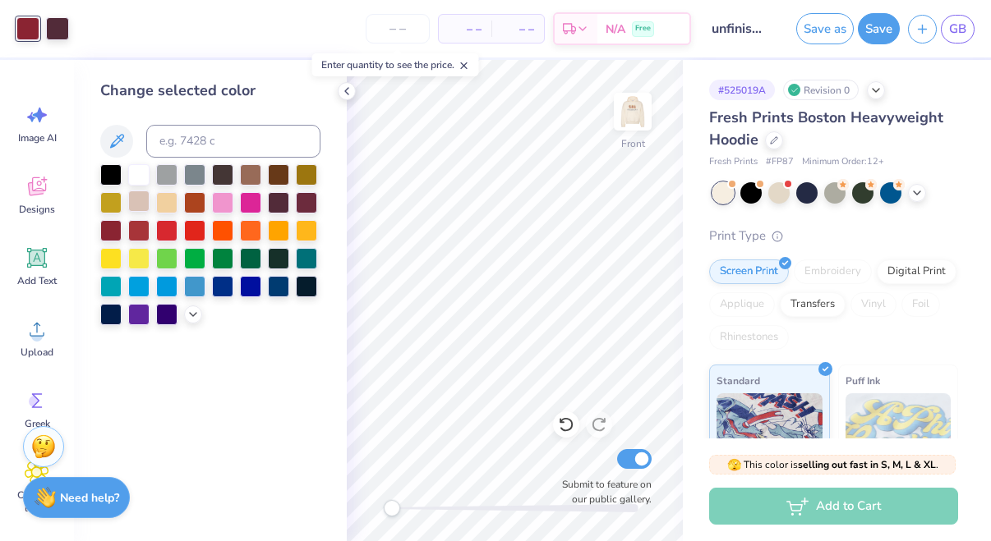
click at [144, 205] on div at bounding box center [138, 201] width 21 height 21
click at [170, 201] on div at bounding box center [166, 201] width 21 height 21
click at [117, 173] on div at bounding box center [110, 173] width 21 height 21
click at [223, 179] on div at bounding box center [222, 173] width 21 height 21
click at [567, 429] on icon at bounding box center [566, 424] width 16 height 16
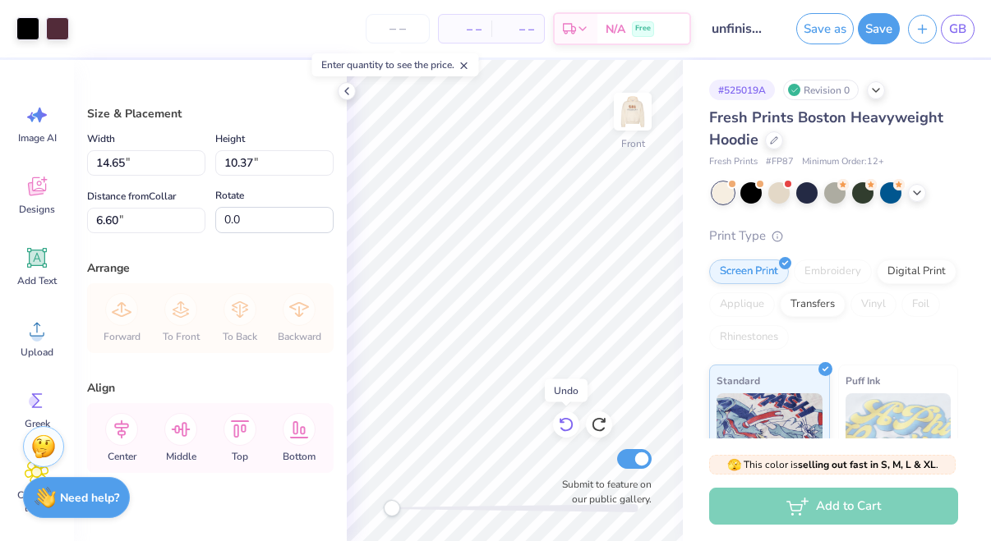
click at [567, 429] on icon at bounding box center [566, 424] width 16 height 16
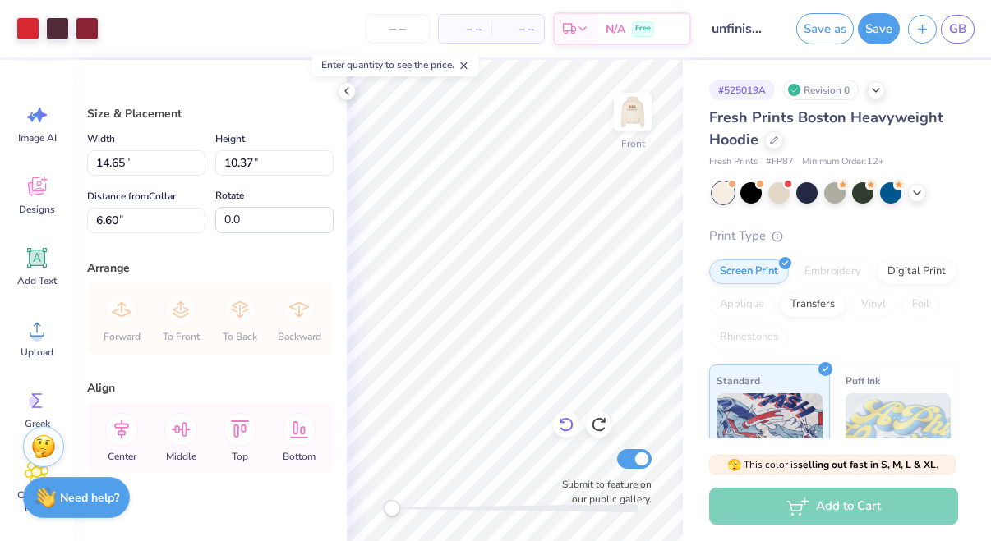
click at [568, 425] on icon at bounding box center [566, 424] width 16 height 16
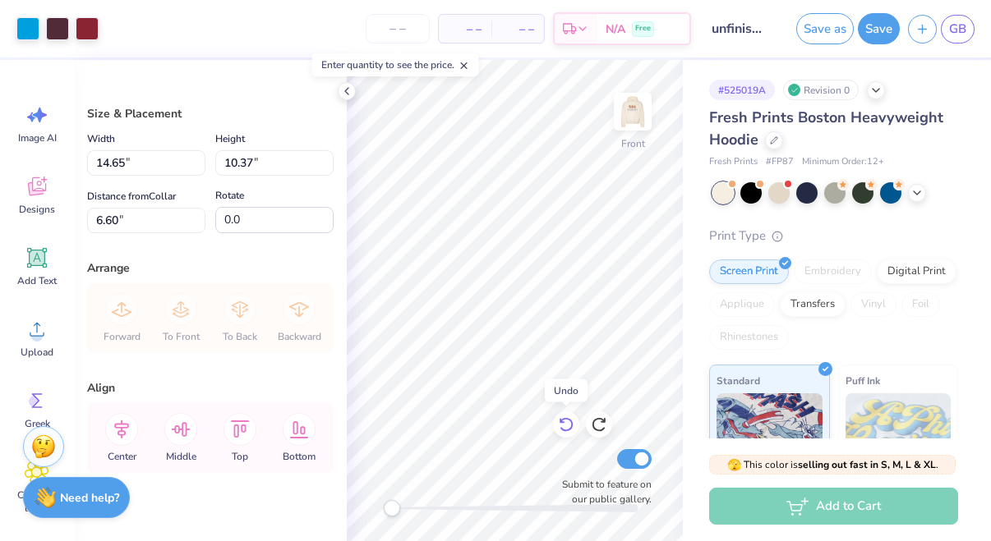
click at [569, 425] on icon at bounding box center [566, 424] width 16 height 16
click at [569, 424] on icon at bounding box center [566, 424] width 16 height 16
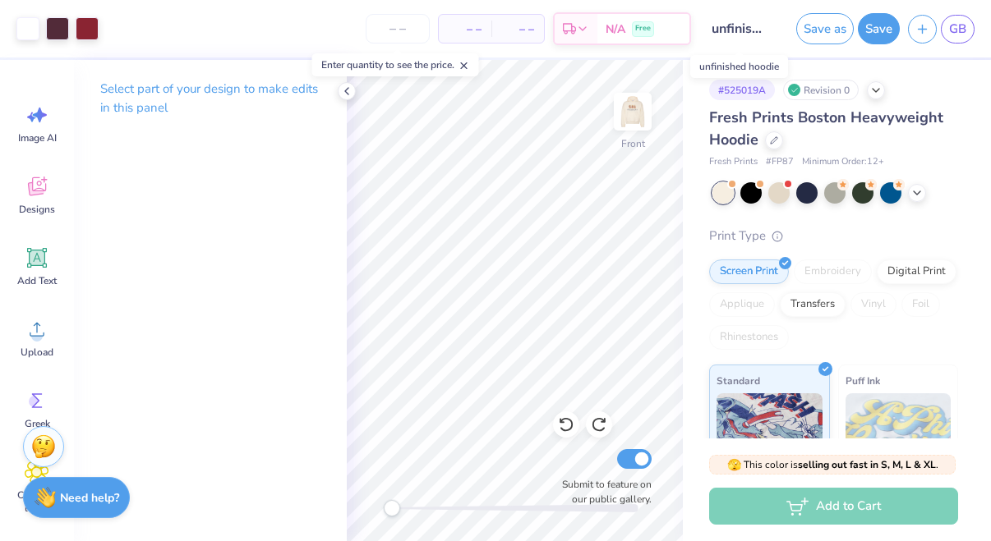
click at [716, 36] on input "unfinished hoodie" at bounding box center [739, 28] width 81 height 33
click at [625, 108] on img at bounding box center [633, 112] width 66 height 66
click at [637, 117] on img at bounding box center [632, 111] width 33 height 33
click at [633, 119] on img at bounding box center [633, 112] width 66 height 66
click at [83, 36] on div at bounding box center [87, 27] width 23 height 23
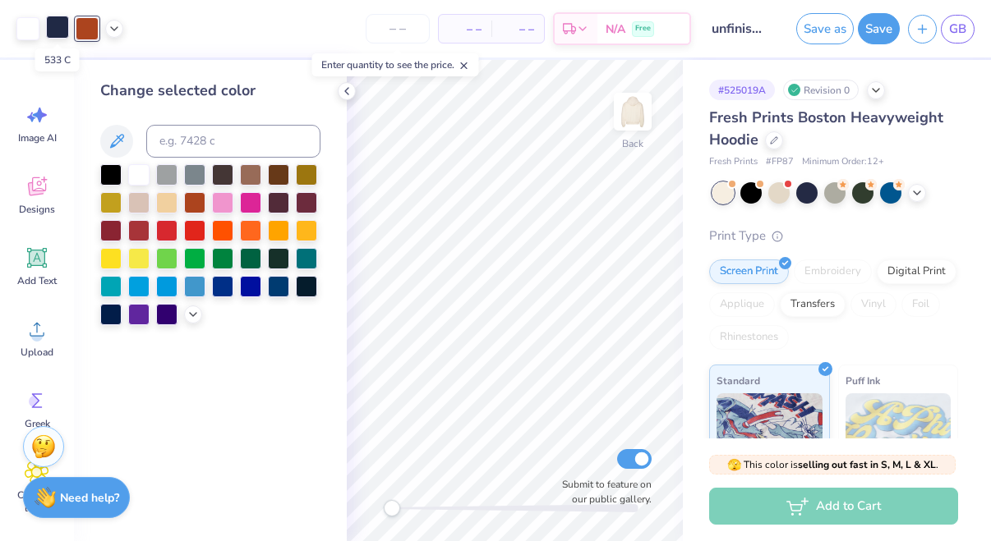
click at [64, 30] on div at bounding box center [57, 27] width 23 height 23
click at [250, 200] on div at bounding box center [250, 201] width 21 height 21
click at [140, 231] on div at bounding box center [138, 229] width 21 height 21
click at [105, 228] on div at bounding box center [110, 229] width 21 height 21
click at [81, 31] on div at bounding box center [87, 27] width 23 height 23
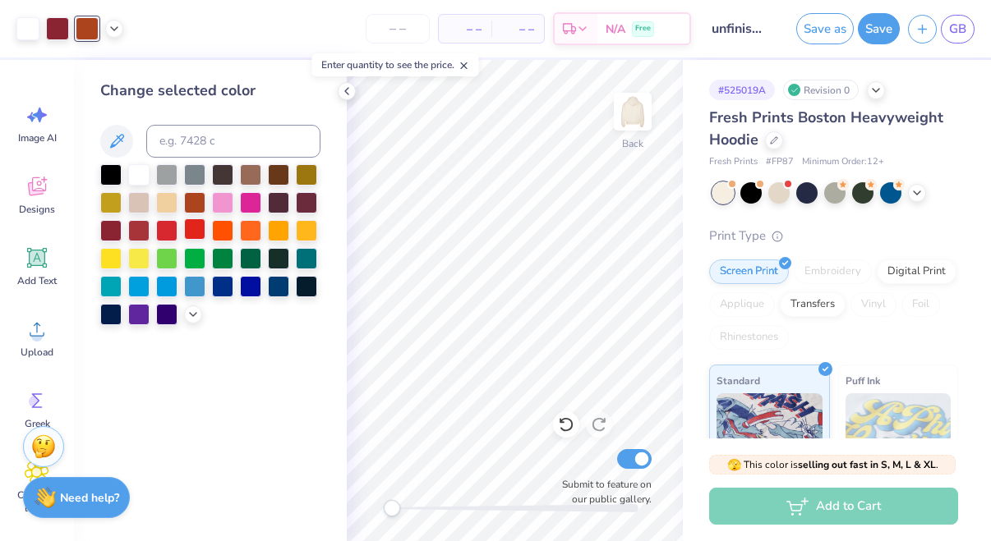
click at [195, 230] on div at bounding box center [194, 229] width 21 height 21
click at [251, 292] on div at bounding box center [250, 284] width 21 height 21
click at [227, 286] on div at bounding box center [222, 284] width 21 height 21
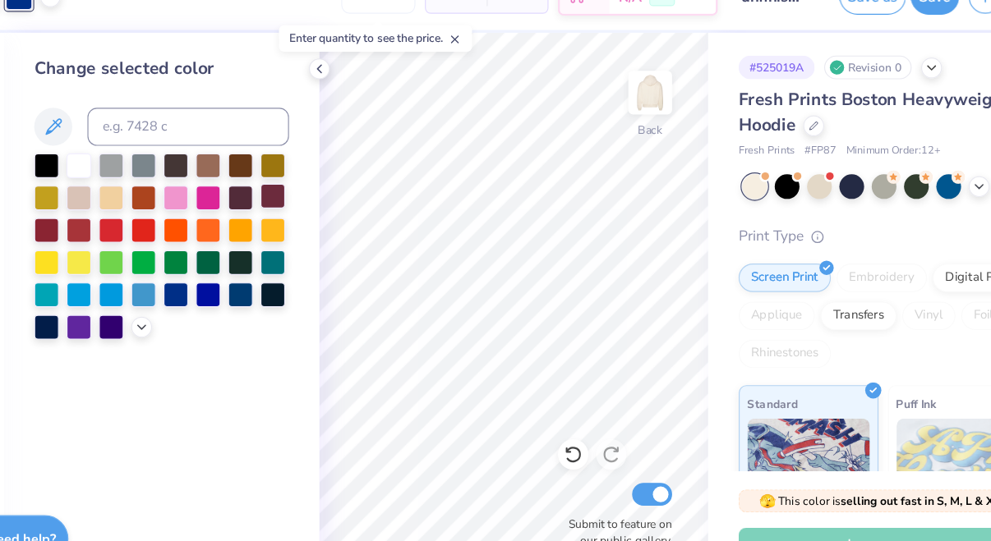
click at [308, 199] on div at bounding box center [306, 201] width 21 height 21
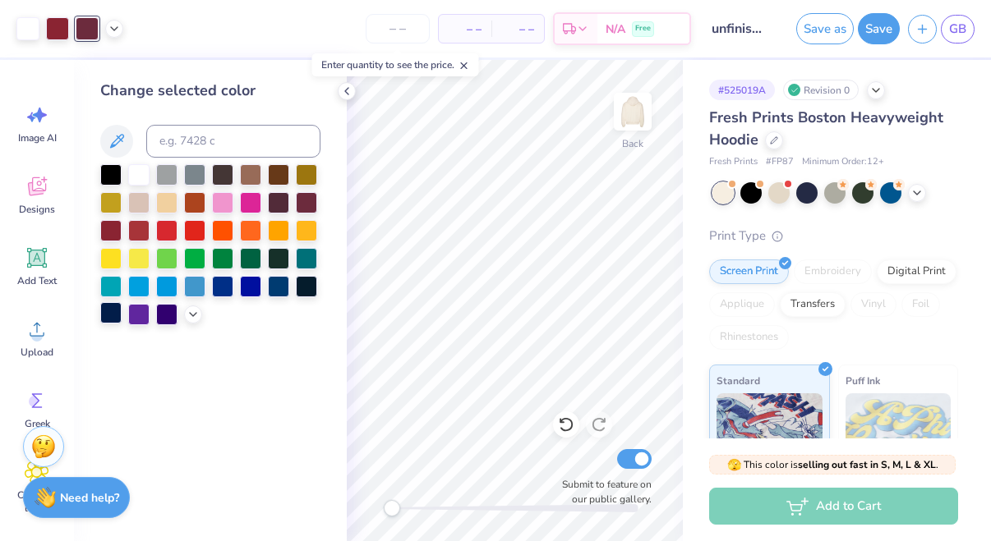
click at [104, 314] on div at bounding box center [110, 312] width 21 height 21
click at [165, 197] on div at bounding box center [166, 201] width 21 height 21
click at [257, 177] on div at bounding box center [250, 173] width 21 height 21
click at [284, 173] on div at bounding box center [278, 173] width 21 height 21
click at [872, 36] on button "Save" at bounding box center [879, 26] width 42 height 31
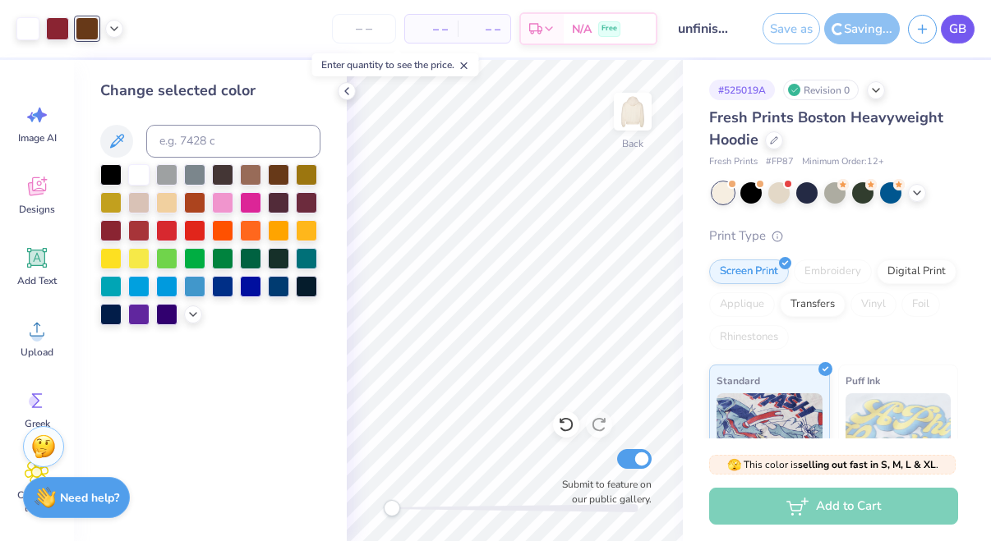
click at [950, 28] on span "GB" at bounding box center [957, 29] width 17 height 19
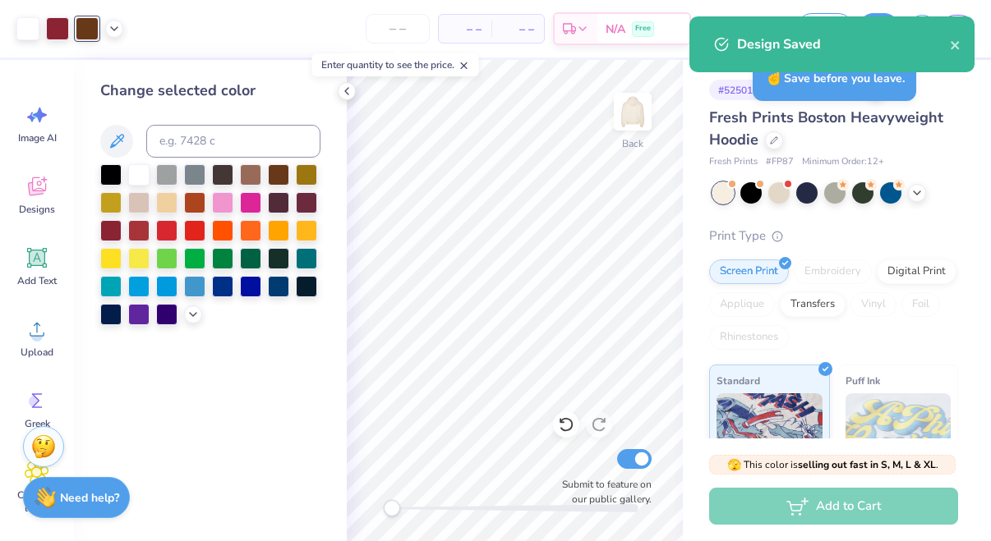
click at [945, 39] on div "Design Saved" at bounding box center [843, 45] width 213 height 20
click at [961, 39] on div "Design Saved" at bounding box center [831, 44] width 285 height 56
click at [957, 39] on icon "close" at bounding box center [956, 45] width 12 height 13
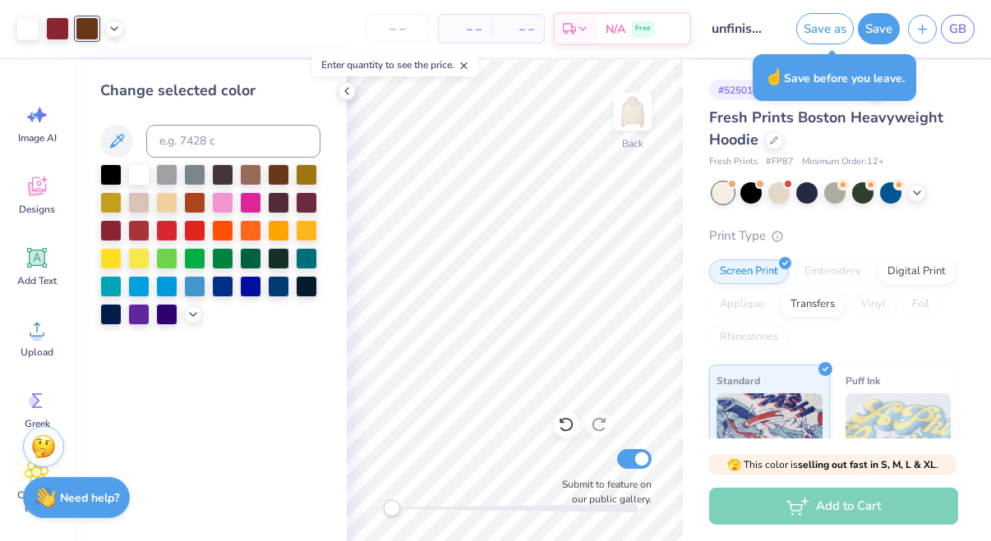
click at [958, 20] on div "Design Saved" at bounding box center [832, 50] width 292 height 75
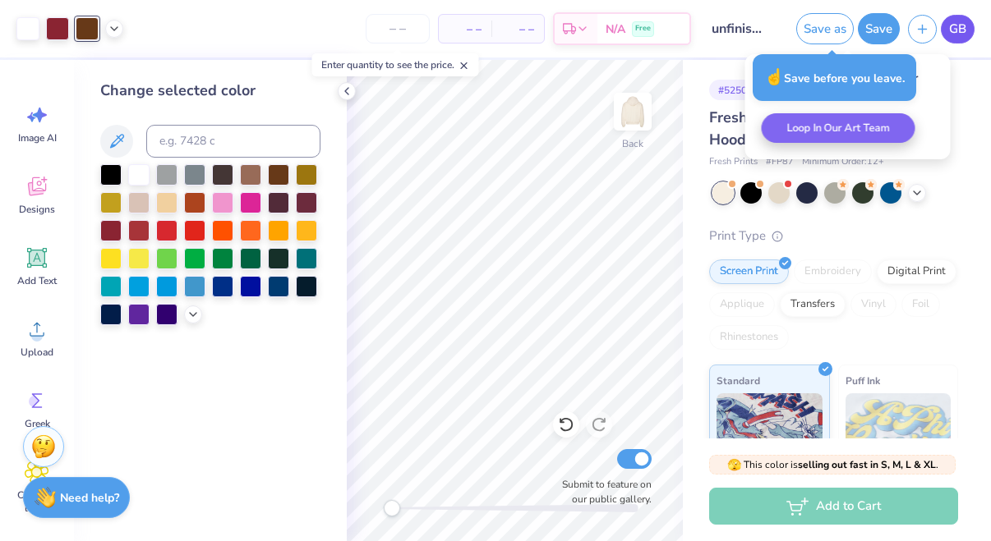
click at [958, 27] on body "Art colors – – Per Item – – Total Est. Delivery N/A Free Design Title unfinishe…" at bounding box center [495, 270] width 991 height 541
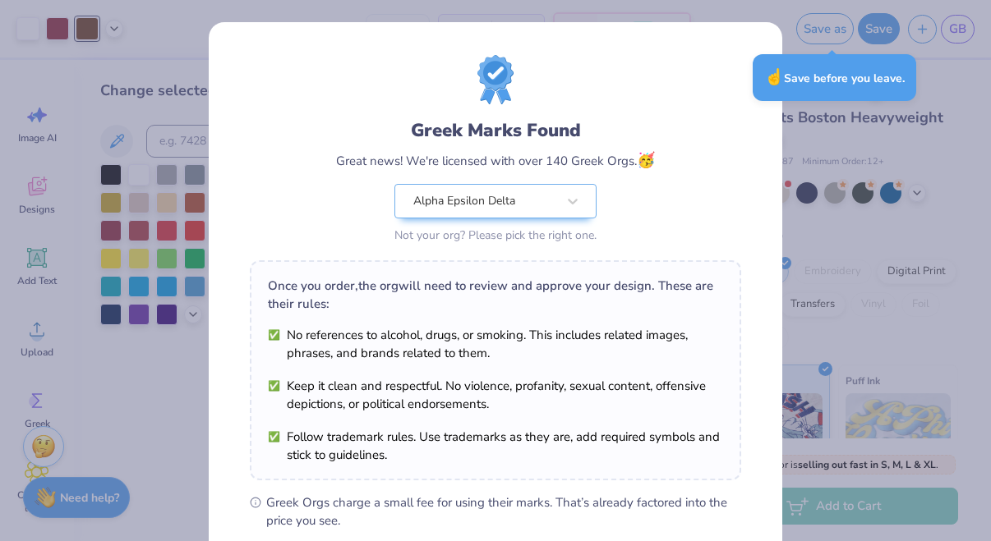
scroll to position [228, 0]
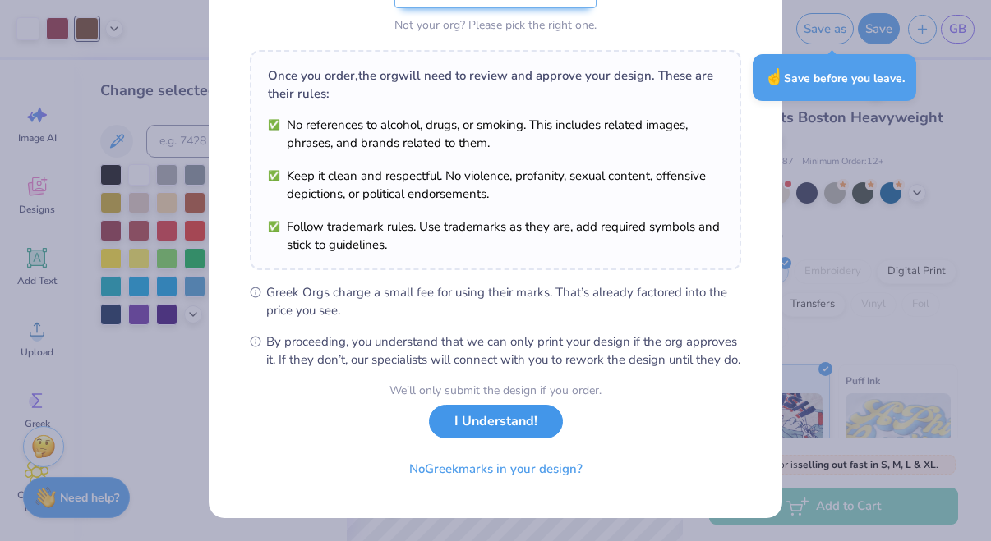
click at [491, 436] on button "I Understand!" at bounding box center [496, 422] width 134 height 34
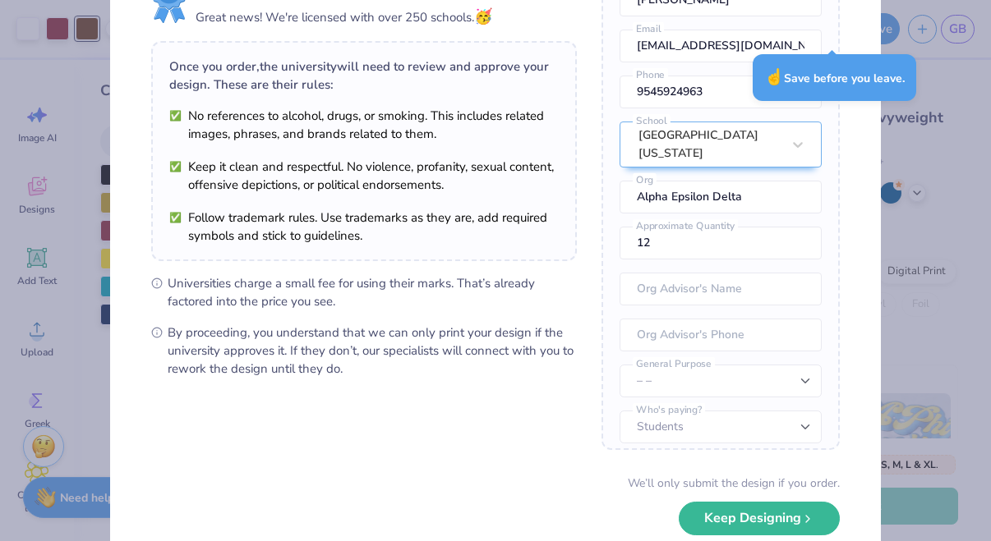
scroll to position [173, 0]
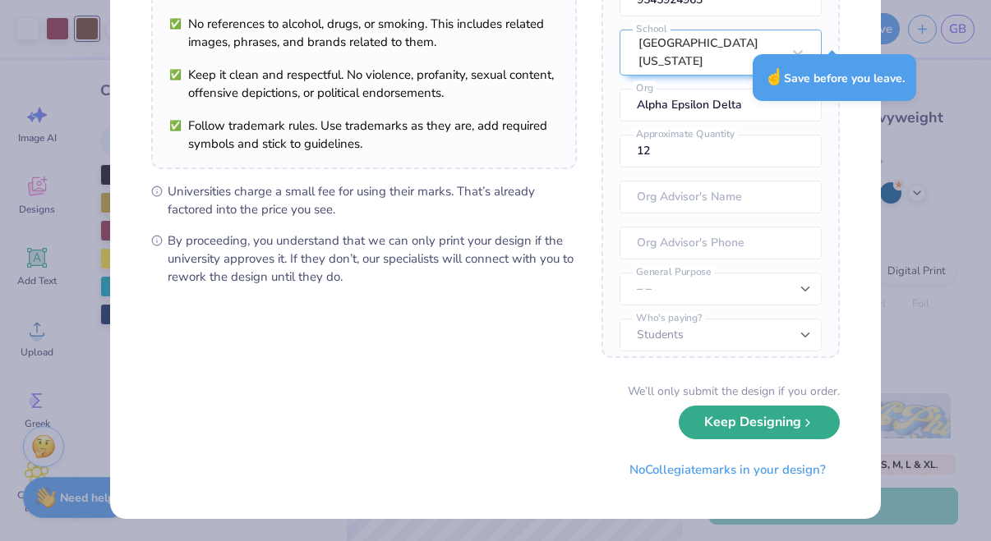
click at [703, 421] on button "Keep Designing" at bounding box center [759, 423] width 161 height 34
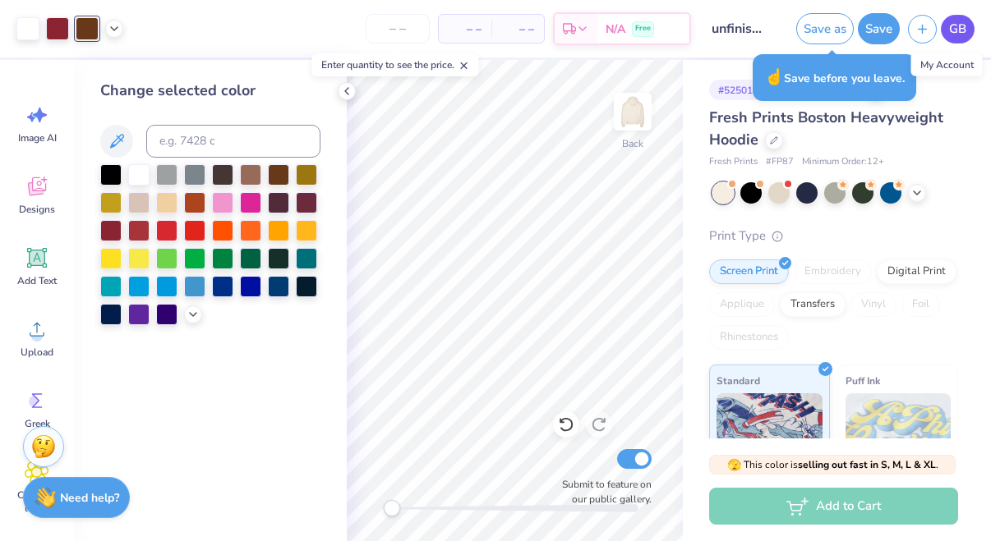
click at [948, 31] on link "GB" at bounding box center [958, 29] width 34 height 29
